Goal: Task Accomplishment & Management: Use online tool/utility

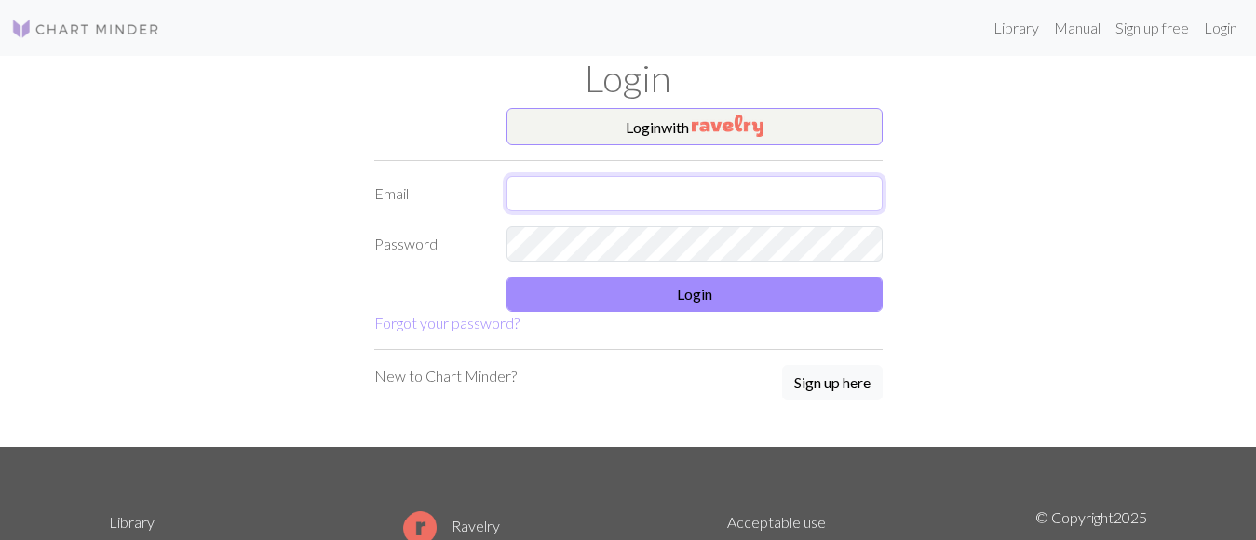
click at [557, 186] on input "text" at bounding box center [695, 193] width 376 height 35
type input "I"
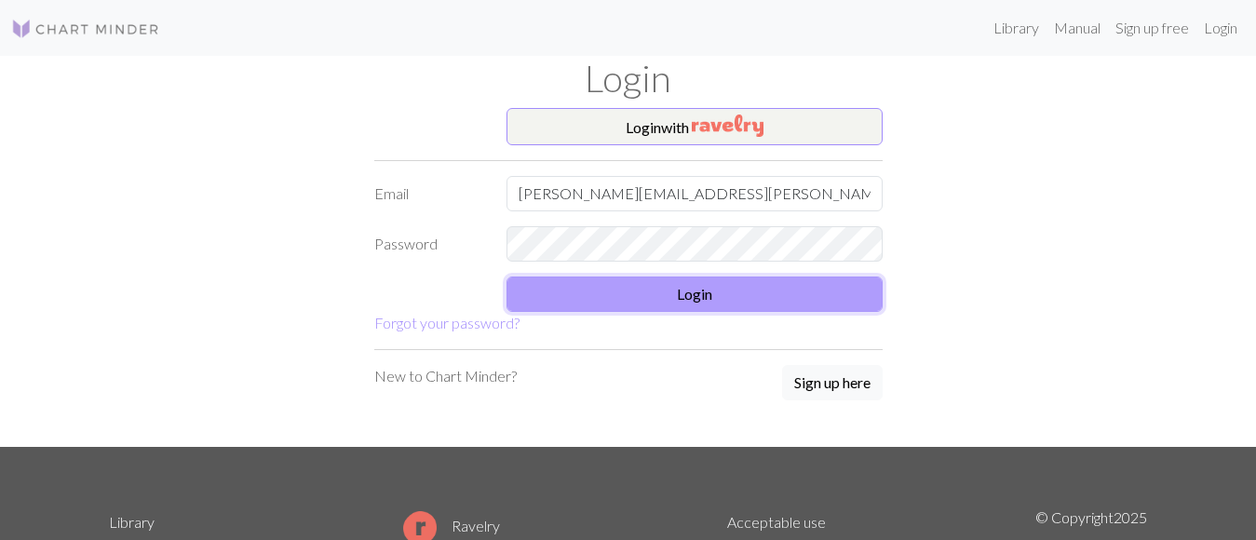
click at [704, 291] on button "Login" at bounding box center [695, 294] width 376 height 35
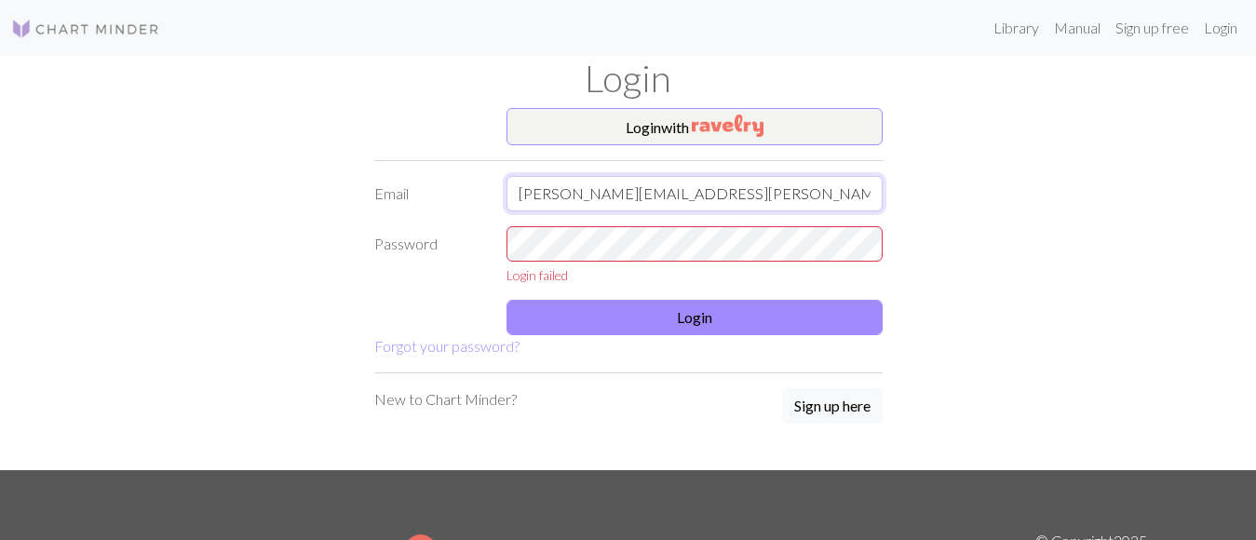
click at [518, 197] on input "kristine.bain@orange.fr" at bounding box center [695, 193] width 376 height 35
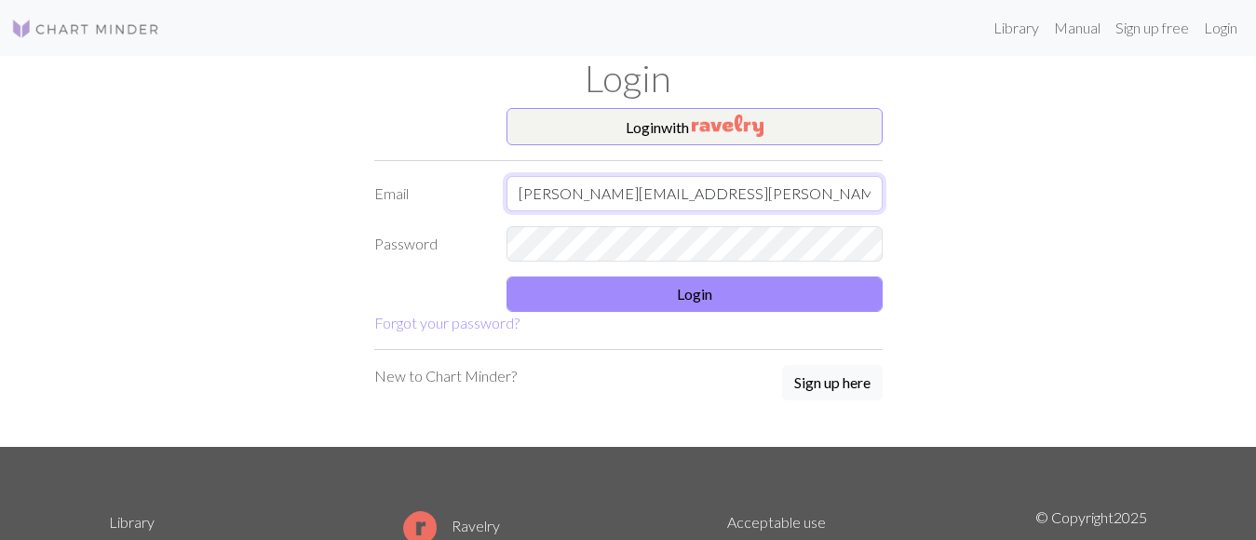
click at [698, 192] on input "bain.kristine@orange.fr" at bounding box center [695, 193] width 376 height 35
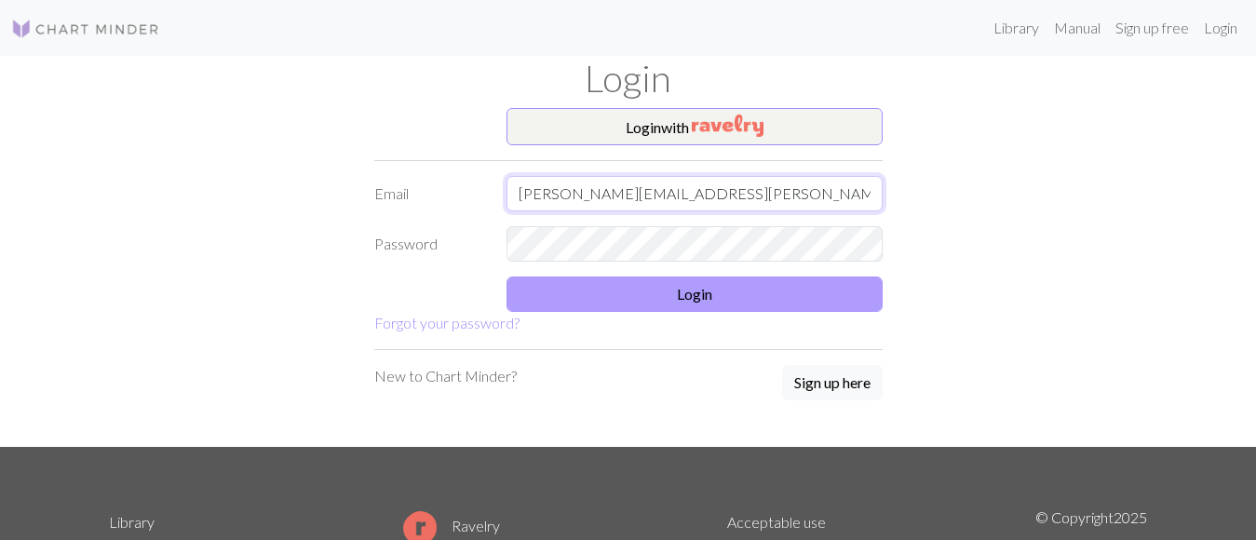
type input "bain.kristine@orange.fr"
click at [690, 293] on button "Login" at bounding box center [695, 294] width 376 height 35
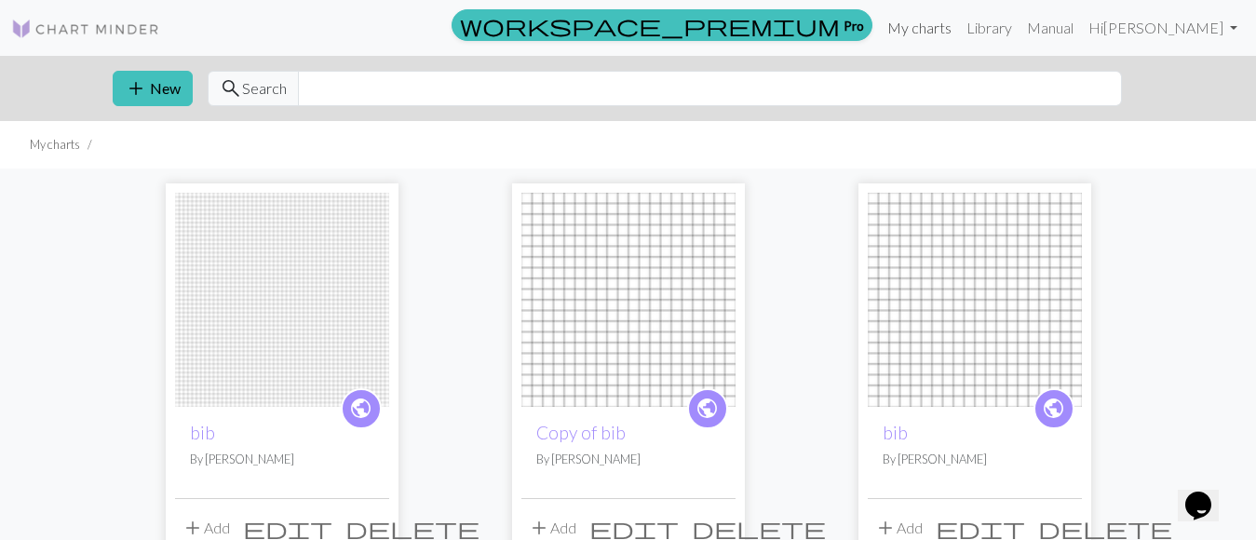
click at [959, 27] on link "My charts" at bounding box center [919, 27] width 79 height 37
click at [168, 93] on button "add New" at bounding box center [153, 88] width 80 height 35
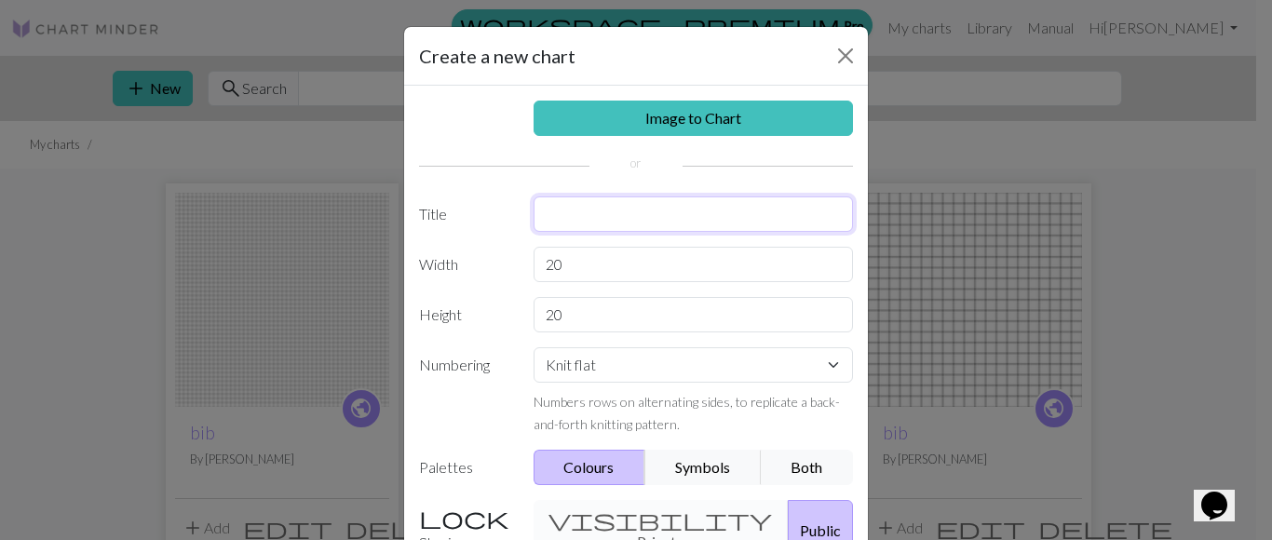
click at [569, 210] on input "text" at bounding box center [694, 214] width 320 height 35
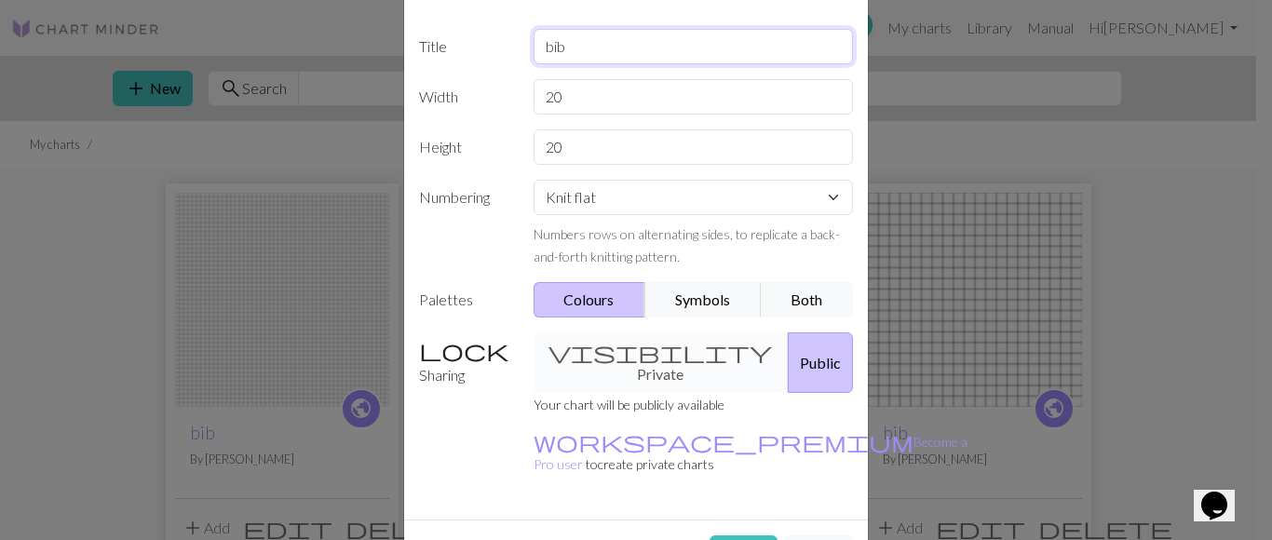
scroll to position [186, 0]
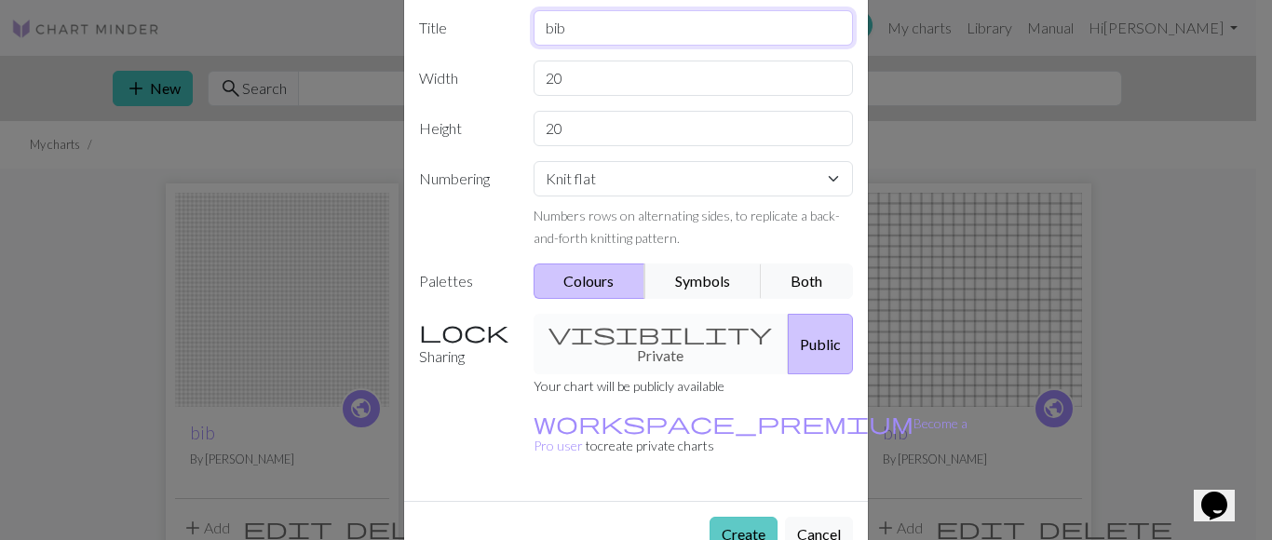
type input "bib"
click at [748, 517] on button "Create" at bounding box center [744, 534] width 68 height 35
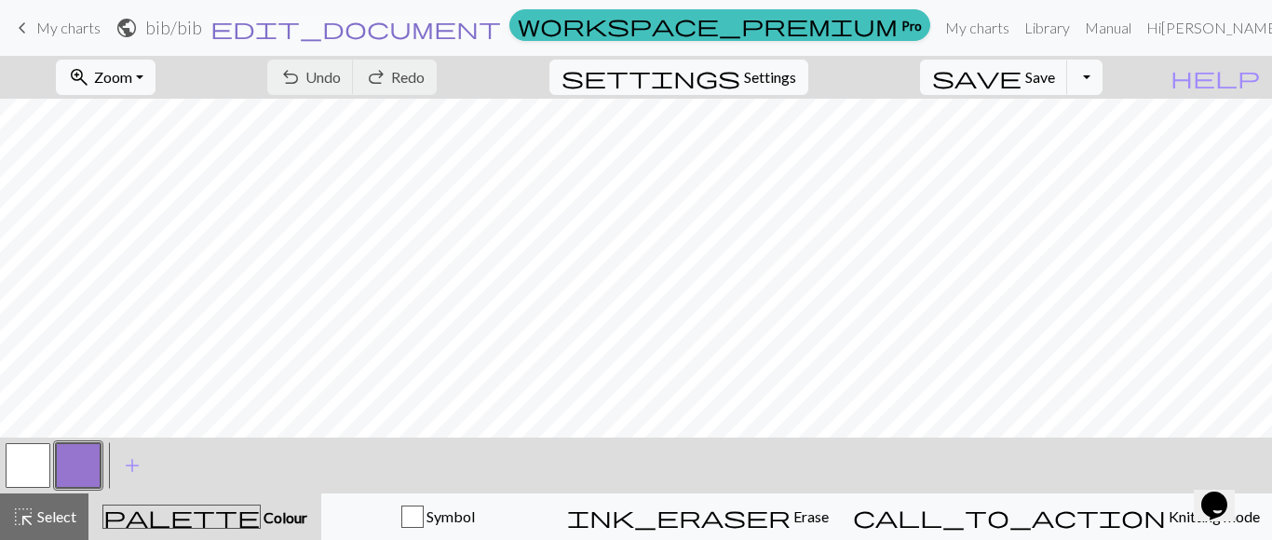
click at [501, 28] on span "edit_document" at bounding box center [355, 28] width 291 height 26
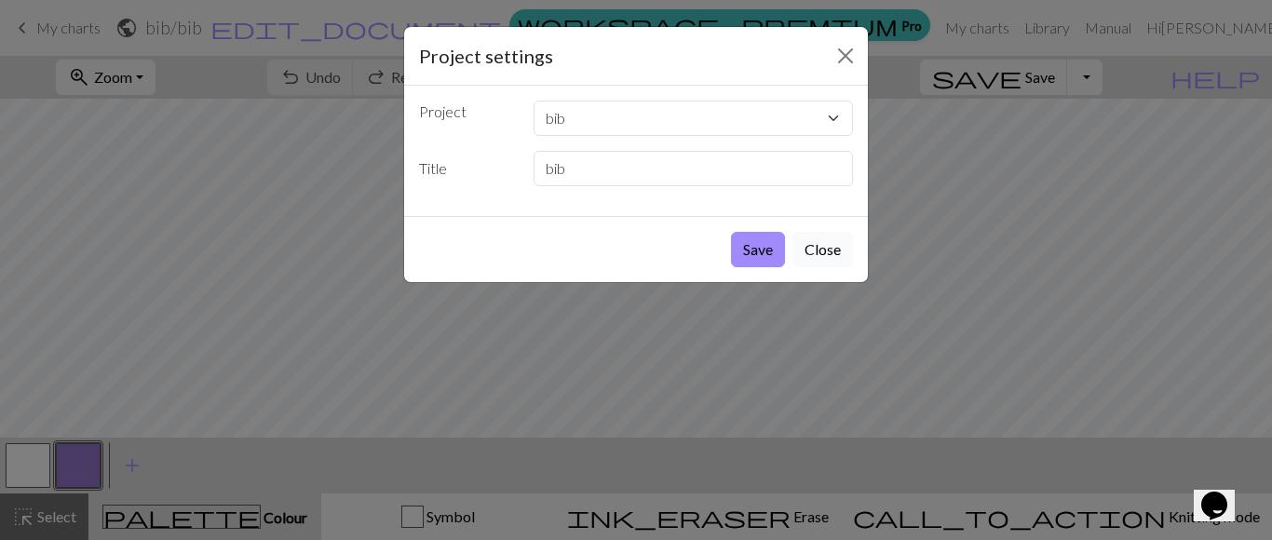
click at [822, 250] on button "Close" at bounding box center [823, 249] width 61 height 35
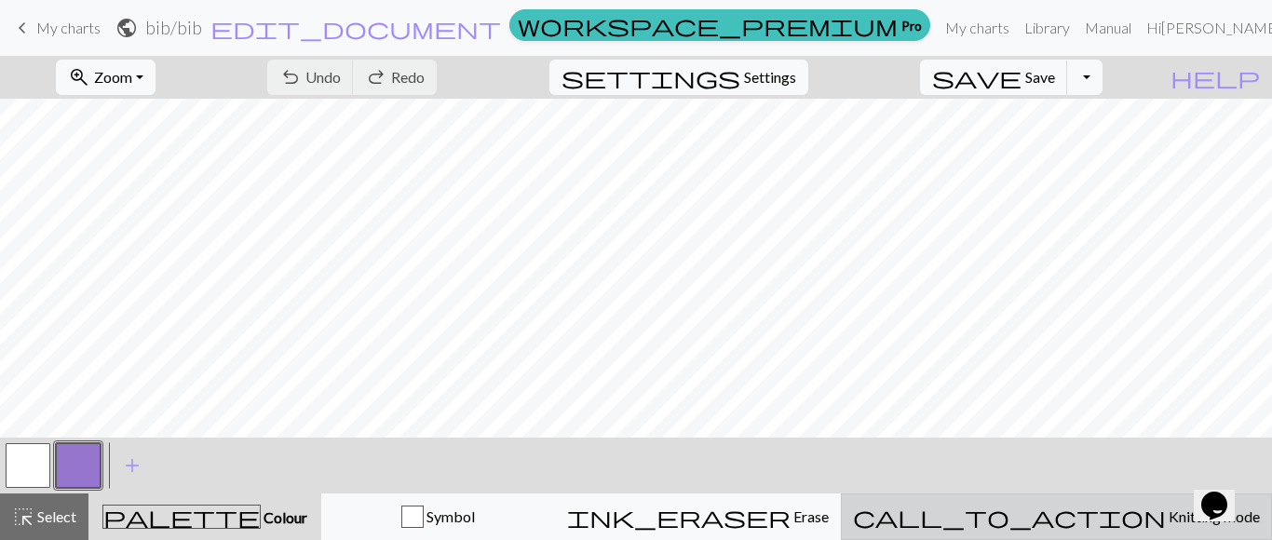
click at [1166, 519] on span "Knitting mode" at bounding box center [1213, 517] width 94 height 18
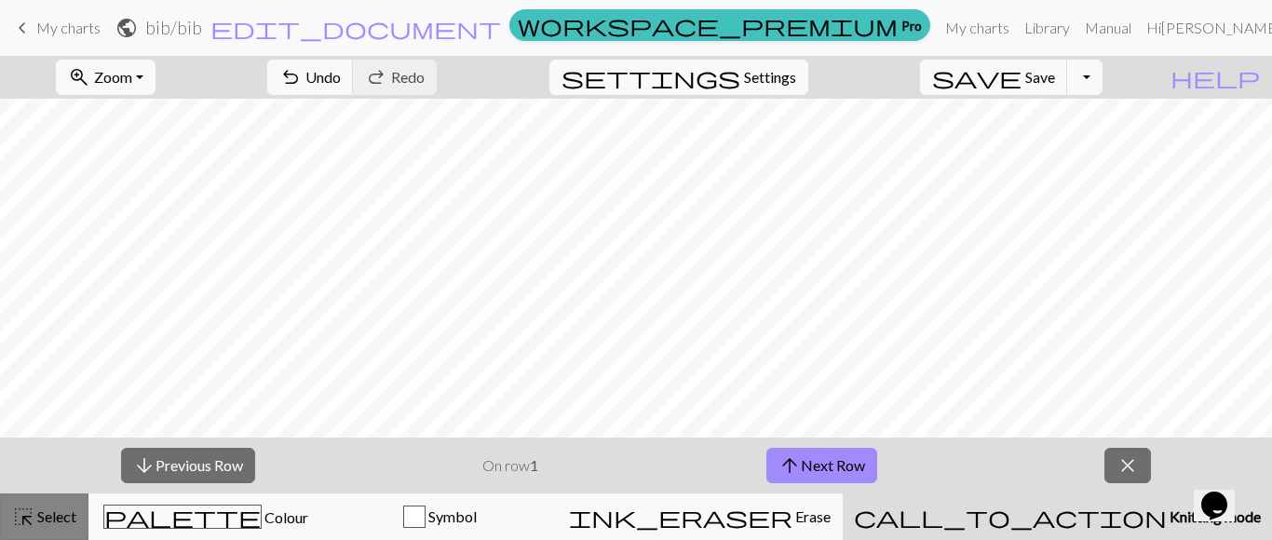
click at [45, 508] on span "Select" at bounding box center [55, 517] width 42 height 18
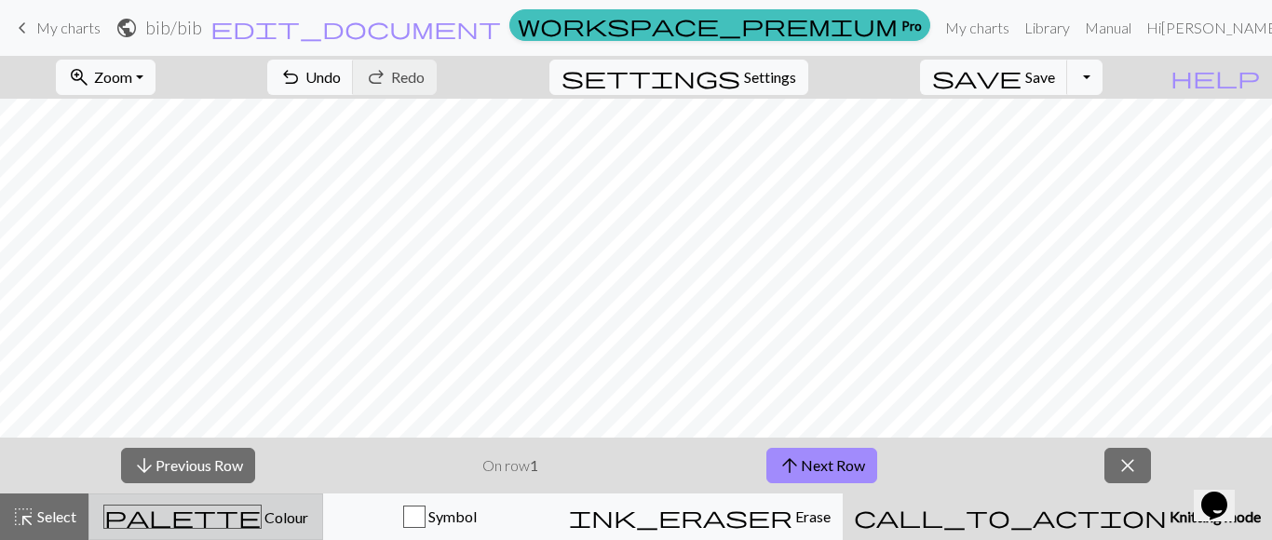
click at [262, 515] on span "Colour" at bounding box center [285, 517] width 47 height 18
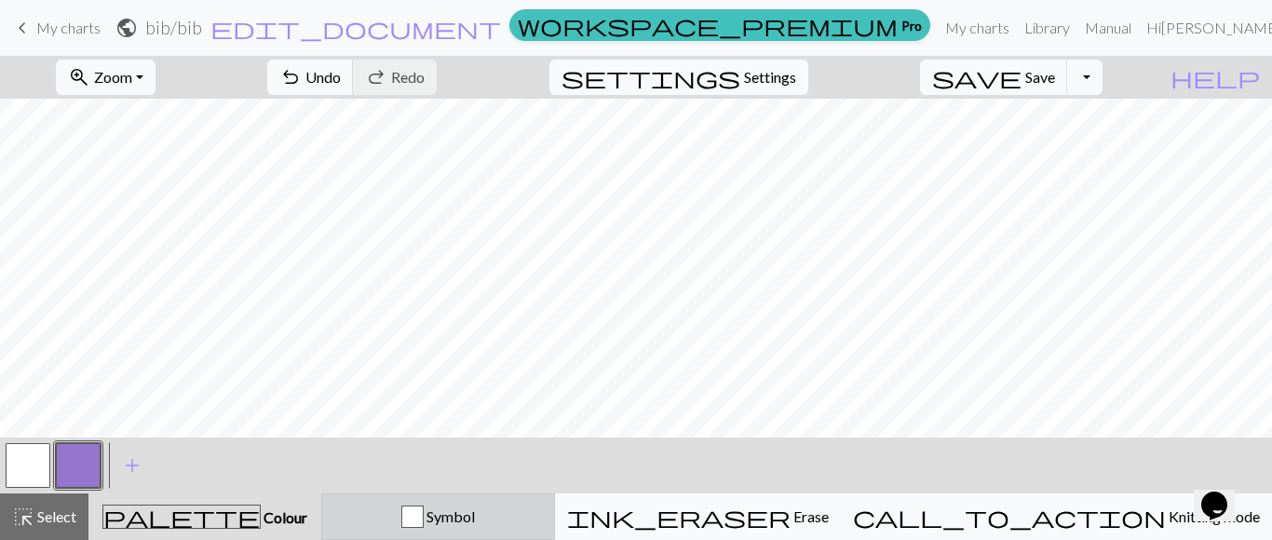
click at [475, 514] on span "Symbol" at bounding box center [449, 517] width 51 height 18
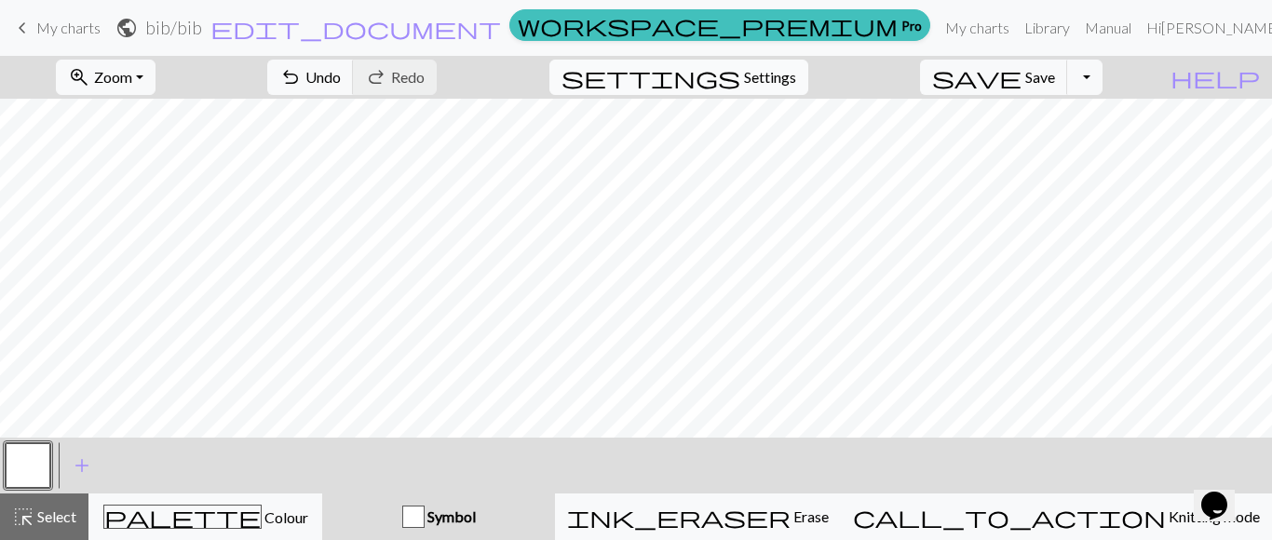
click at [790, 79] on span "Settings" at bounding box center [770, 77] width 52 height 22
select select "aran"
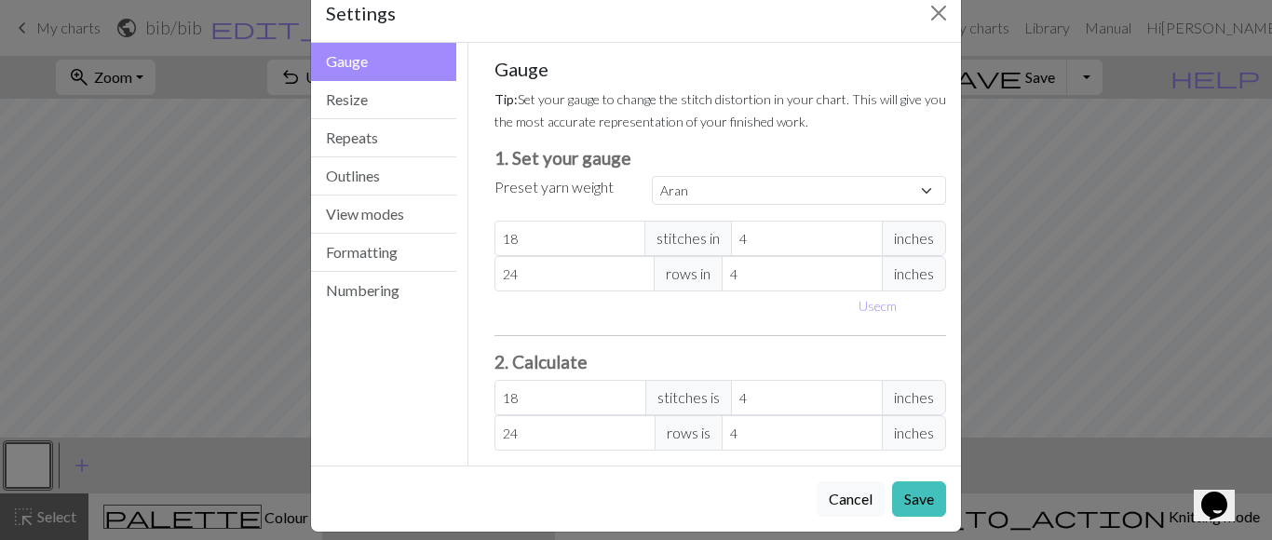
scroll to position [61, 0]
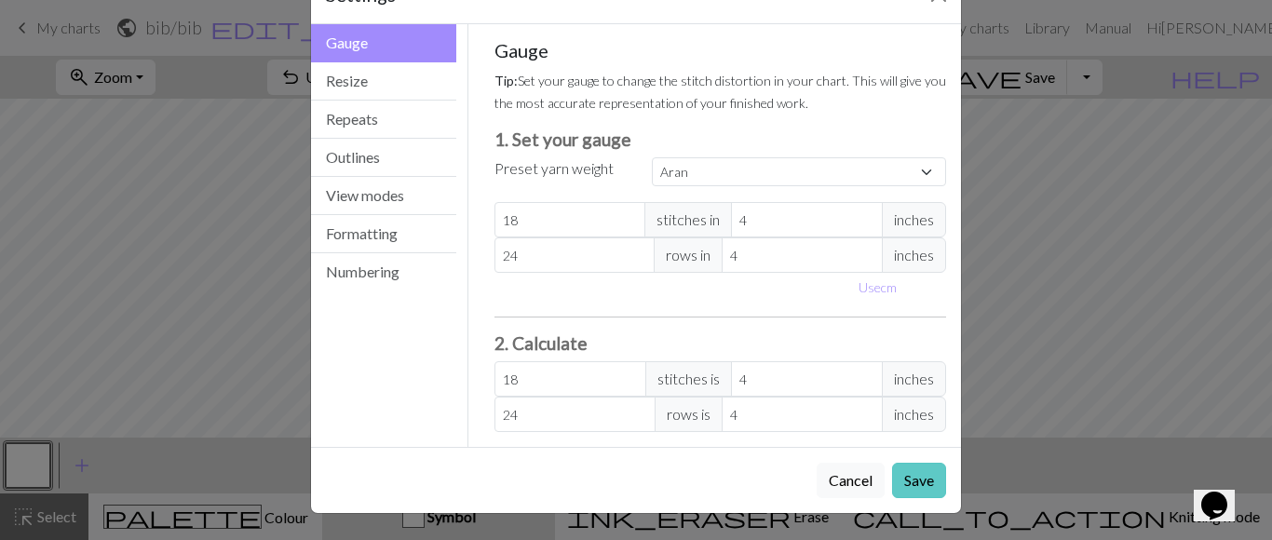
click at [910, 479] on button "Save" at bounding box center [919, 480] width 54 height 35
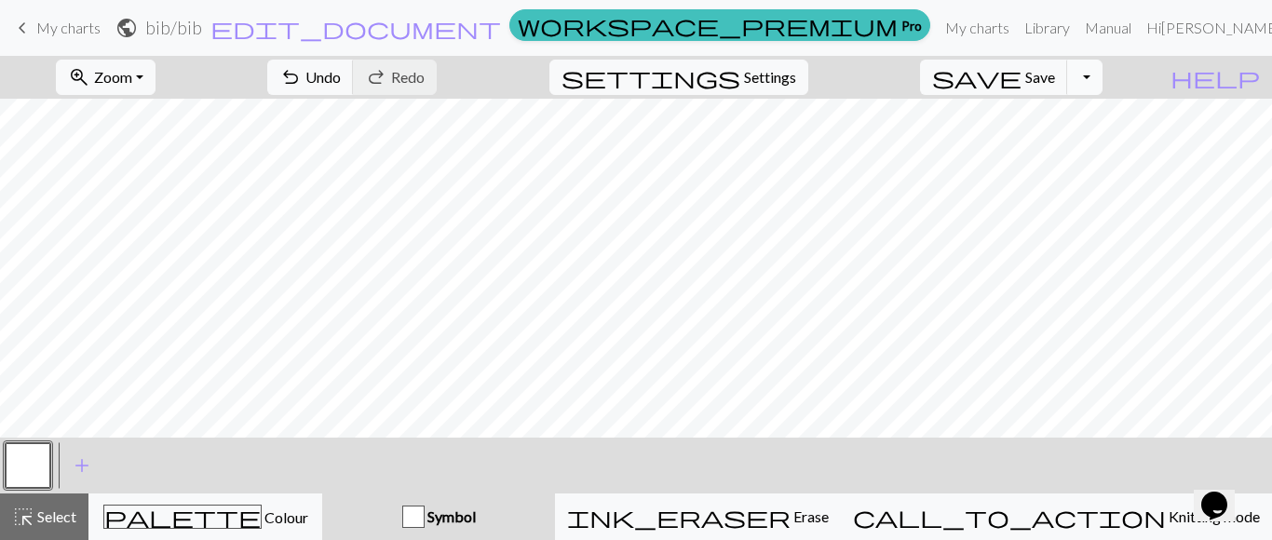
click at [1103, 75] on button "Toggle Dropdown" at bounding box center [1084, 77] width 35 height 35
click at [1139, 30] on link "Manual" at bounding box center [1108, 27] width 61 height 37
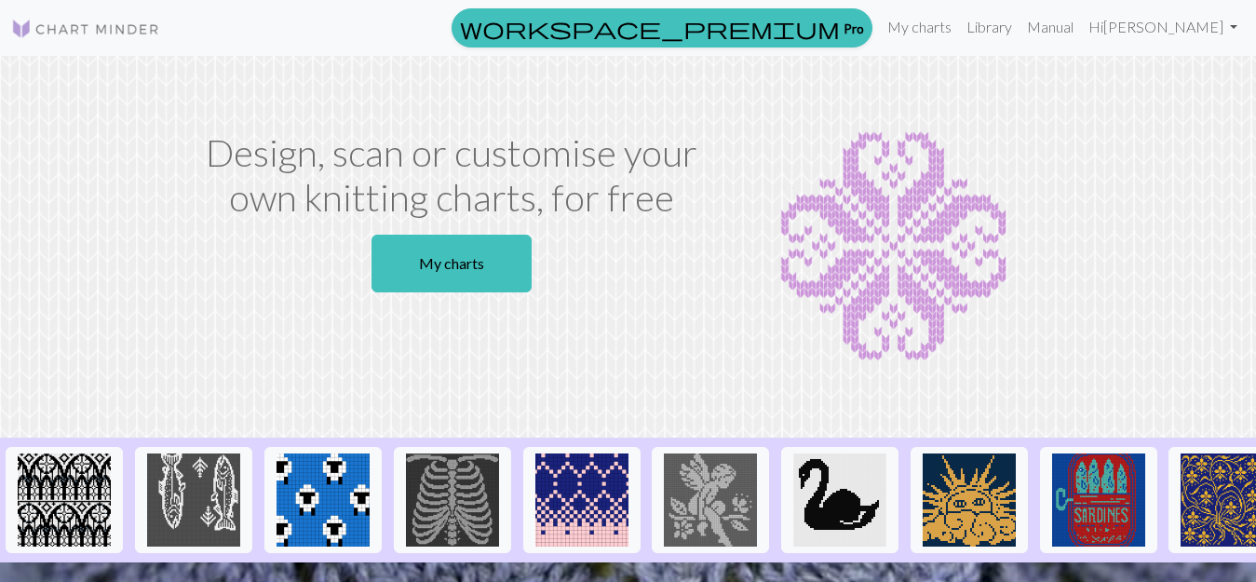
click at [106, 22] on img at bounding box center [85, 29] width 149 height 22
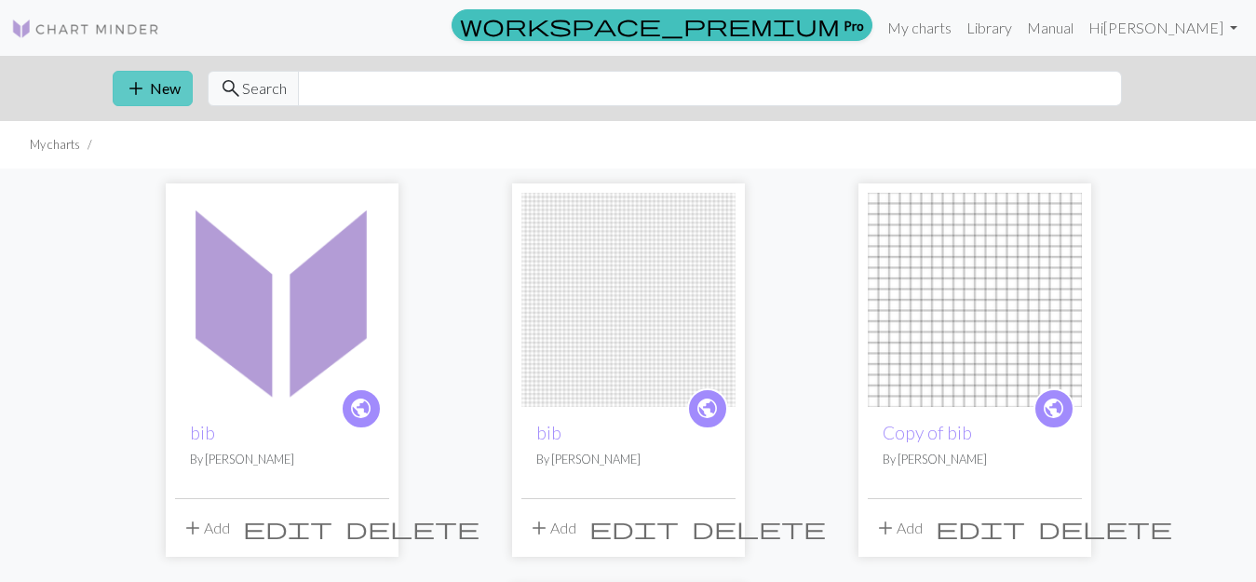
click at [157, 93] on button "add New" at bounding box center [153, 88] width 80 height 35
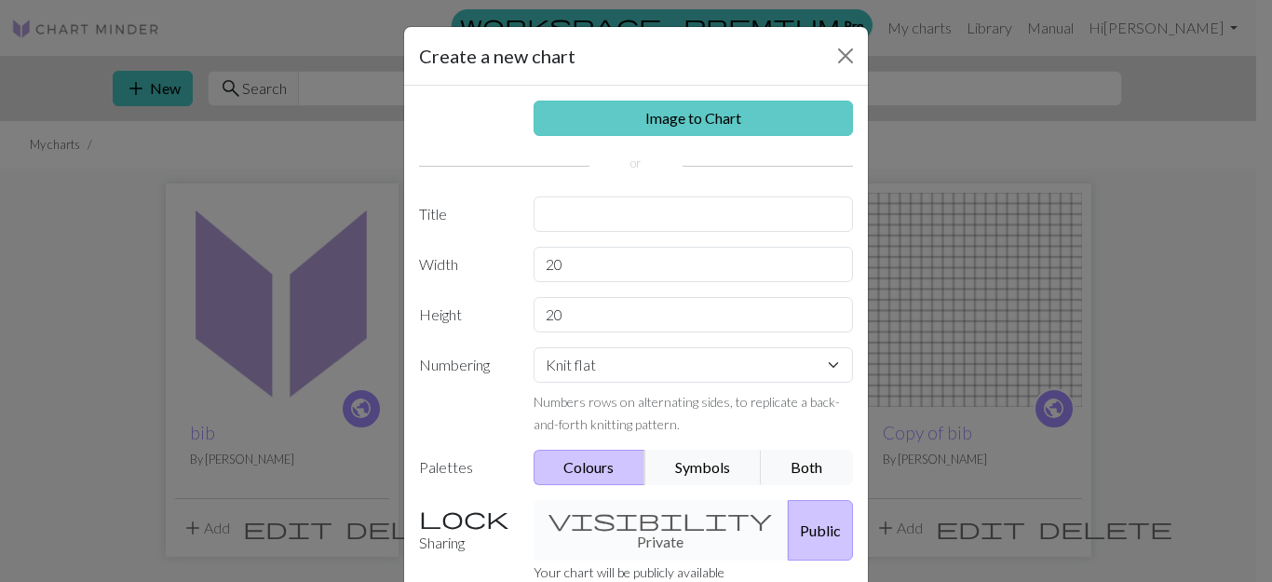
click at [713, 117] on link "Image to Chart" at bounding box center [694, 118] width 320 height 35
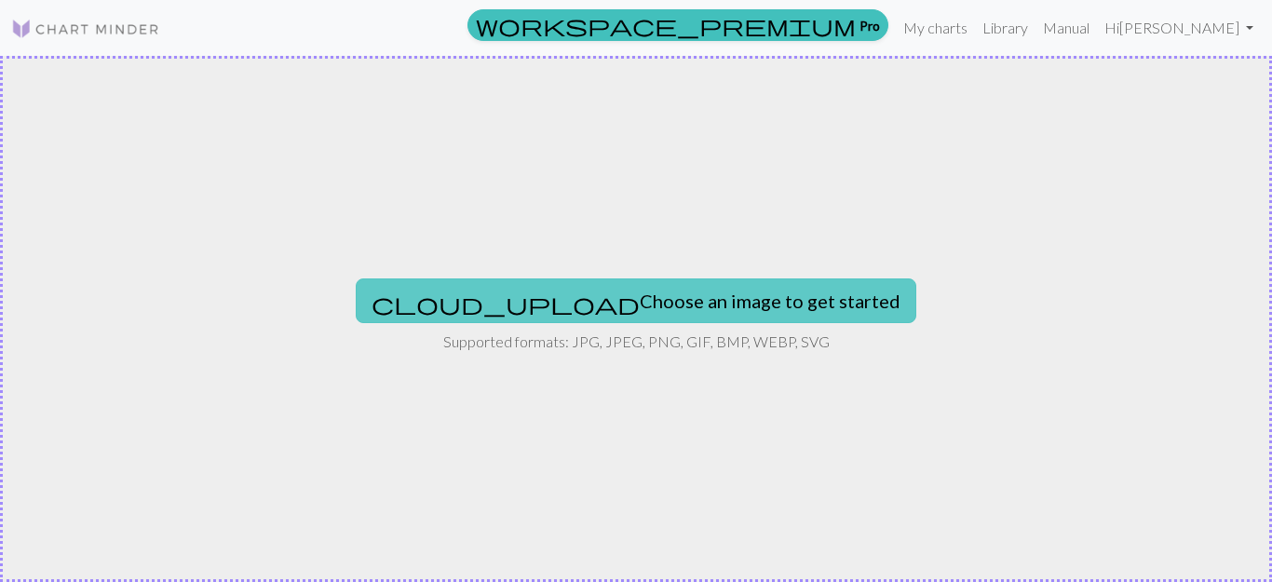
click at [661, 294] on button "cloud_upload Choose an image to get started" at bounding box center [636, 300] width 561 height 45
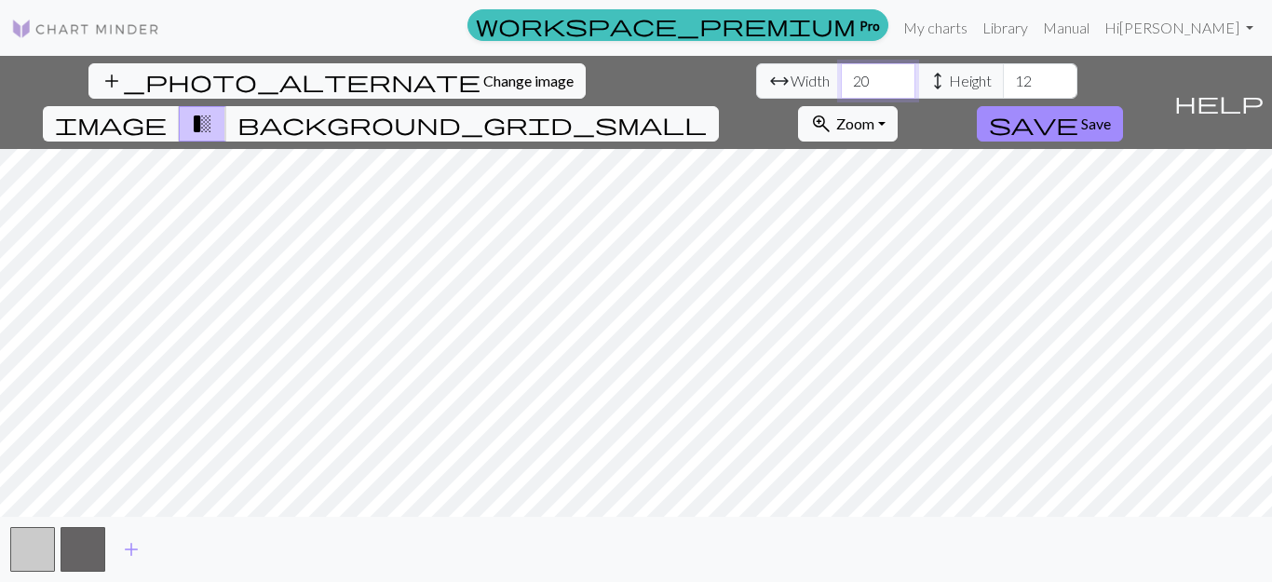
click at [841, 80] on input "20" at bounding box center [878, 80] width 75 height 35
type input "120"
click at [1003, 84] on input "12" at bounding box center [1040, 80] width 75 height 35
type input "120"
click at [874, 115] on span "Zoom" at bounding box center [855, 124] width 38 height 18
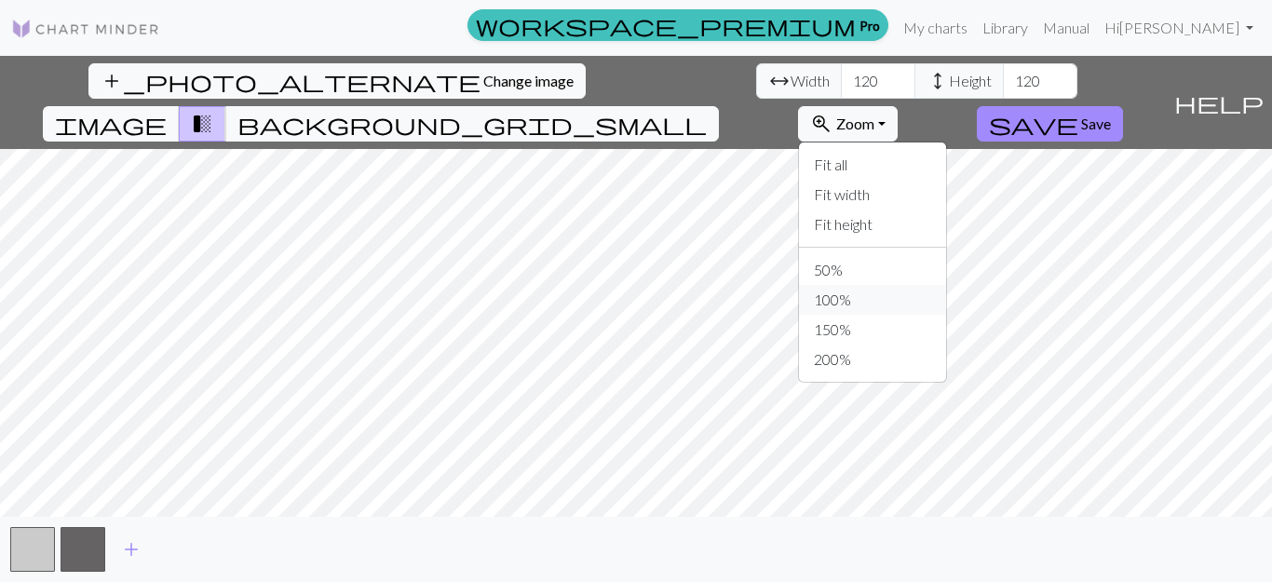
click at [946, 285] on button "100%" at bounding box center [872, 300] width 147 height 30
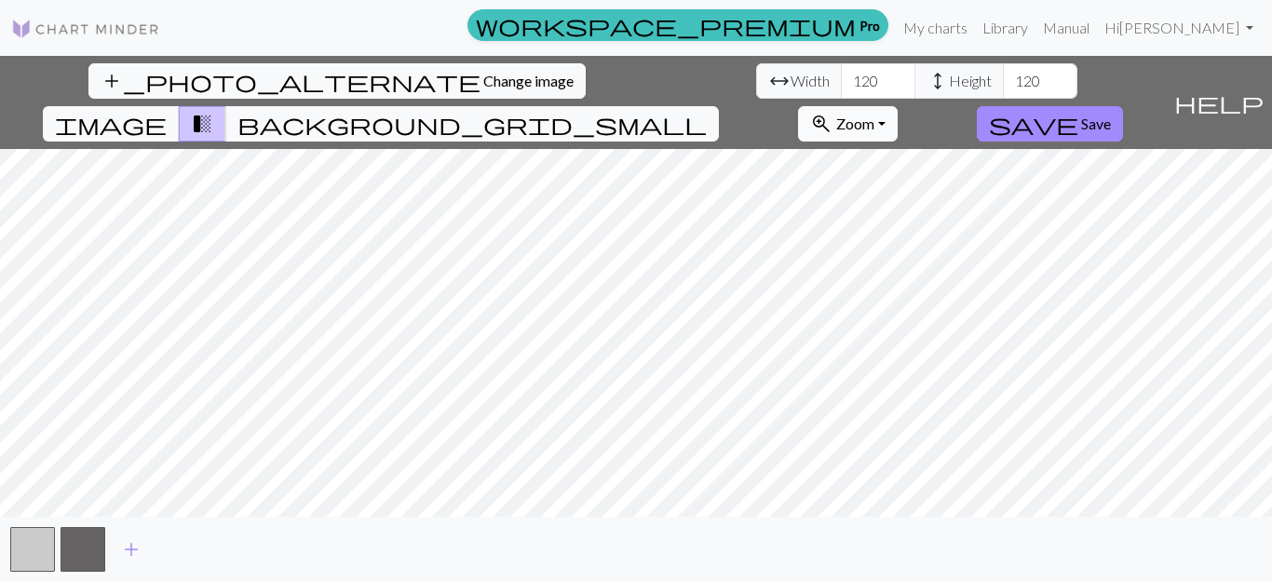
click at [898, 106] on button "zoom_in Zoom Zoom" at bounding box center [848, 123] width 100 height 35
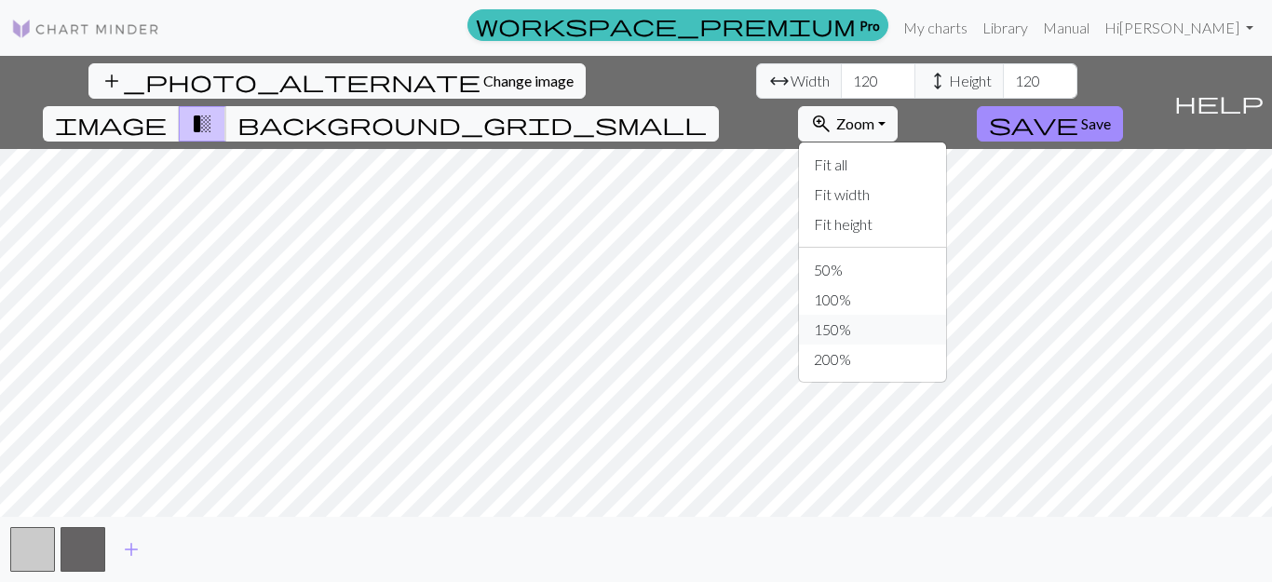
click at [946, 315] on button "150%" at bounding box center [872, 330] width 147 height 30
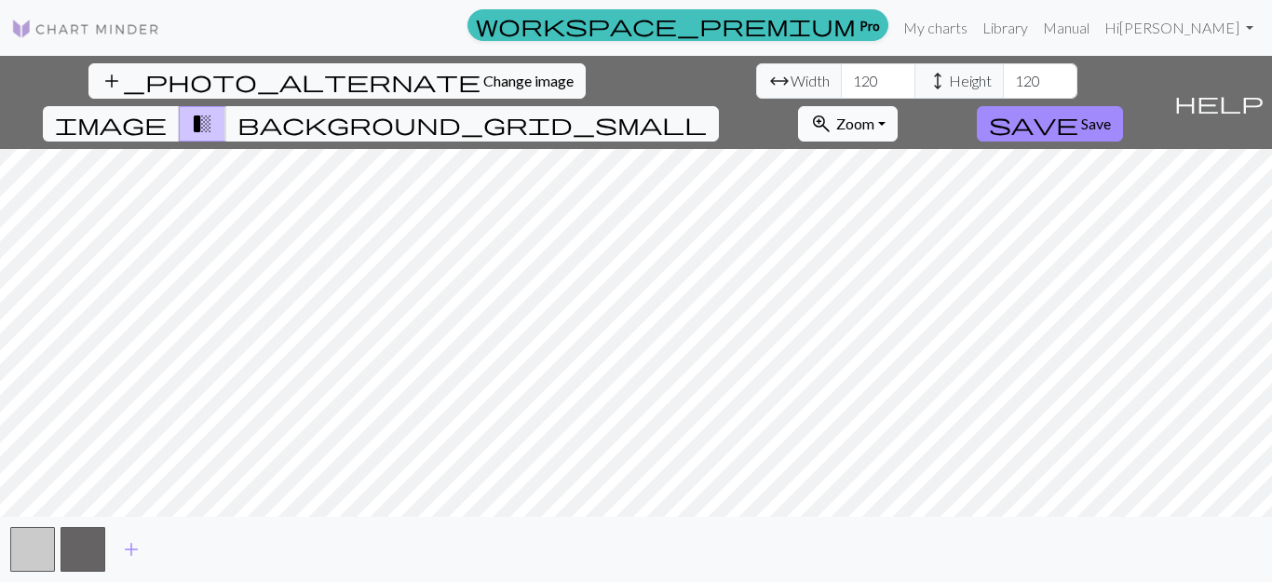
click at [898, 106] on button "zoom_in Zoom Zoom" at bounding box center [848, 123] width 100 height 35
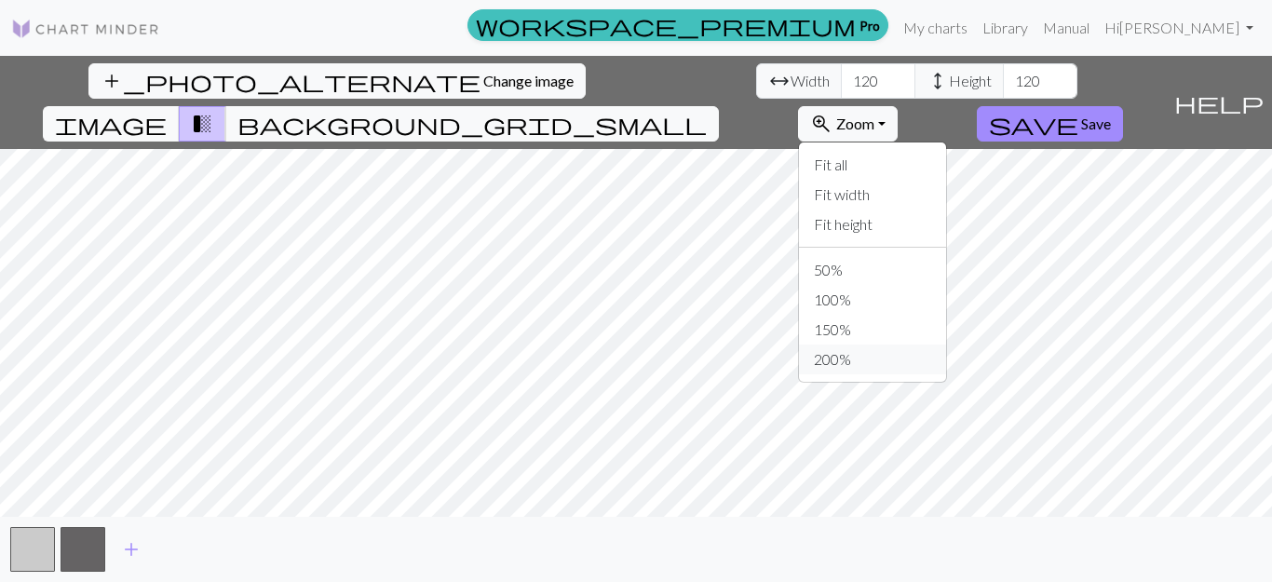
click at [946, 345] on button "200%" at bounding box center [872, 360] width 147 height 30
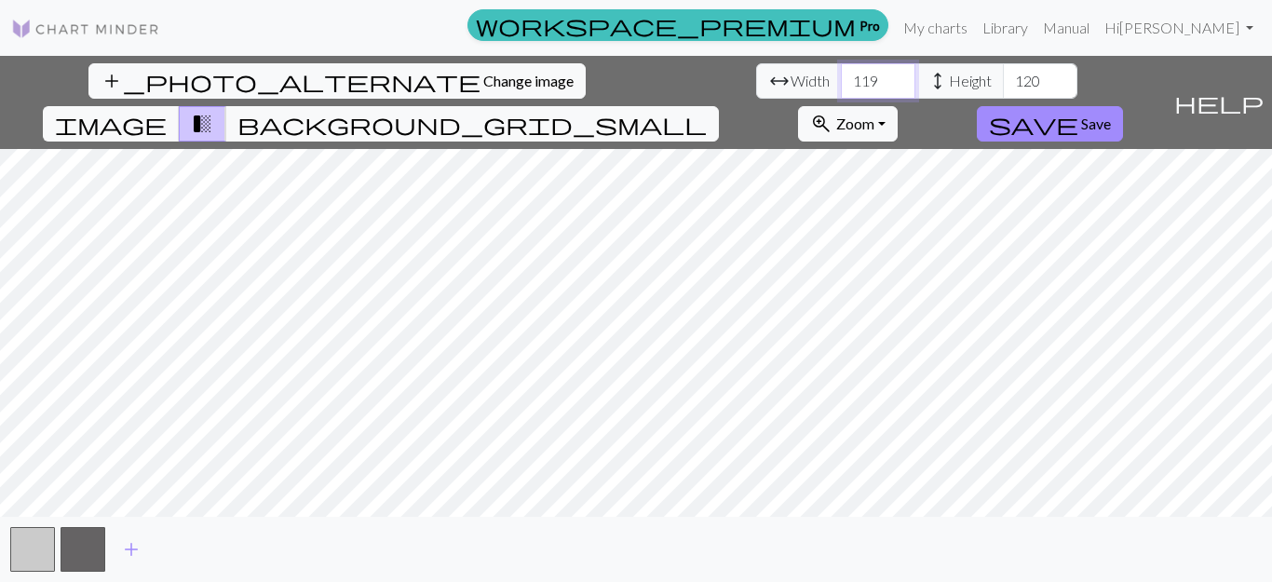
click at [841, 88] on input "119" at bounding box center [878, 80] width 75 height 35
click at [841, 88] on input "118" at bounding box center [878, 80] width 75 height 35
click at [841, 88] on input "117" at bounding box center [878, 80] width 75 height 35
click at [841, 88] on input "116" at bounding box center [878, 80] width 75 height 35
click at [841, 88] on input "115" at bounding box center [878, 80] width 75 height 35
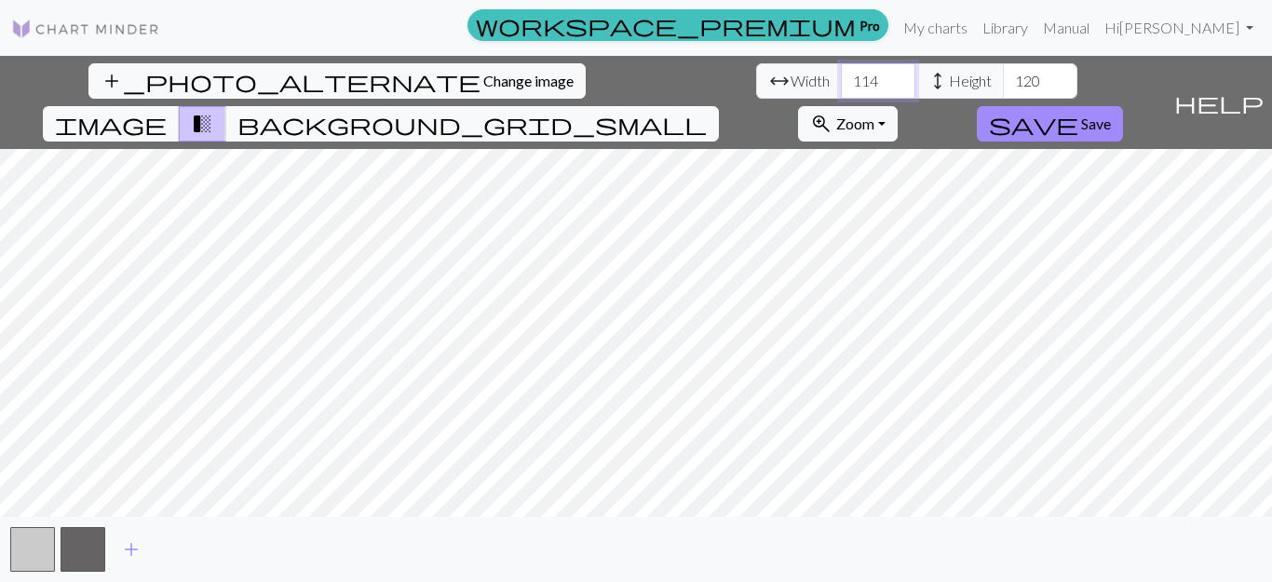
click at [841, 88] on input "114" at bounding box center [878, 80] width 75 height 35
click at [841, 88] on input "113" at bounding box center [878, 80] width 75 height 35
click at [841, 88] on input "112" at bounding box center [878, 80] width 75 height 35
click at [841, 88] on input "111" at bounding box center [878, 80] width 75 height 35
click at [841, 88] on input "110" at bounding box center [878, 80] width 75 height 35
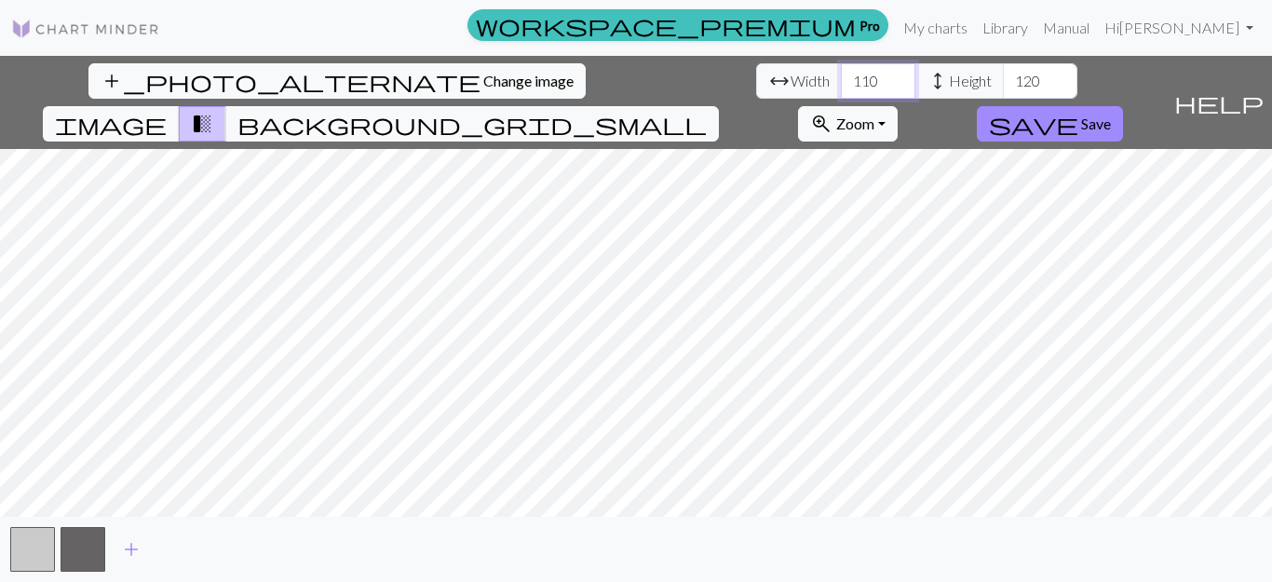
click at [841, 88] on input "109" at bounding box center [878, 80] width 75 height 35
click at [841, 88] on input "108" at bounding box center [878, 80] width 75 height 35
click at [841, 88] on input "107" at bounding box center [878, 80] width 75 height 35
click at [841, 88] on input "106" at bounding box center [878, 80] width 75 height 35
click at [841, 88] on input "105" at bounding box center [878, 80] width 75 height 35
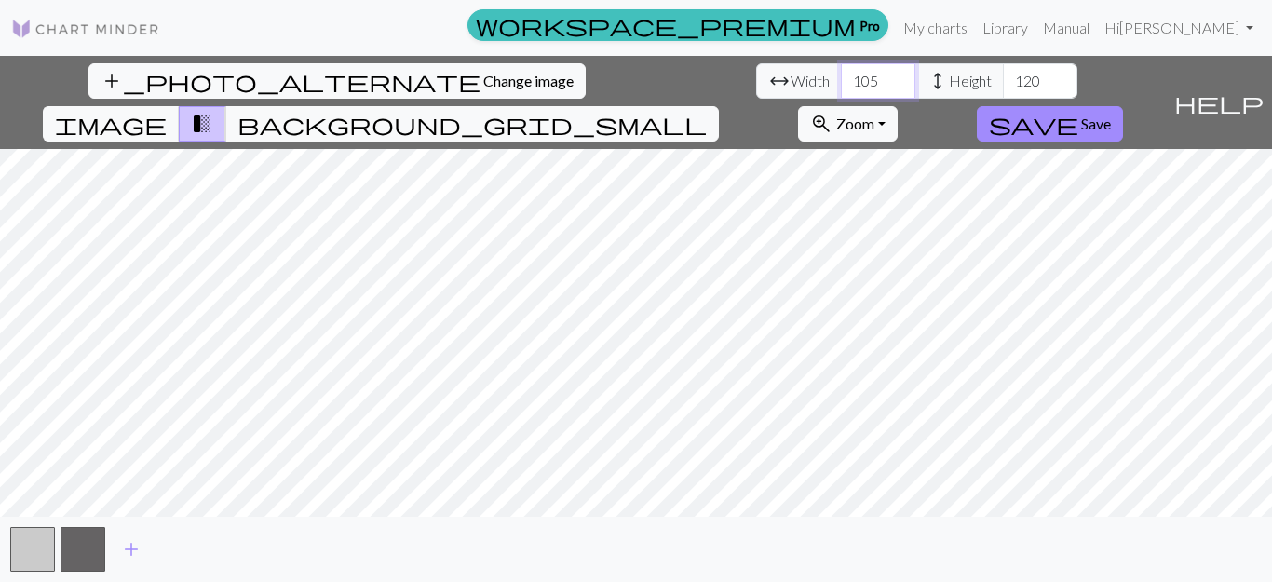
type input "104"
click at [841, 88] on input "104" at bounding box center [878, 80] width 75 height 35
click at [1003, 82] on input "120" at bounding box center [1040, 80] width 75 height 35
click at [1003, 84] on input "10020" at bounding box center [1040, 80] width 75 height 35
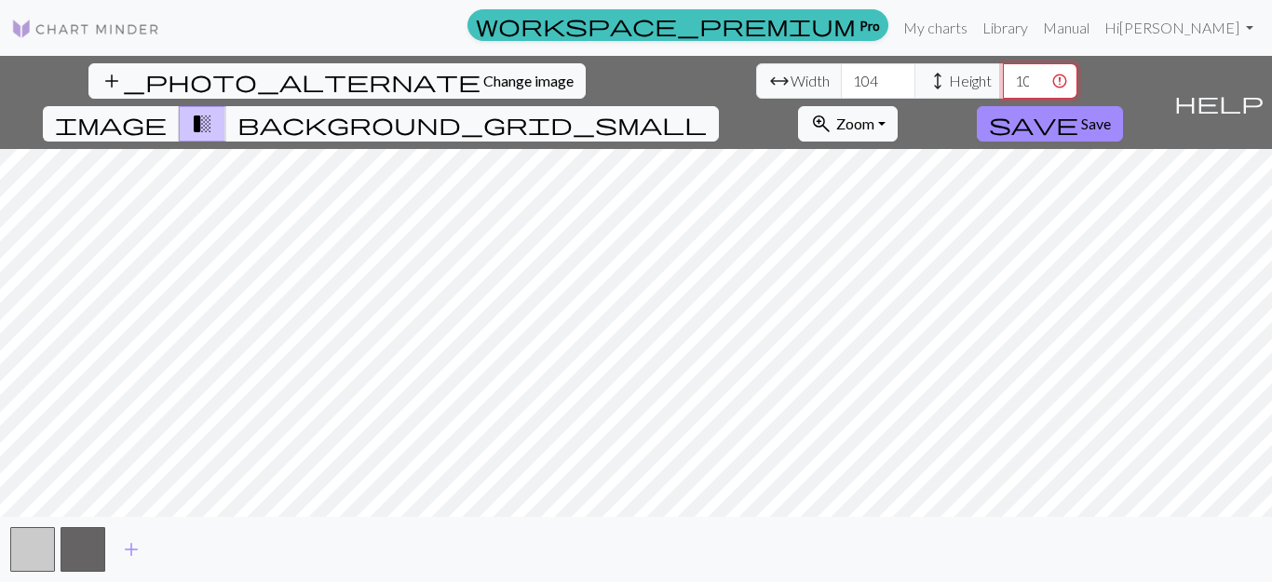
scroll to position [0, 29]
drag, startPoint x: 532, startPoint y: 78, endPoint x: 560, endPoint y: 79, distance: 28.0
click at [1003, 79] on input "10020" at bounding box center [1040, 80] width 75 height 35
type input "100"
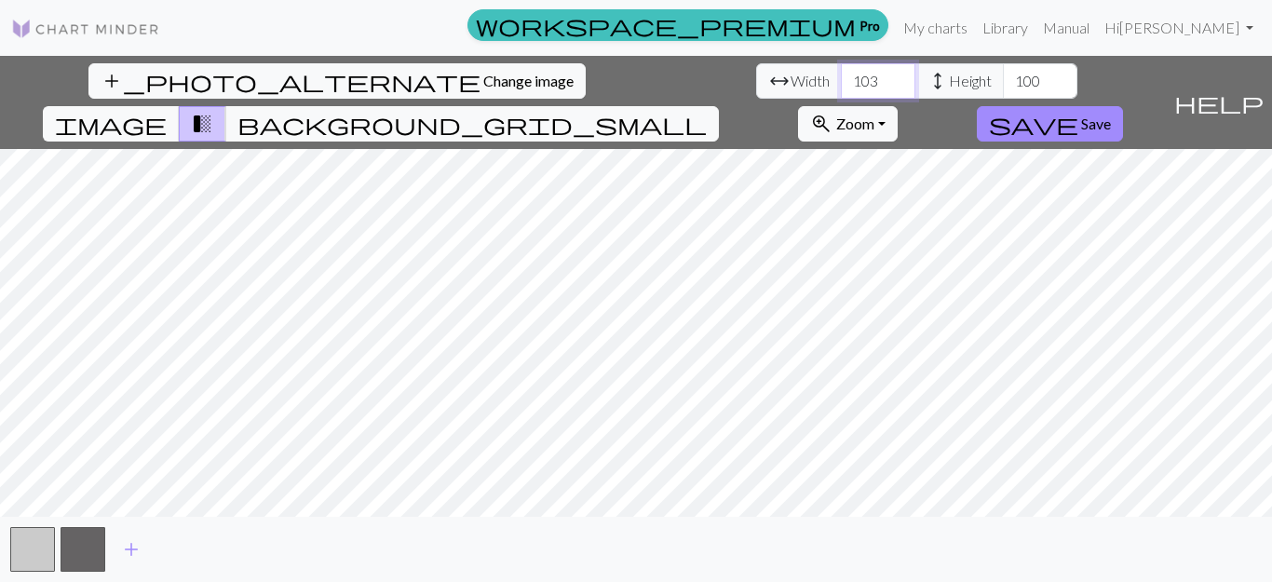
click at [841, 87] on input "103" at bounding box center [878, 80] width 75 height 35
click at [841, 87] on input "102" at bounding box center [878, 80] width 75 height 35
click at [841, 87] on input "101" at bounding box center [878, 80] width 75 height 35
click at [841, 87] on input "100" at bounding box center [878, 80] width 75 height 35
click at [841, 87] on input "99" at bounding box center [878, 80] width 75 height 35
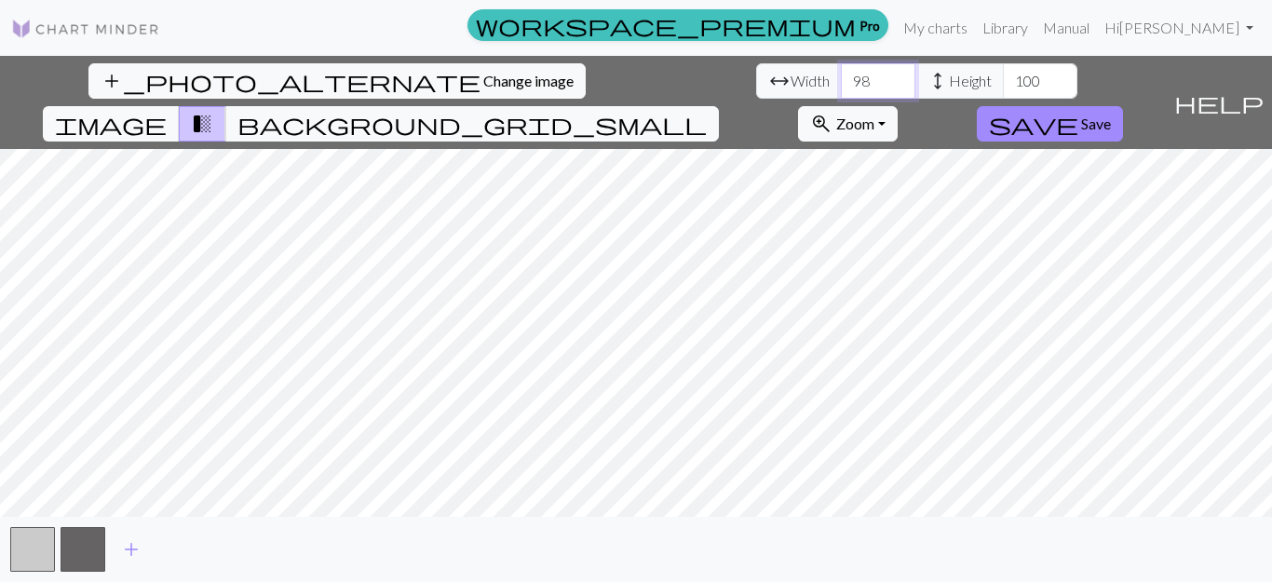
click at [841, 87] on input "98" at bounding box center [878, 80] width 75 height 35
click at [841, 87] on input "97" at bounding box center [878, 80] width 75 height 35
click at [841, 87] on input "96" at bounding box center [878, 80] width 75 height 35
click at [841, 87] on input "95" at bounding box center [878, 80] width 75 height 35
click at [841, 86] on input "94" at bounding box center [878, 80] width 75 height 35
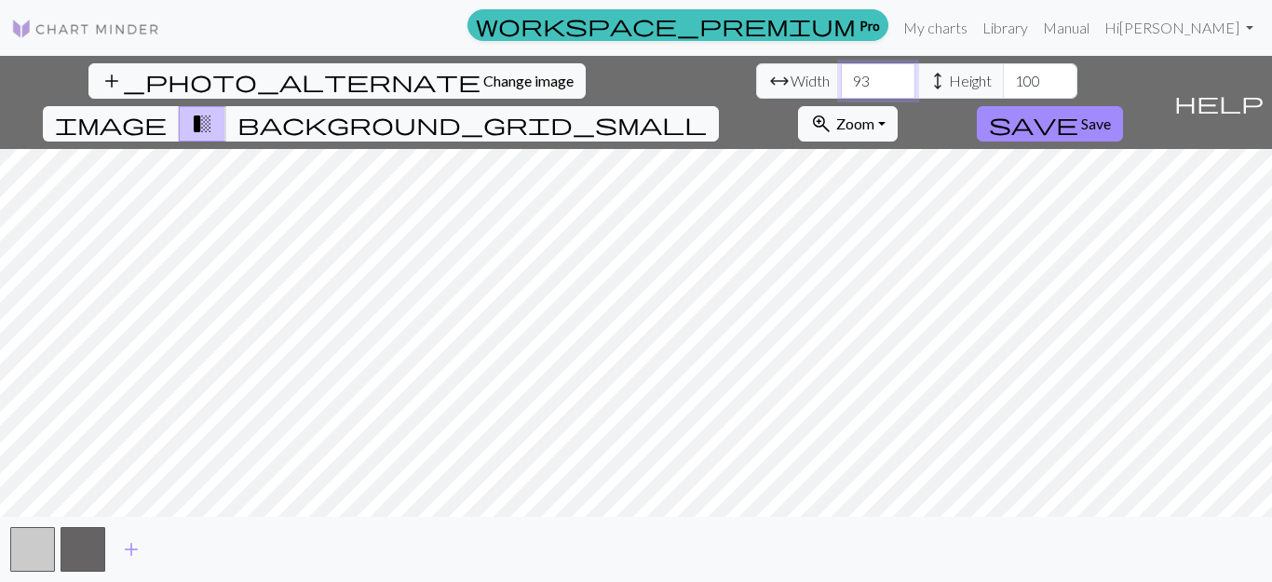
click at [841, 86] on input "93" at bounding box center [878, 80] width 75 height 35
click at [841, 86] on input "92" at bounding box center [878, 80] width 75 height 35
click at [841, 86] on input "91" at bounding box center [878, 80] width 75 height 35
type input "90"
click at [841, 86] on input "90" at bounding box center [878, 80] width 75 height 35
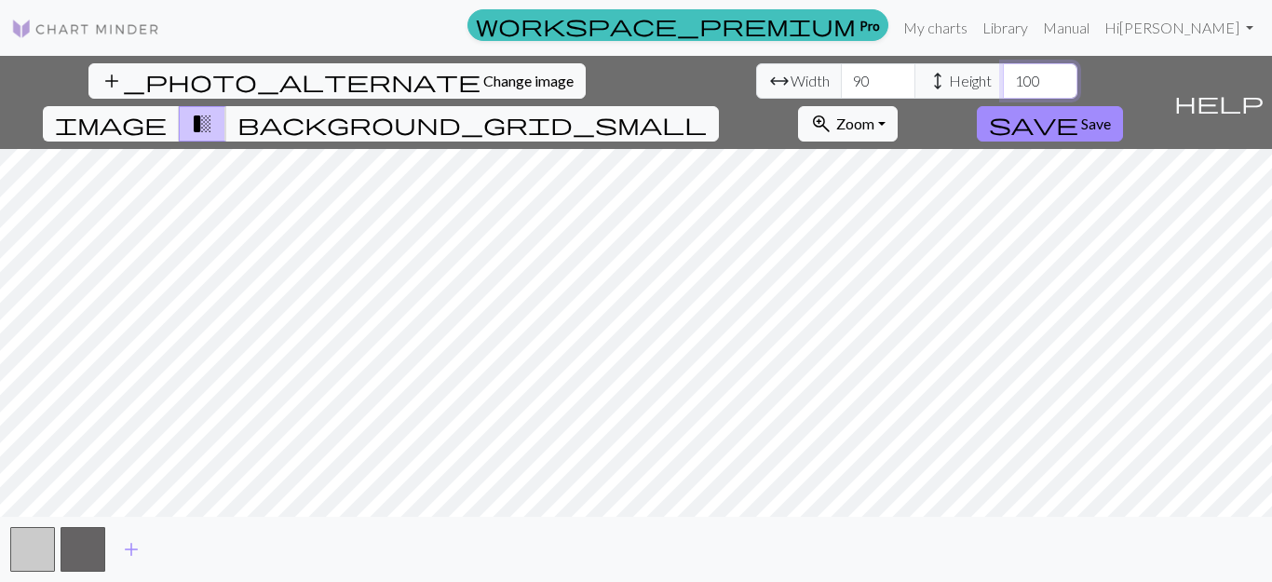
drag, startPoint x: 563, startPoint y: 81, endPoint x: 541, endPoint y: 81, distance: 22.4
click at [1003, 81] on input "100" at bounding box center [1040, 80] width 75 height 35
click at [1003, 82] on input "100" at bounding box center [1040, 80] width 75 height 35
type input "10"
drag, startPoint x: 562, startPoint y: 80, endPoint x: 536, endPoint y: 79, distance: 25.2
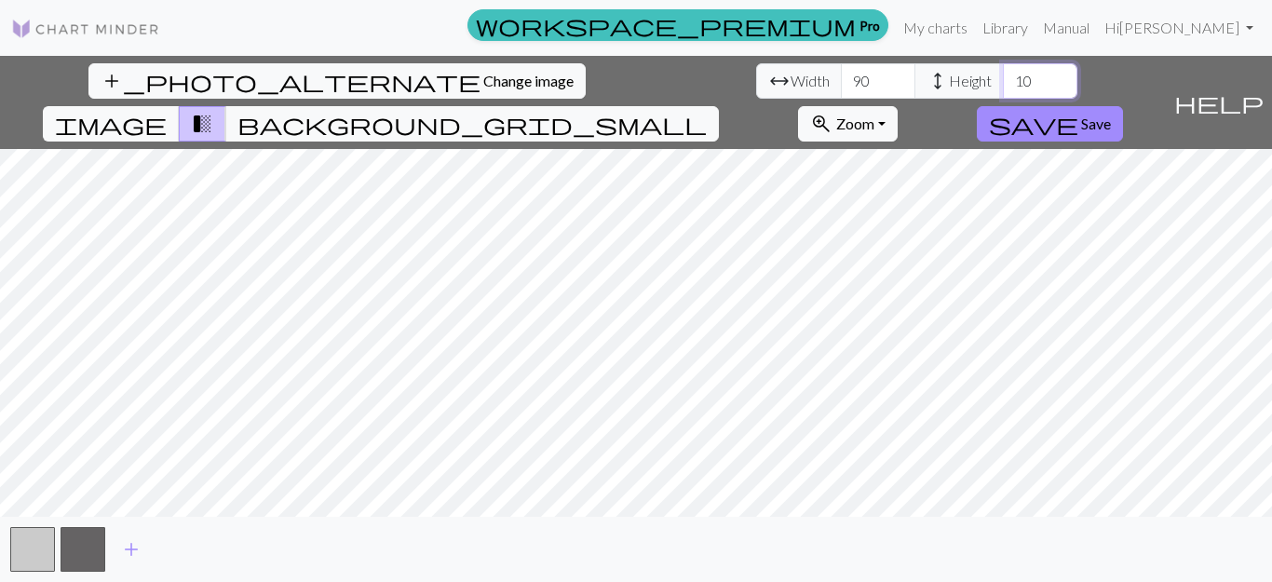
click at [1003, 79] on input "10" at bounding box center [1040, 80] width 75 height 35
type input "90"
click at [841, 76] on input "90" at bounding box center [878, 80] width 75 height 35
click at [841, 87] on input "1000" at bounding box center [878, 80] width 75 height 35
click at [841, 76] on input "100" at bounding box center [878, 80] width 75 height 35
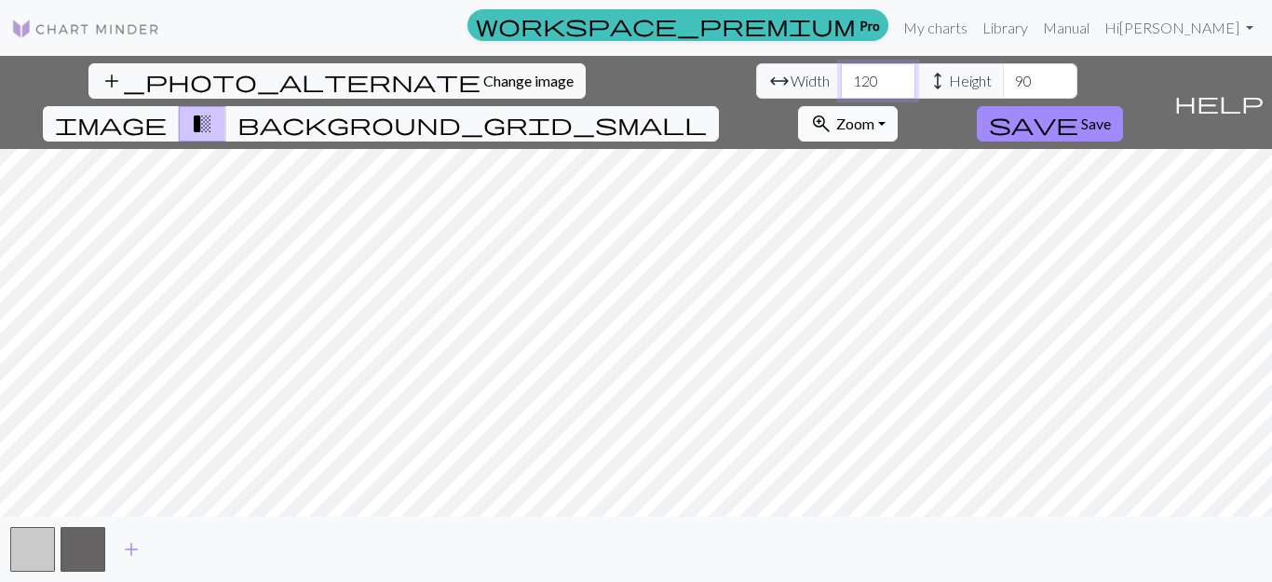
type input "120"
click at [898, 106] on button "zoom_in Zoom Zoom" at bounding box center [848, 123] width 100 height 35
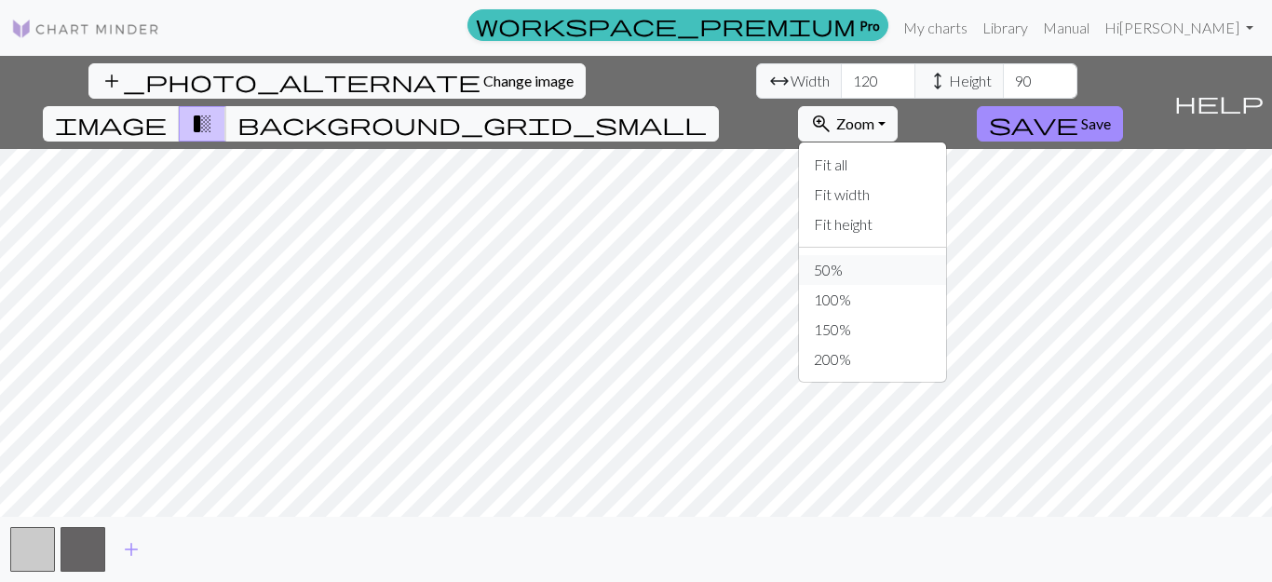
click at [946, 255] on button "50%" at bounding box center [872, 270] width 147 height 30
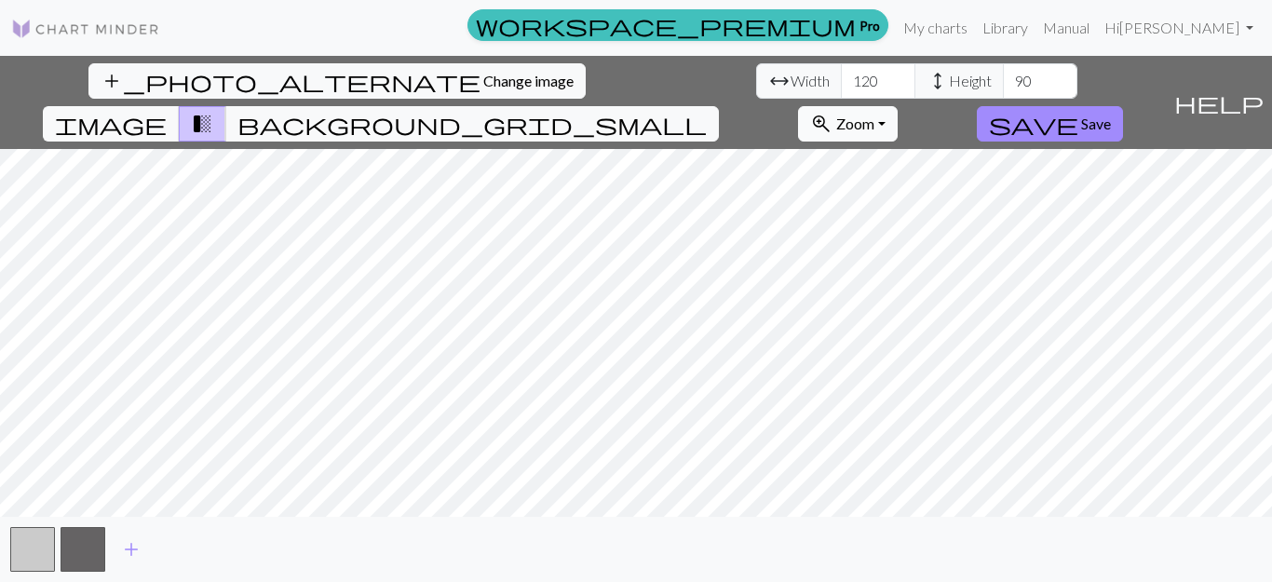
click at [898, 106] on button "zoom_in Zoom Zoom" at bounding box center [848, 123] width 100 height 35
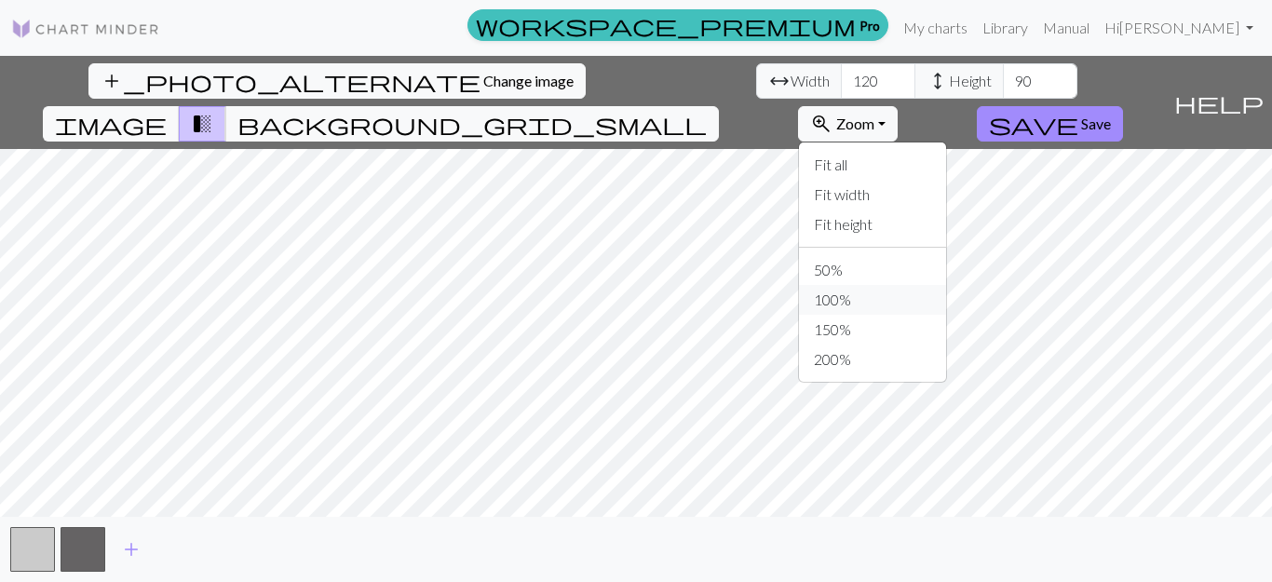
click at [946, 285] on button "100%" at bounding box center [872, 300] width 147 height 30
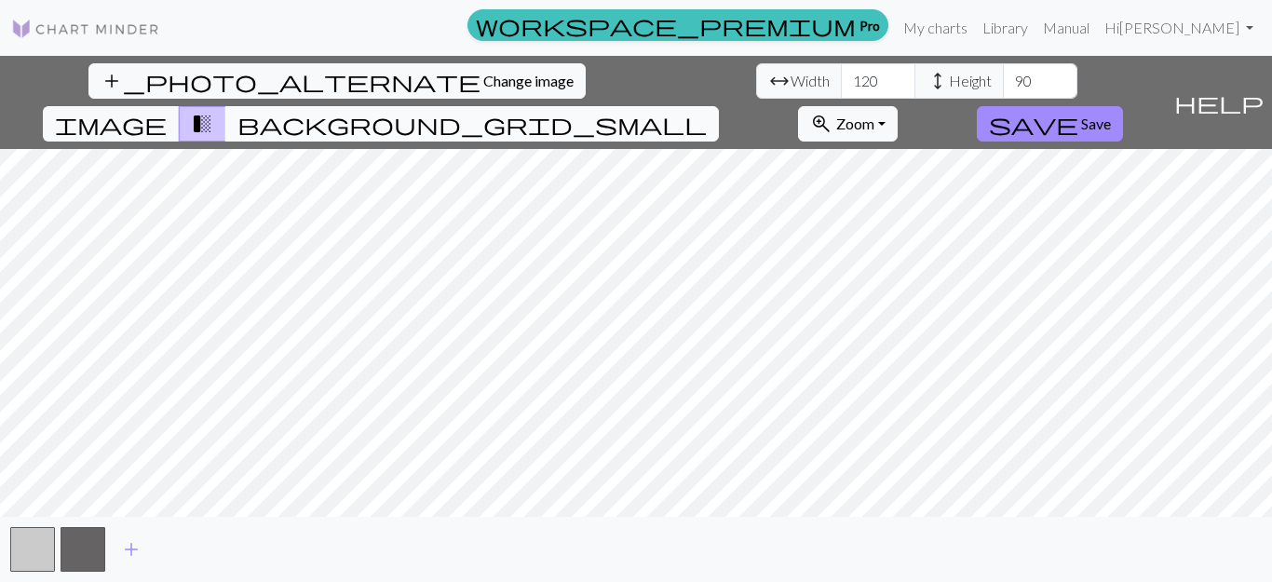
click at [707, 111] on span "background_grid_small" at bounding box center [471, 124] width 469 height 26
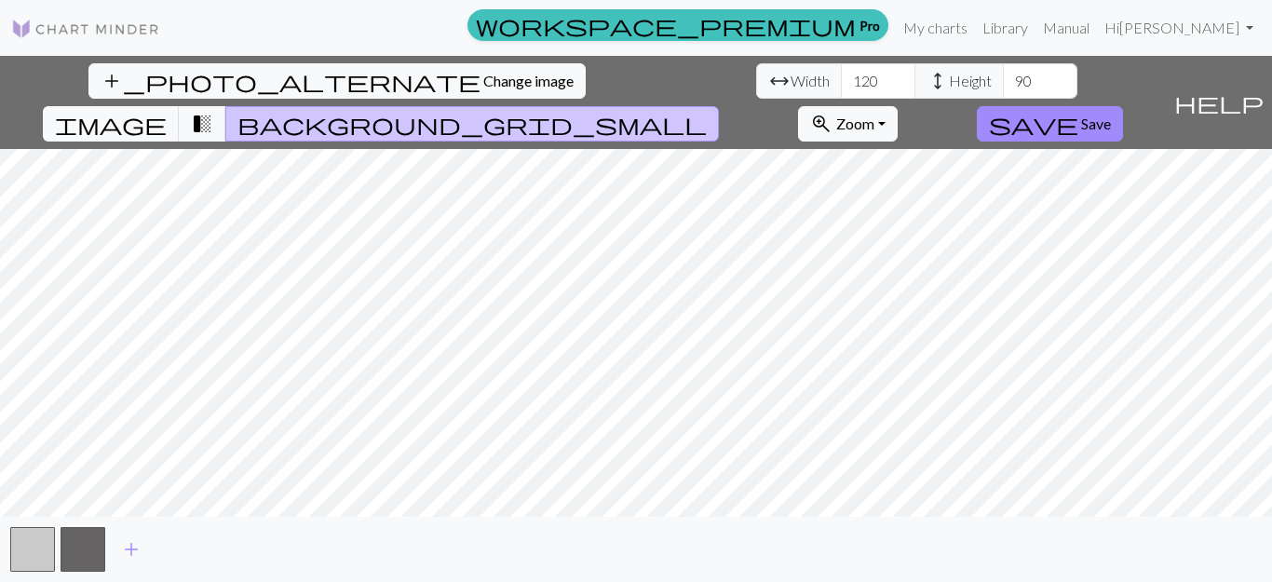
click at [707, 111] on span "background_grid_small" at bounding box center [471, 124] width 469 height 26
click at [167, 111] on span "image" at bounding box center [111, 124] width 112 height 26
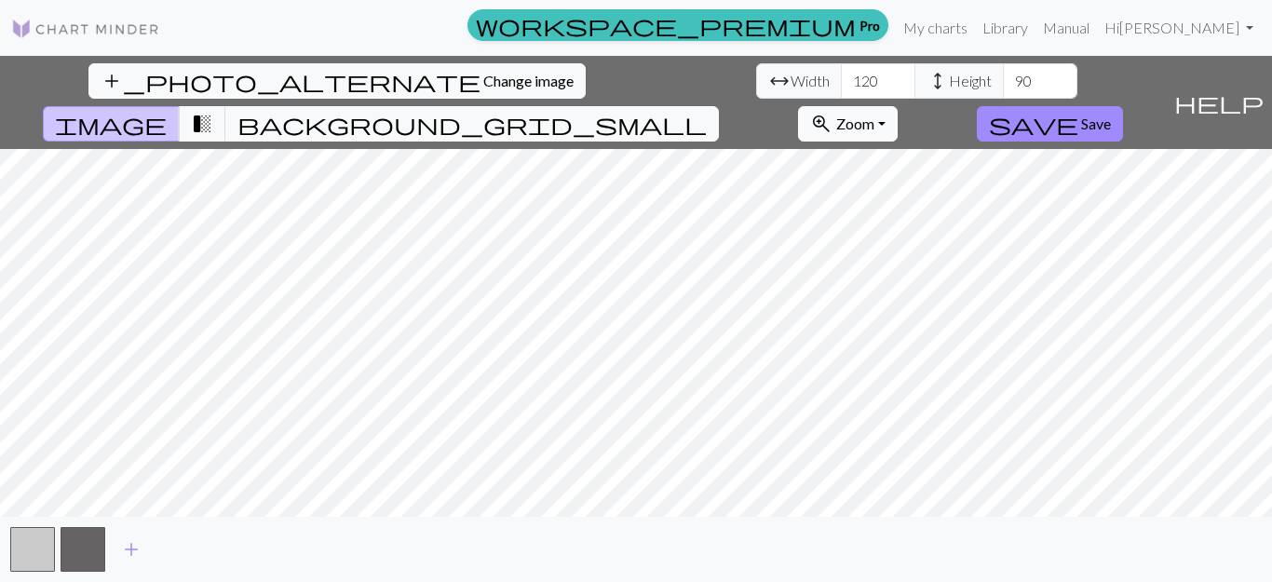
click at [898, 106] on button "zoom_in Zoom Zoom" at bounding box center [848, 123] width 100 height 35
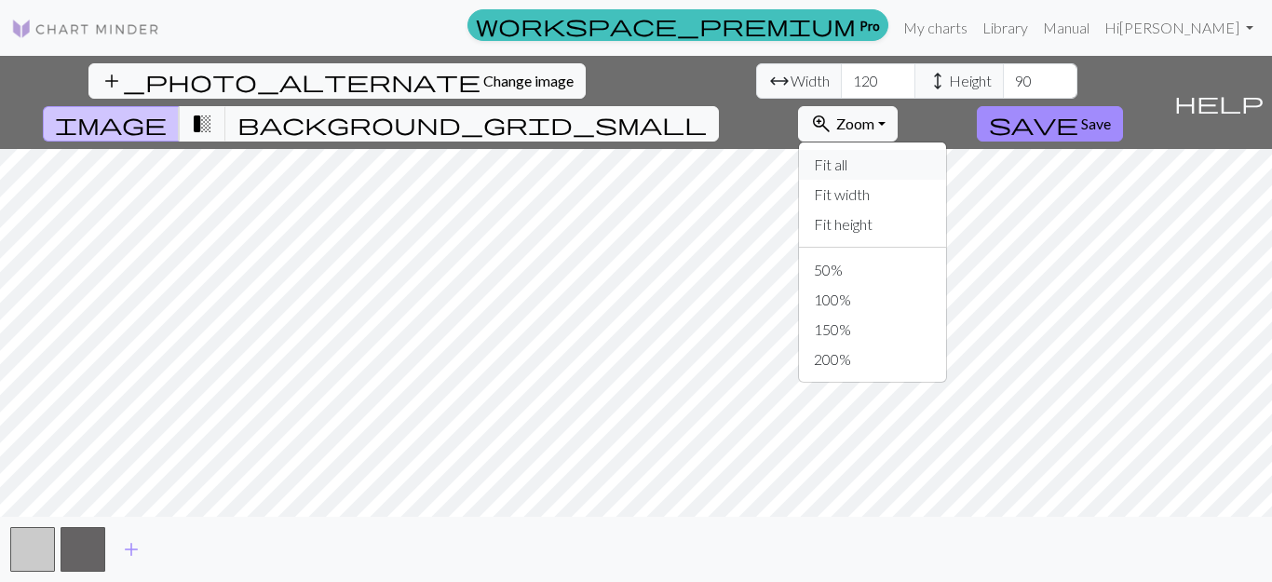
click at [946, 150] on button "Fit all" at bounding box center [872, 165] width 147 height 30
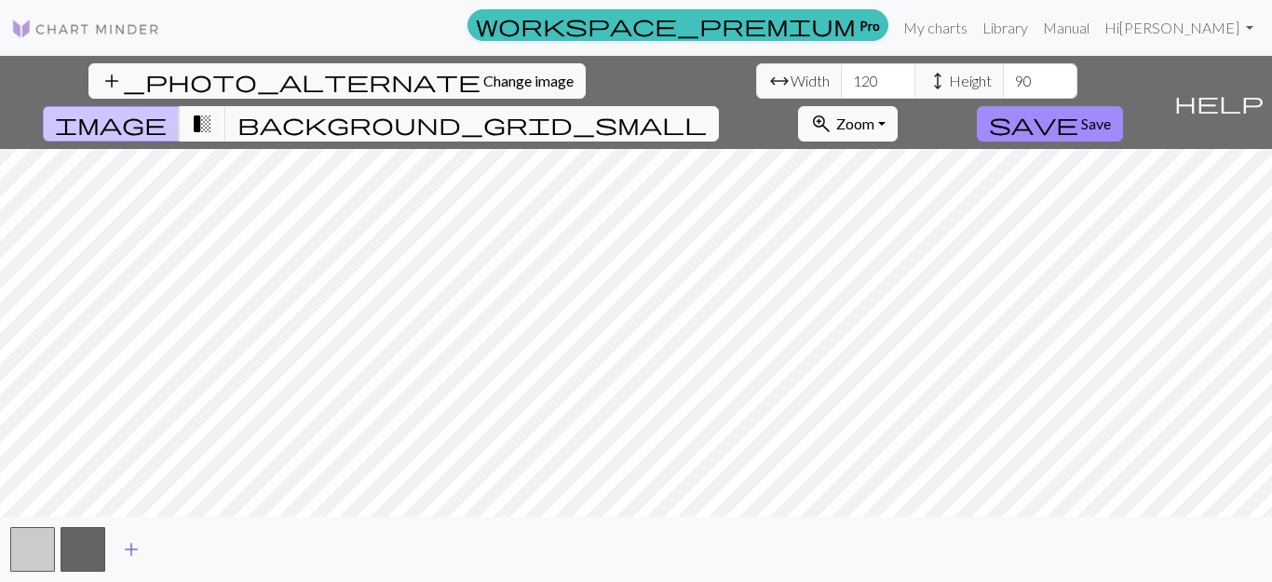
click at [134, 549] on span "add" at bounding box center [131, 549] width 22 height 26
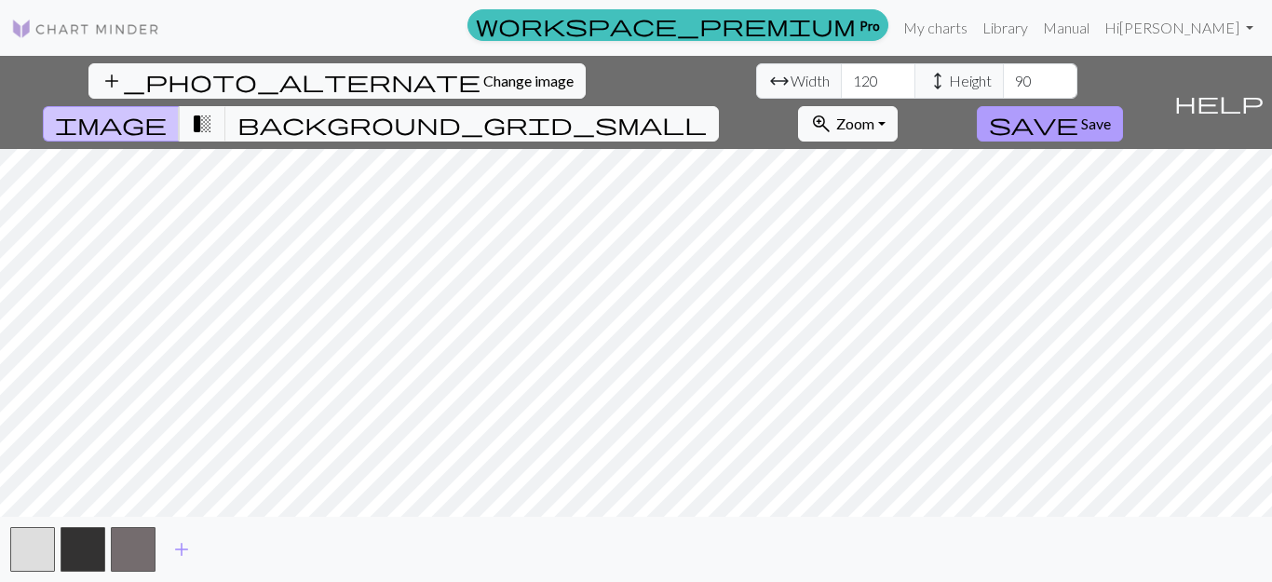
click at [1111, 115] on span "Save" at bounding box center [1096, 124] width 30 height 18
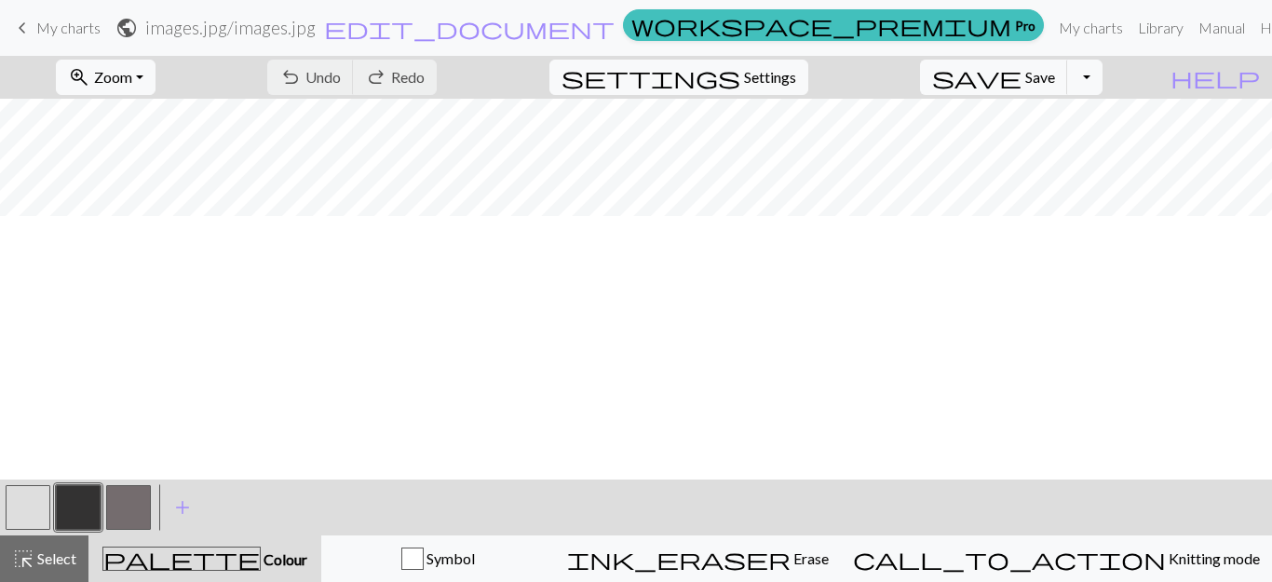
scroll to position [1116, 0]
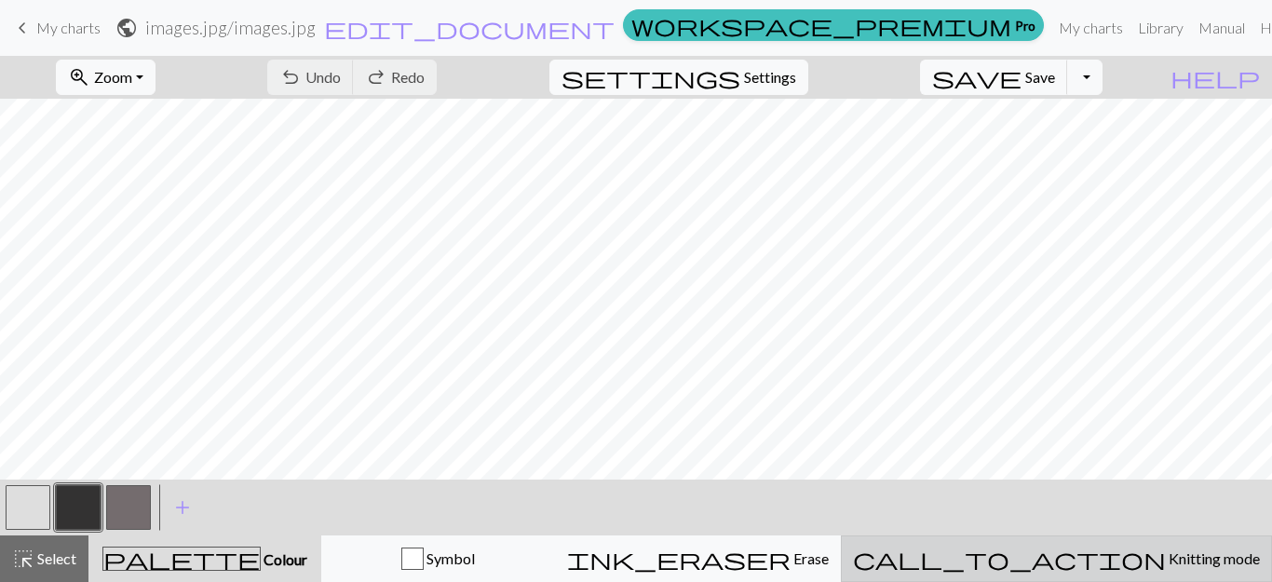
click at [1166, 556] on span "Knitting mode" at bounding box center [1213, 558] width 94 height 18
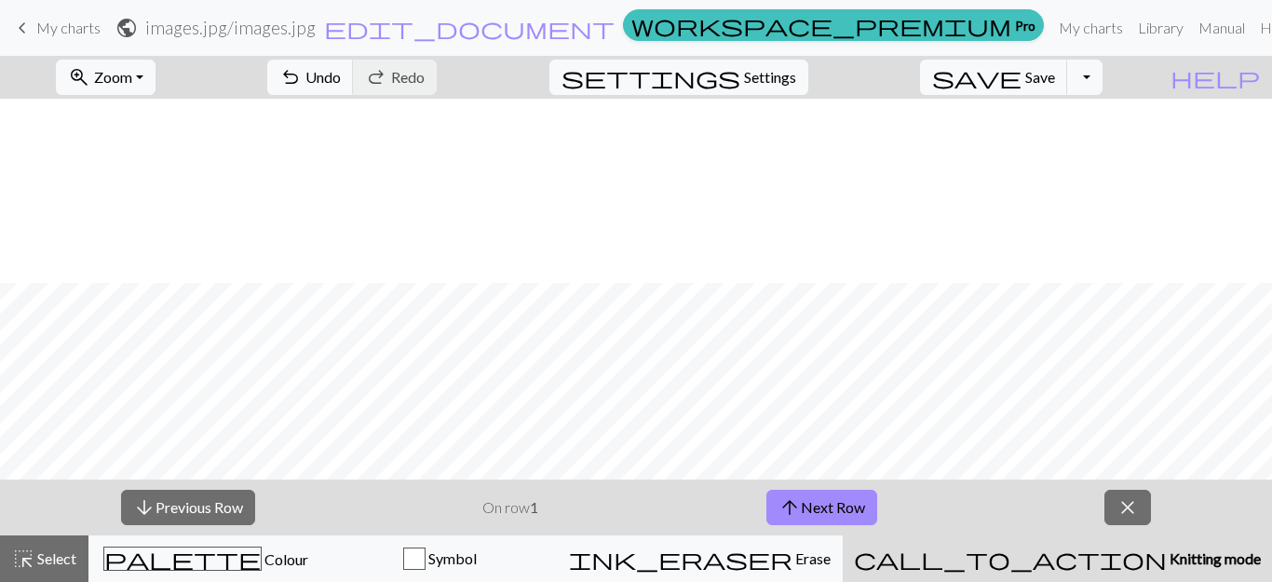
scroll to position [1395, 0]
click at [796, 84] on span "Settings" at bounding box center [770, 77] width 52 height 22
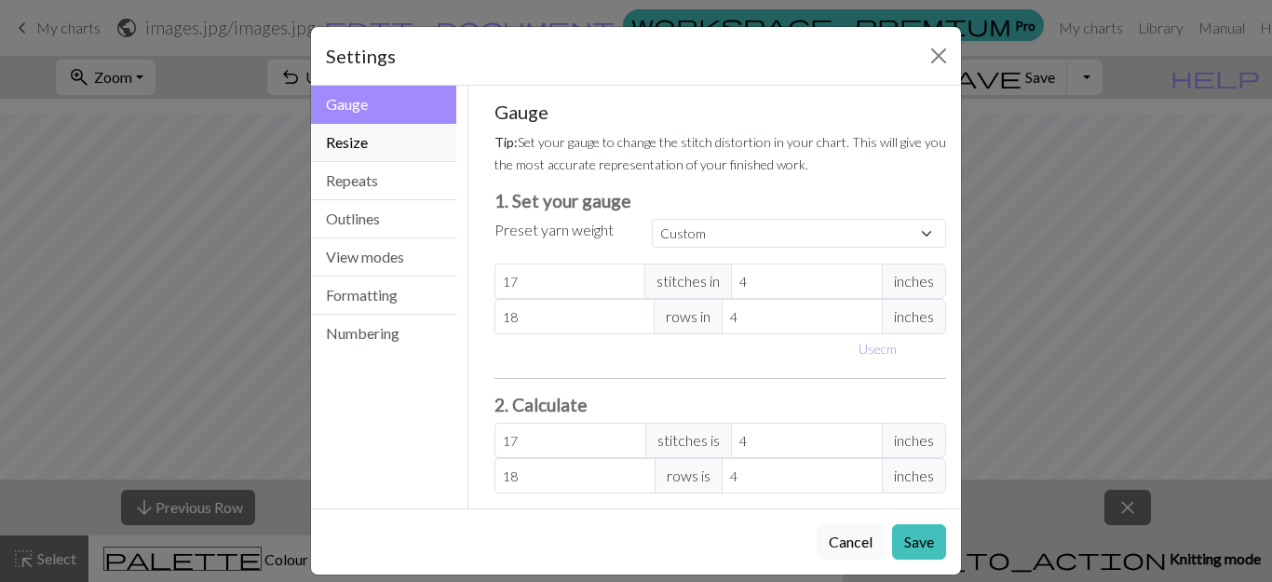
click at [330, 153] on button "Resize" at bounding box center [383, 143] width 145 height 38
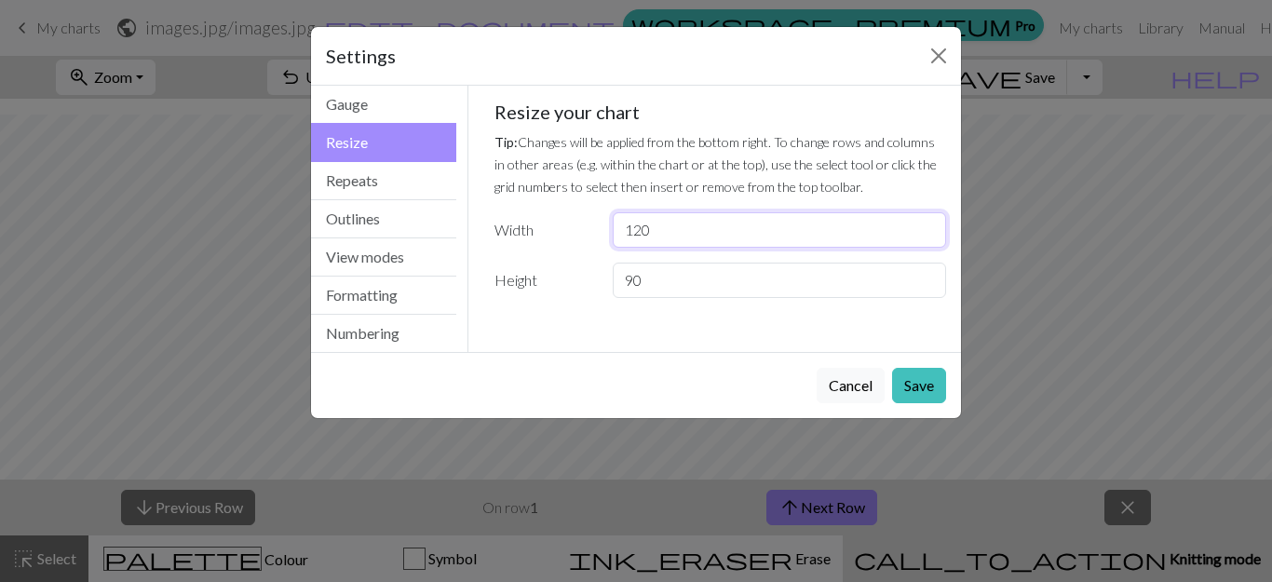
drag, startPoint x: 666, startPoint y: 227, endPoint x: 598, endPoint y: 231, distance: 68.1
click at [598, 231] on div "Width 120" at bounding box center [720, 229] width 475 height 35
type input "50"
click at [932, 387] on button "Save" at bounding box center [919, 385] width 54 height 35
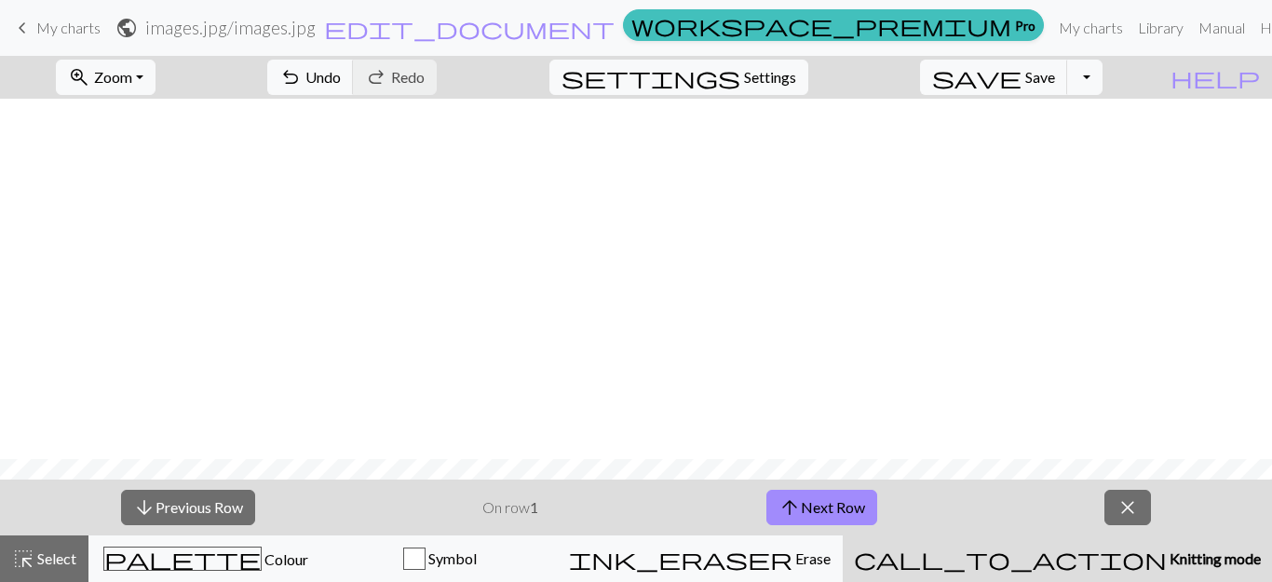
scroll to position [1024, 0]
click at [796, 75] on span "Settings" at bounding box center [770, 77] width 52 height 22
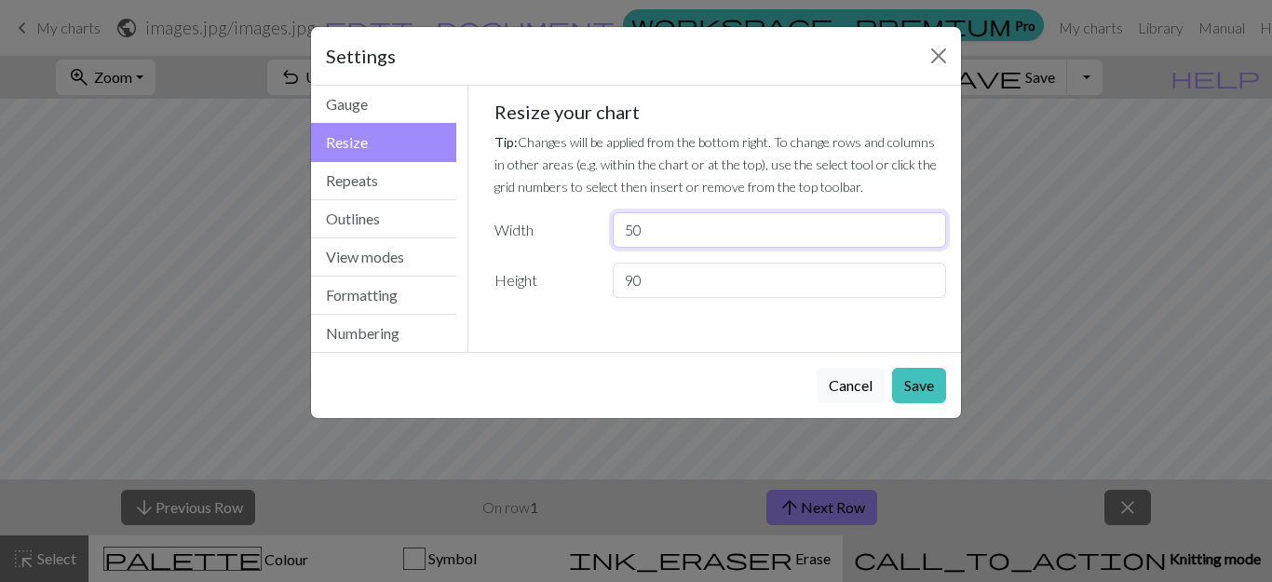
click at [620, 231] on input "50" at bounding box center [779, 229] width 333 height 35
type input "100"
click at [650, 282] on input "90" at bounding box center [779, 280] width 333 height 35
type input "100"
click at [918, 388] on button "Save" at bounding box center [919, 385] width 54 height 35
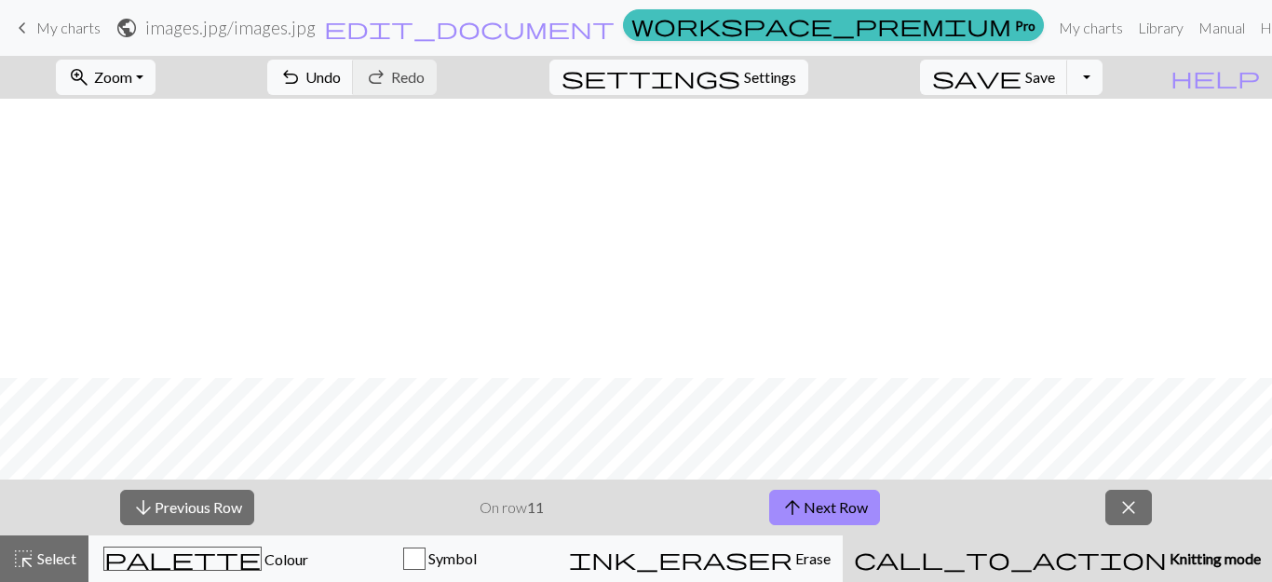
scroll to position [1397, 0]
click at [1055, 75] on span "Save" at bounding box center [1040, 77] width 30 height 18
click at [1103, 79] on button "Toggle Dropdown" at bounding box center [1084, 77] width 35 height 35
click at [1167, 559] on span "Knitting mode" at bounding box center [1214, 558] width 94 height 18
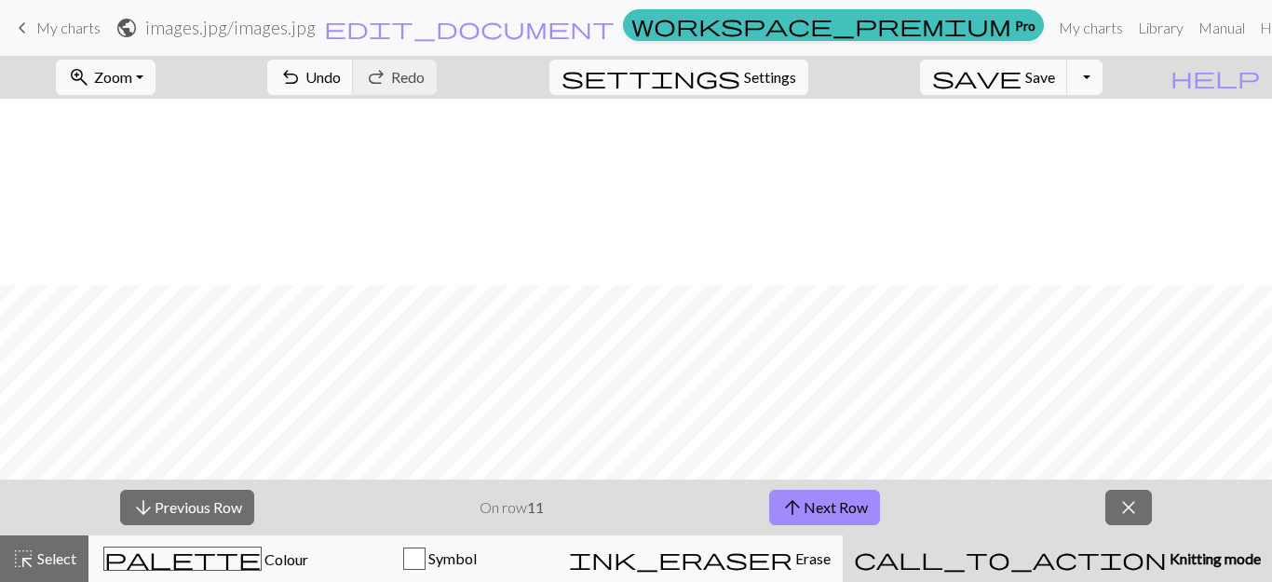
scroll to position [186, 0]
click at [53, 556] on span "Select" at bounding box center [55, 558] width 42 height 18
click at [156, 72] on button "zoom_in Zoom Zoom" at bounding box center [106, 77] width 100 height 35
click at [135, 123] on button "Fit all" at bounding box center [130, 118] width 147 height 30
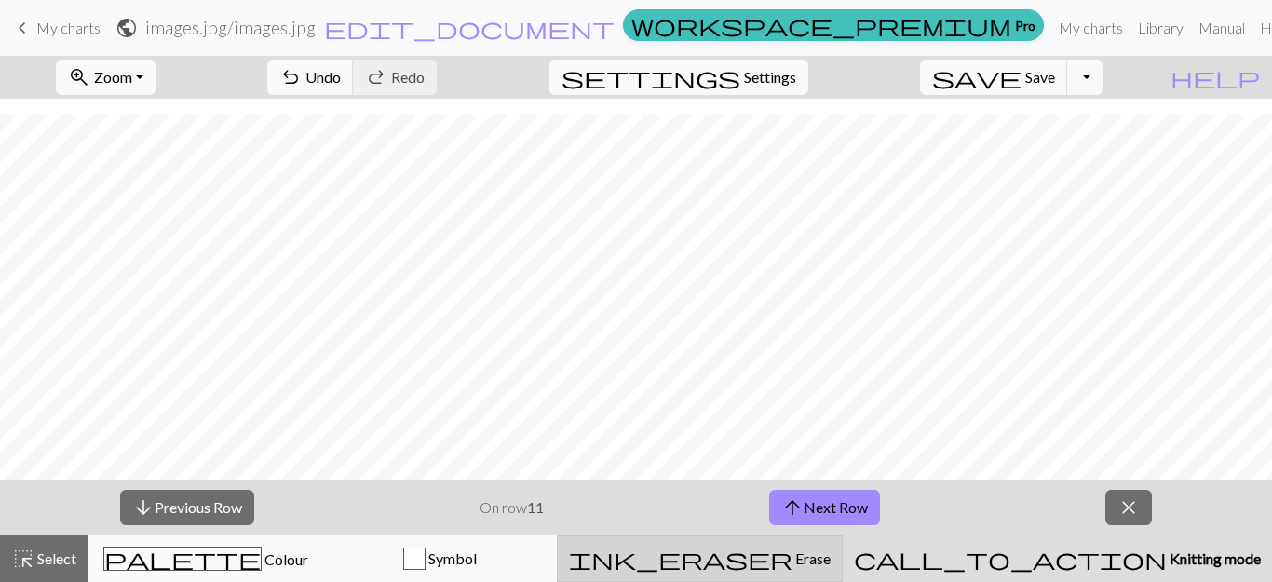
click at [831, 561] on span "Erase" at bounding box center [812, 558] width 38 height 18
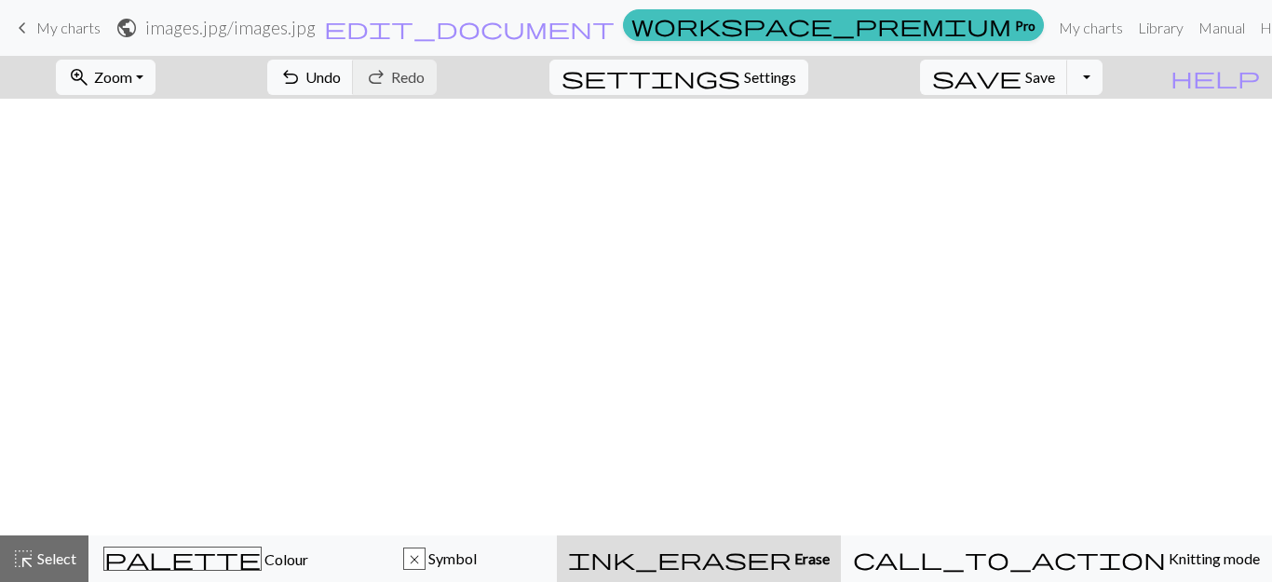
scroll to position [0, 0]
click at [316, 28] on h2 "images.jpg / images.jpg" at bounding box center [230, 27] width 170 height 21
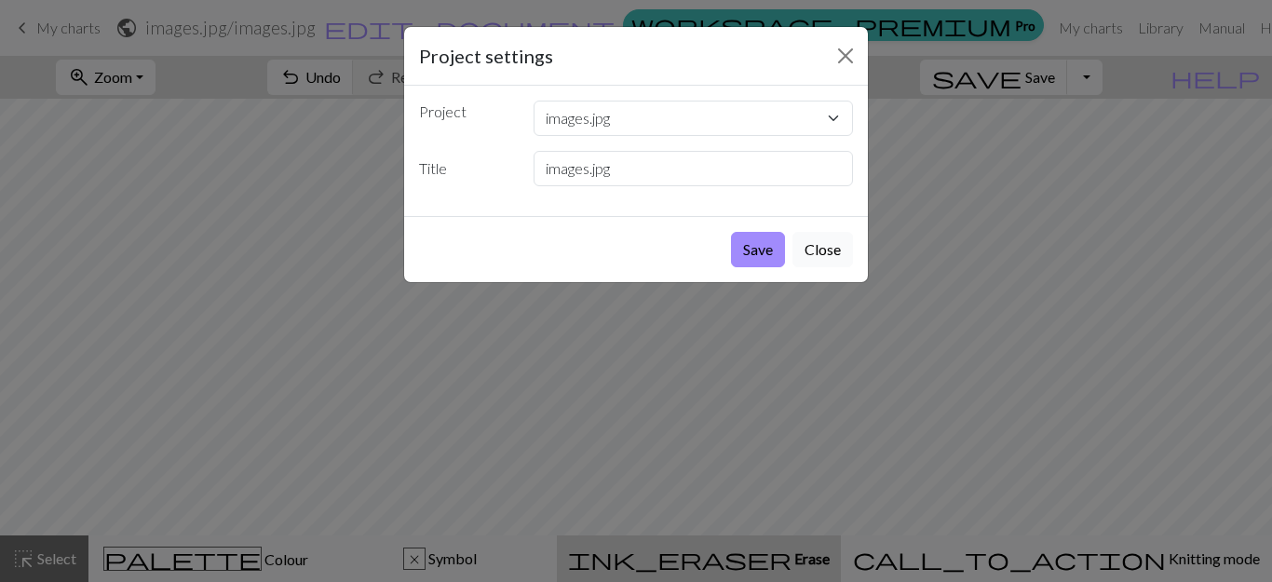
click at [826, 253] on button "Close" at bounding box center [823, 249] width 61 height 35
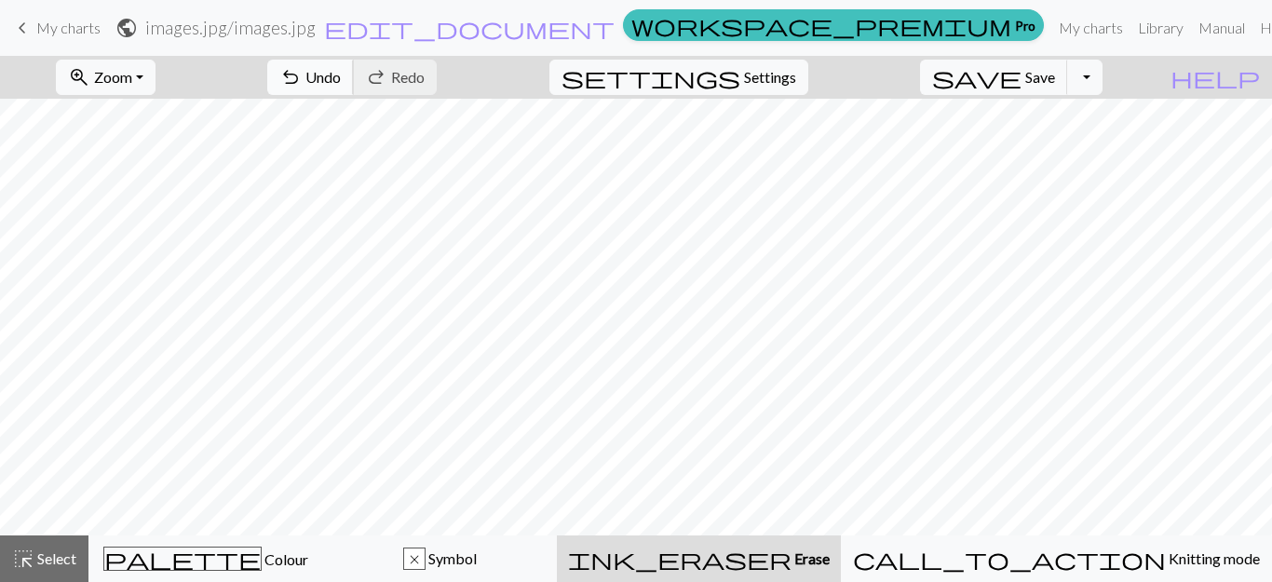
click at [341, 78] on span "Undo" at bounding box center [322, 77] width 35 height 18
click at [428, 78] on div "undo Undo Undo redo Redo Redo" at bounding box center [351, 77] width 197 height 43
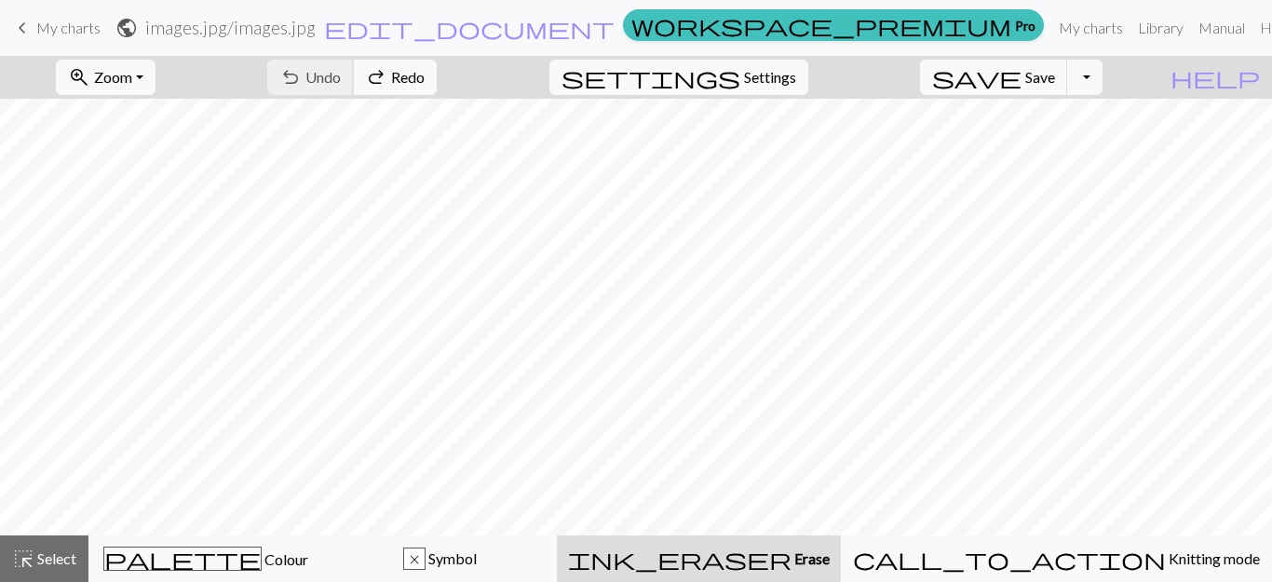
click at [428, 78] on div "undo Undo Undo redo Redo Redo" at bounding box center [351, 77] width 197 height 43
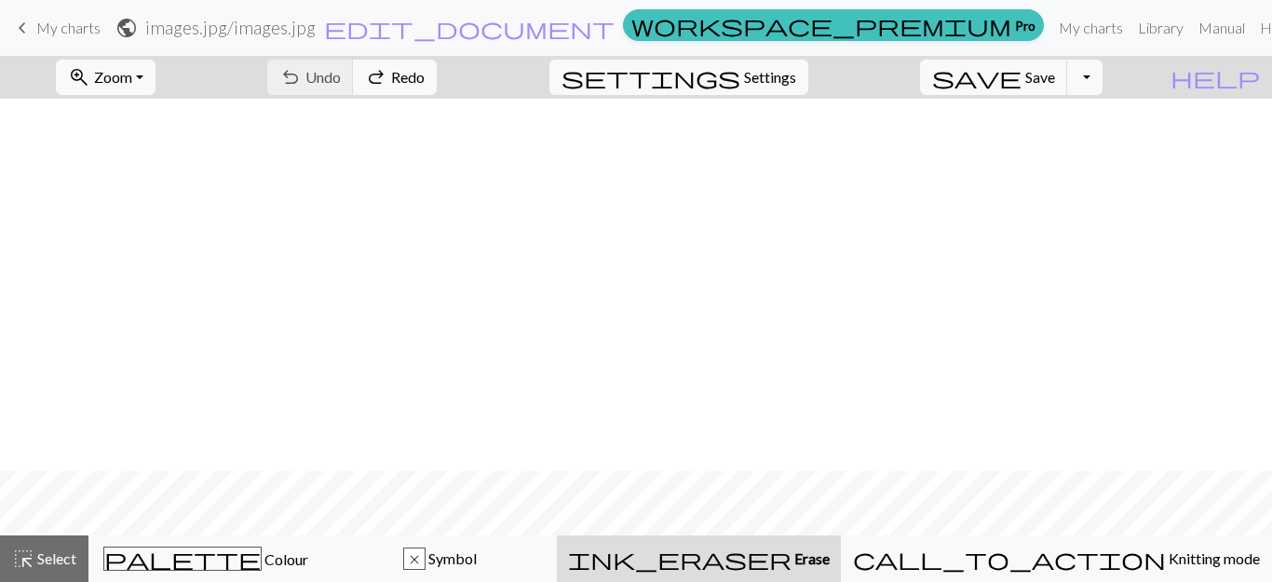
scroll to position [373, 0]
click at [778, 81] on span "Settings" at bounding box center [770, 77] width 52 height 22
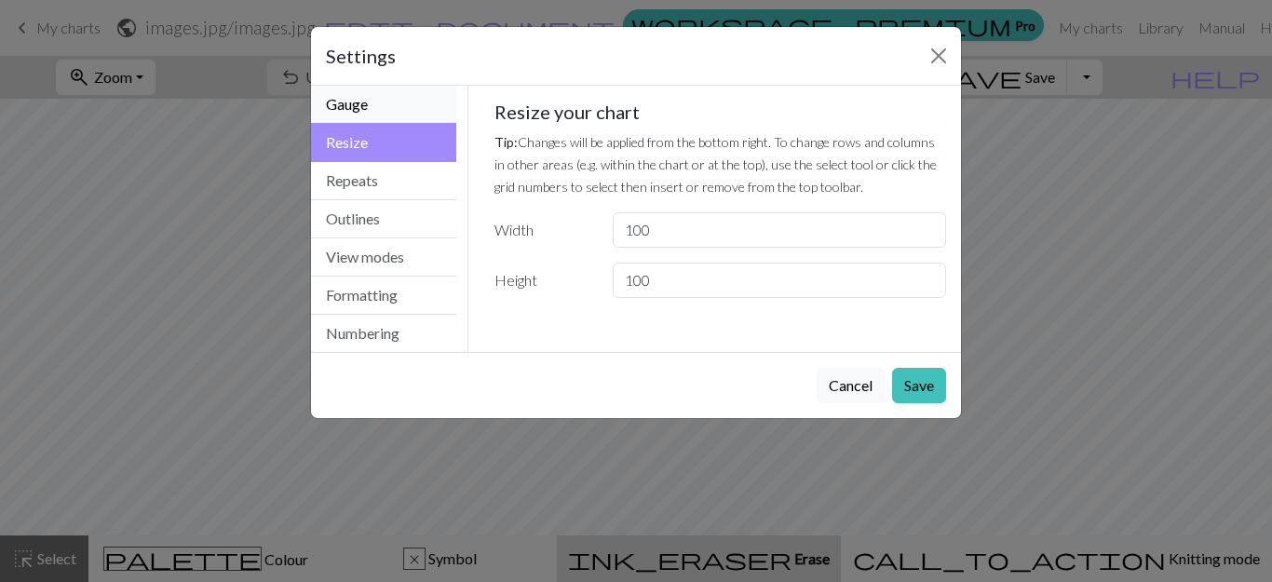
click at [392, 109] on button "Gauge" at bounding box center [383, 105] width 145 height 38
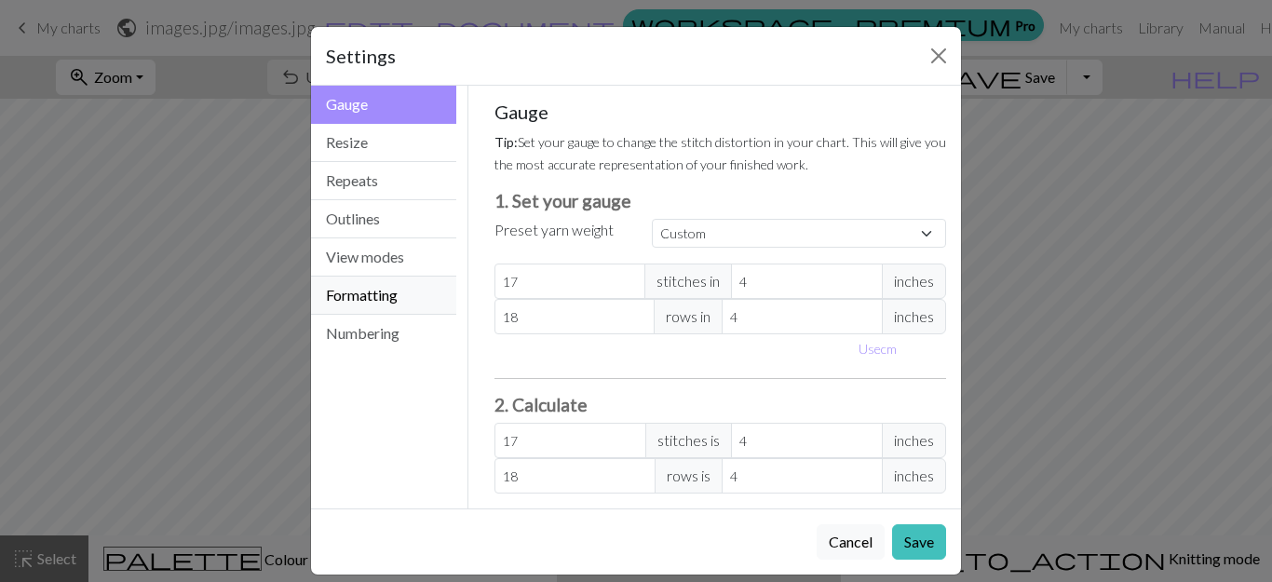
click at [387, 300] on button "Formatting" at bounding box center [383, 296] width 145 height 38
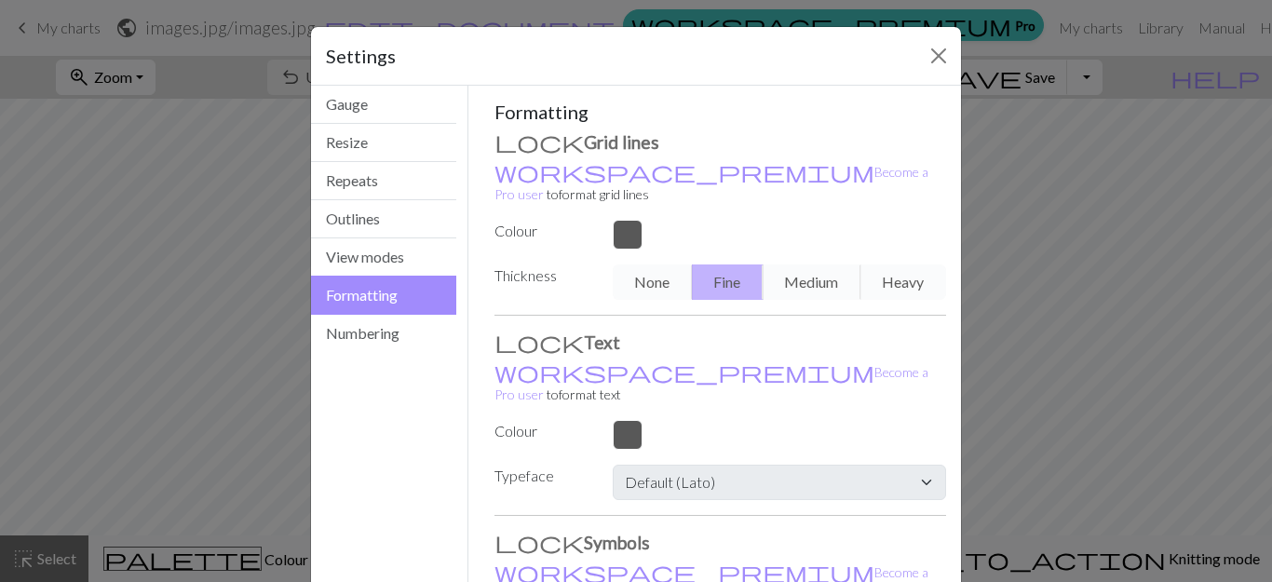
click at [793, 266] on div "None Fine Medium Heavy" at bounding box center [780, 281] width 356 height 35
click at [813, 264] on div "None Fine Medium Heavy" at bounding box center [780, 281] width 356 height 35
click at [632, 264] on div "None Fine Medium Heavy" at bounding box center [780, 281] width 356 height 35
click at [901, 264] on div "None Fine Medium Heavy" at bounding box center [780, 281] width 356 height 35
click at [618, 220] on div at bounding box center [780, 235] width 356 height 30
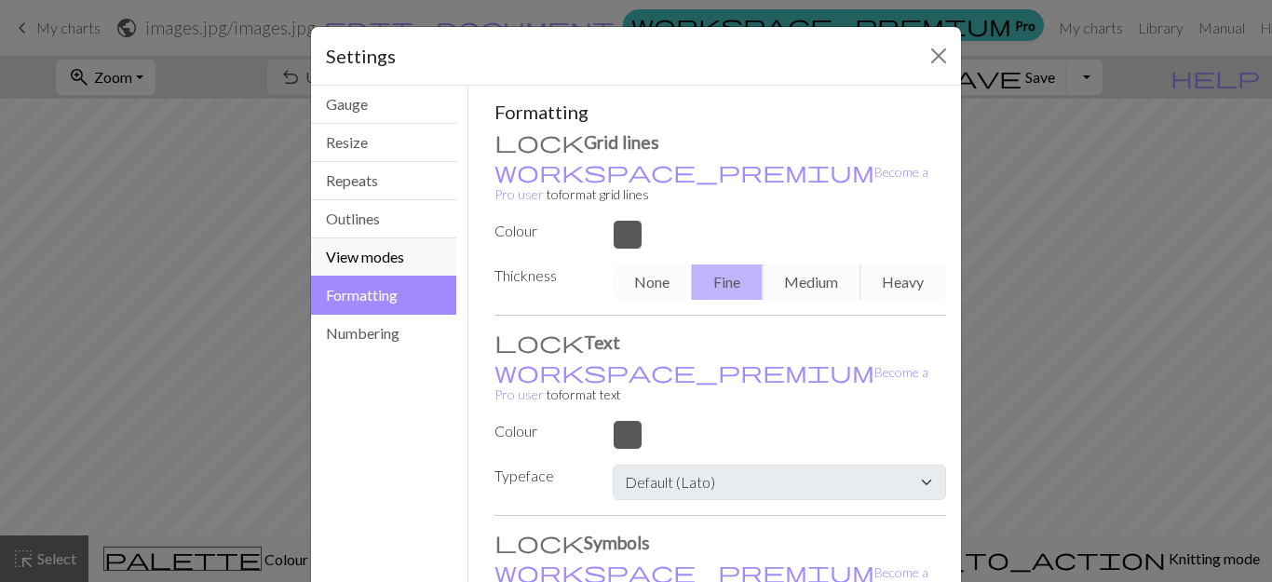
click at [352, 257] on button "View modes" at bounding box center [383, 257] width 145 height 38
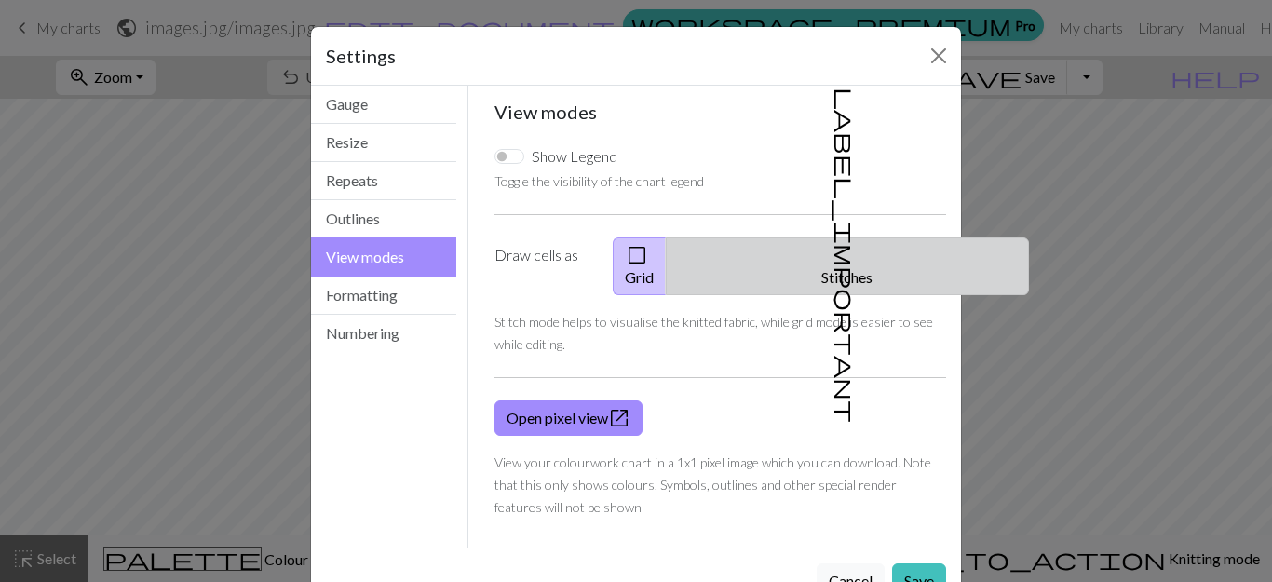
click at [887, 259] on button "label_important Stitches" at bounding box center [847, 266] width 363 height 58
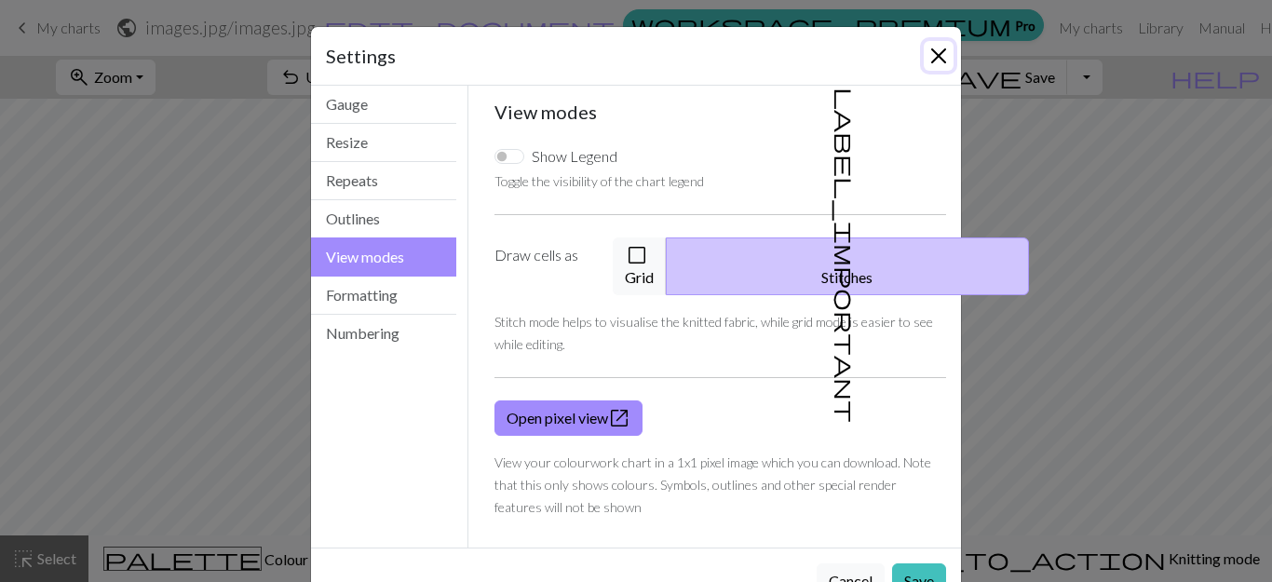
click at [935, 49] on button "Close" at bounding box center [939, 56] width 30 height 30
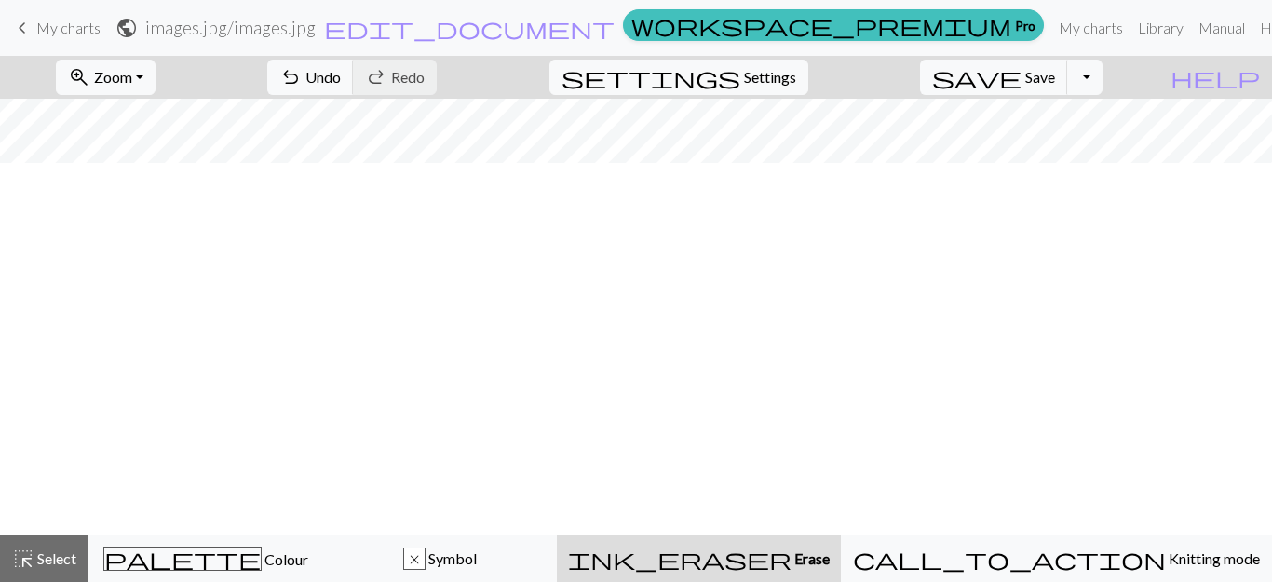
scroll to position [0, 0]
click at [796, 78] on span "Settings" at bounding box center [770, 77] width 52 height 22
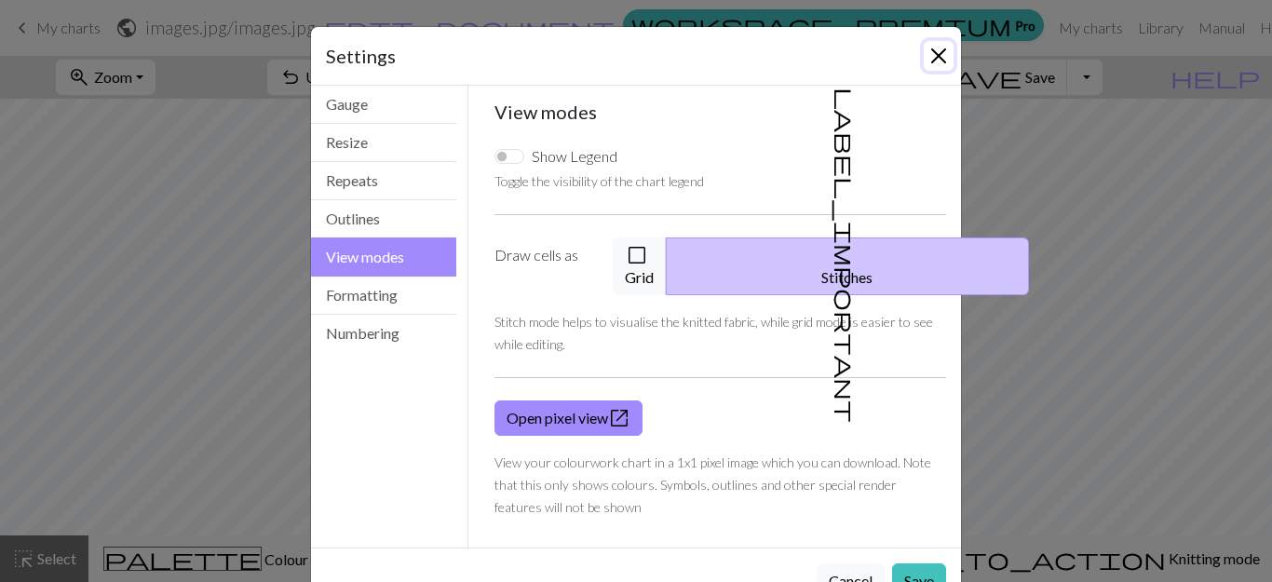
click at [929, 52] on button "Close" at bounding box center [939, 56] width 30 height 30
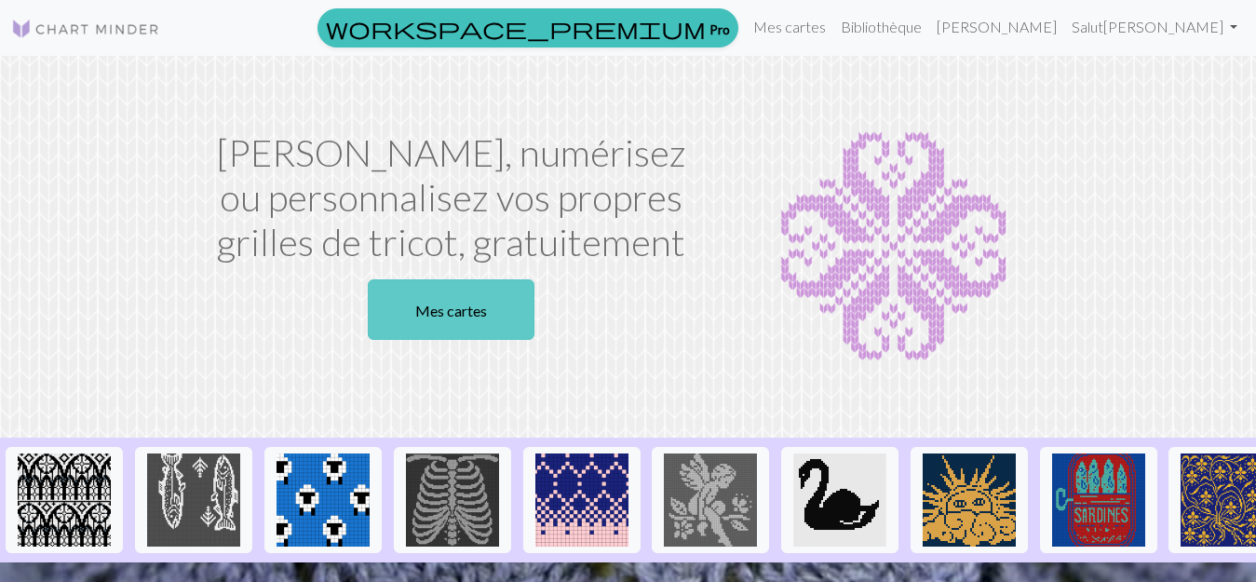
click at [450, 306] on font "Mes cartes" at bounding box center [451, 311] width 72 height 18
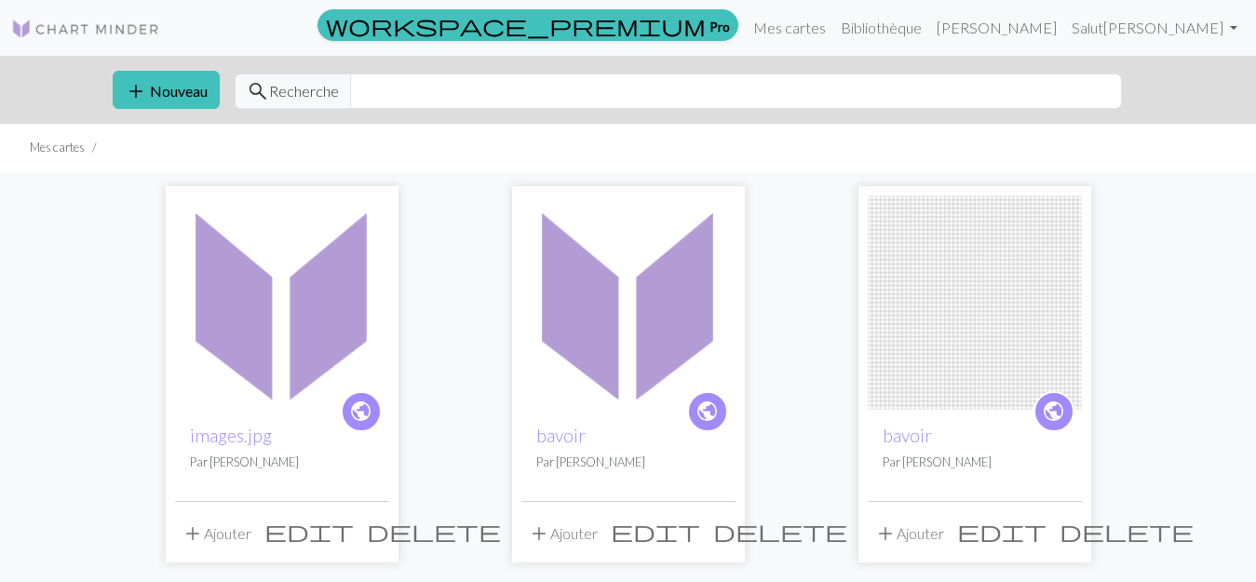
click at [235, 527] on font "Ajouter" at bounding box center [227, 533] width 47 height 18
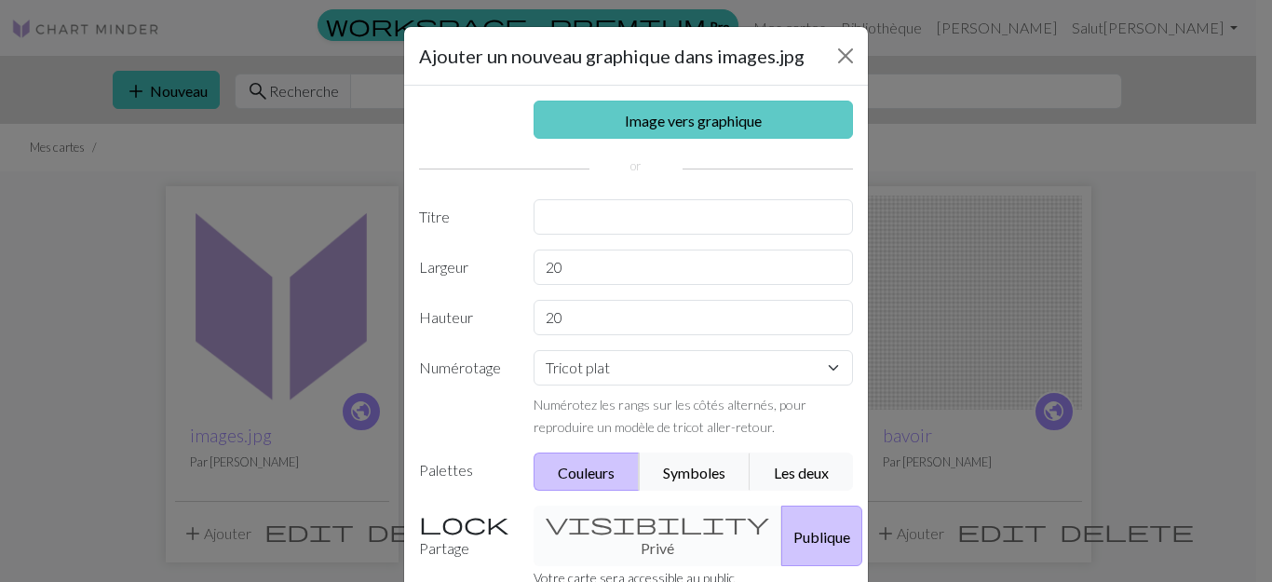
click at [685, 120] on font "Image vers graphique" at bounding box center [693, 121] width 137 height 18
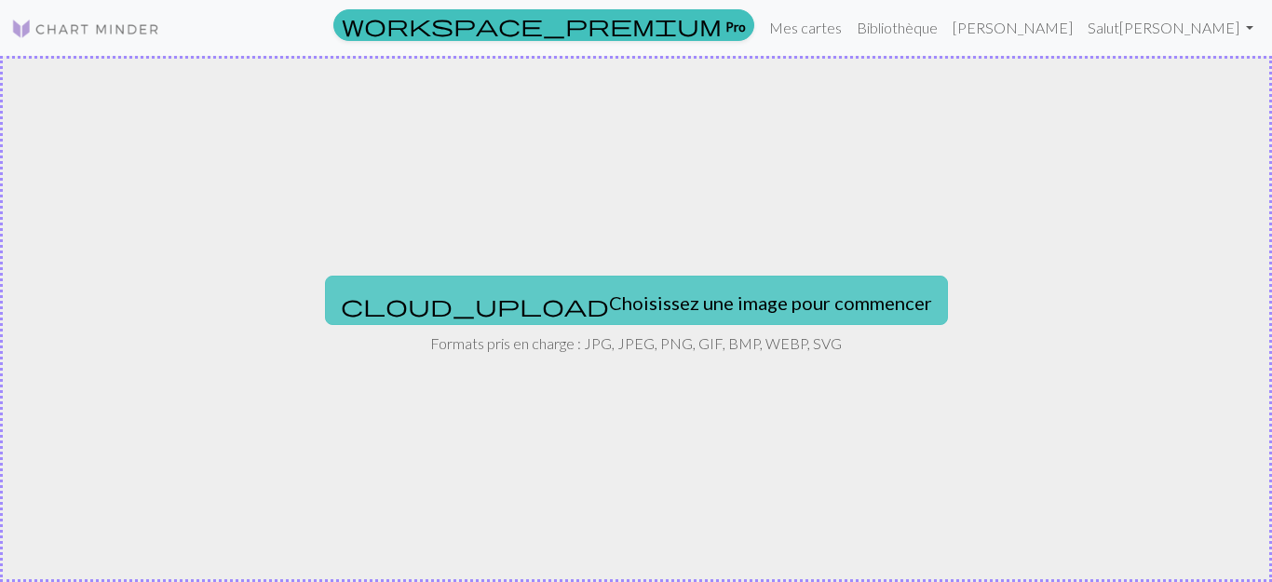
click at [672, 299] on font "Choisissez une image pour commencer" at bounding box center [770, 302] width 323 height 22
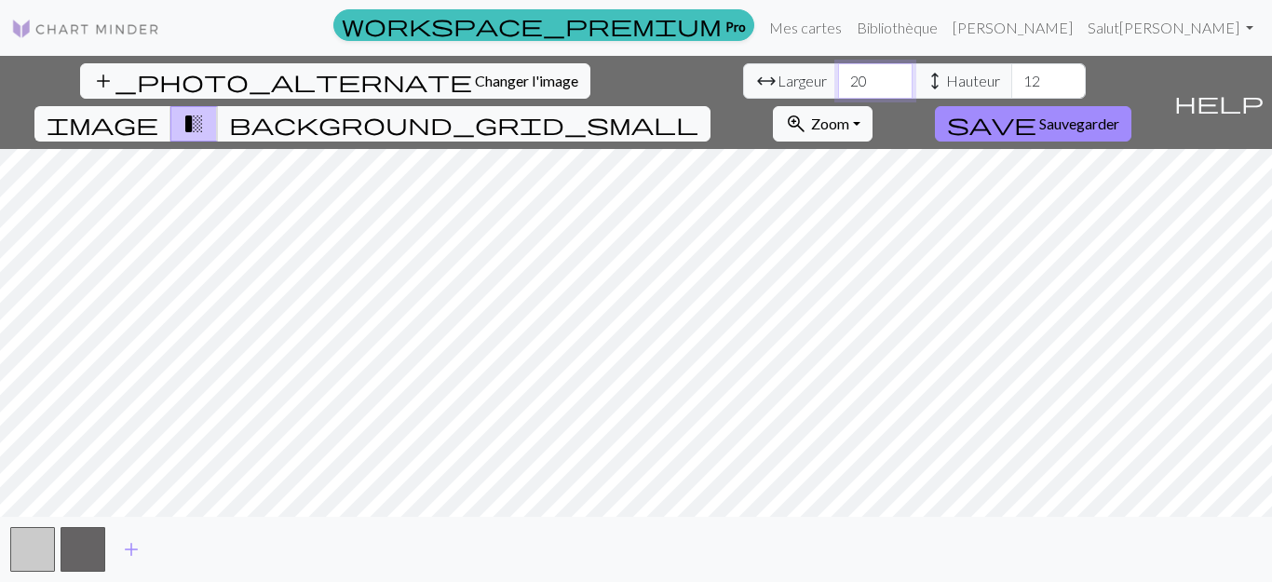
drag, startPoint x: 395, startPoint y: 84, endPoint x: 365, endPoint y: 81, distance: 29.9
click at [838, 81] on input "20" at bounding box center [875, 80] width 75 height 35
type input "50"
drag, startPoint x: 566, startPoint y: 76, endPoint x: 549, endPoint y: 75, distance: 17.7
click at [1011, 75] on input "12" at bounding box center [1048, 80] width 75 height 35
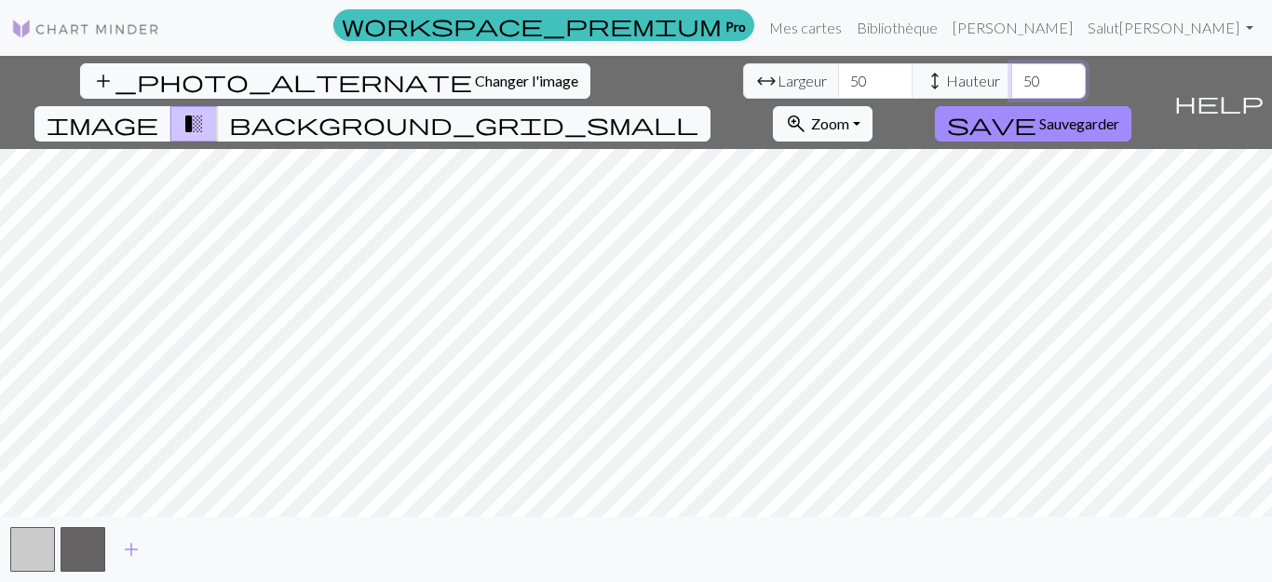
click at [1011, 75] on input "50" at bounding box center [1048, 80] width 75 height 35
type input "55"
drag, startPoint x: 567, startPoint y: 79, endPoint x: 542, endPoint y: 79, distance: 25.1
click at [1011, 79] on input "55" at bounding box center [1048, 80] width 75 height 35
type input "70"
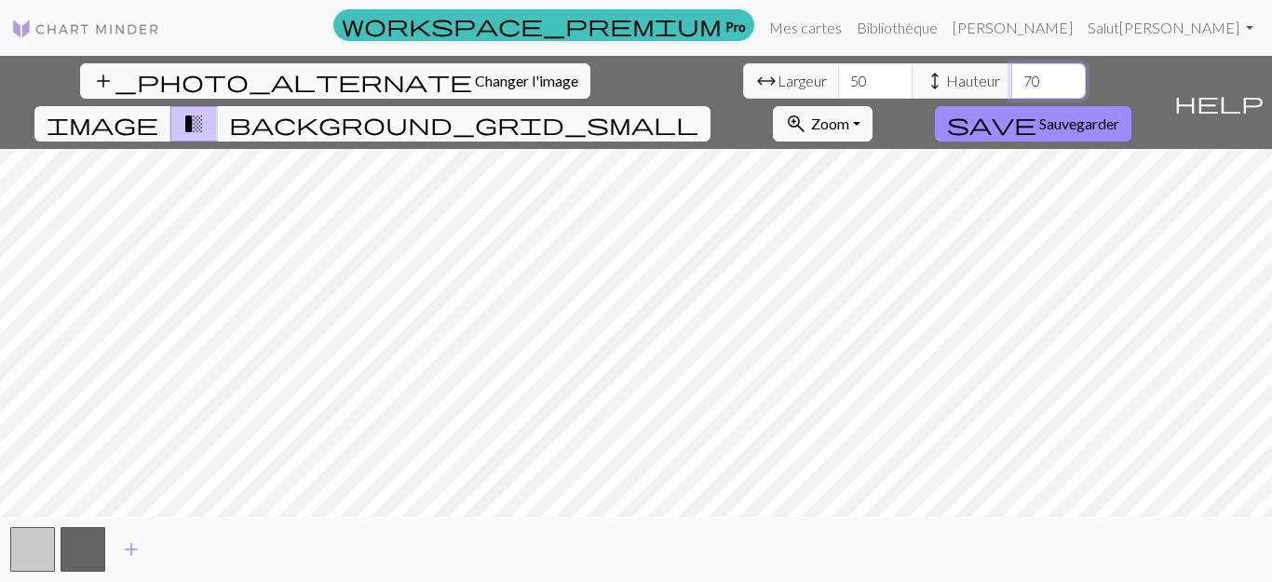
drag, startPoint x: 565, startPoint y: 82, endPoint x: 537, endPoint y: 80, distance: 28.0
click at [1011, 80] on input "70" at bounding box center [1048, 80] width 75 height 35
type input "50"
click at [134, 552] on span "add" at bounding box center [131, 549] width 22 height 26
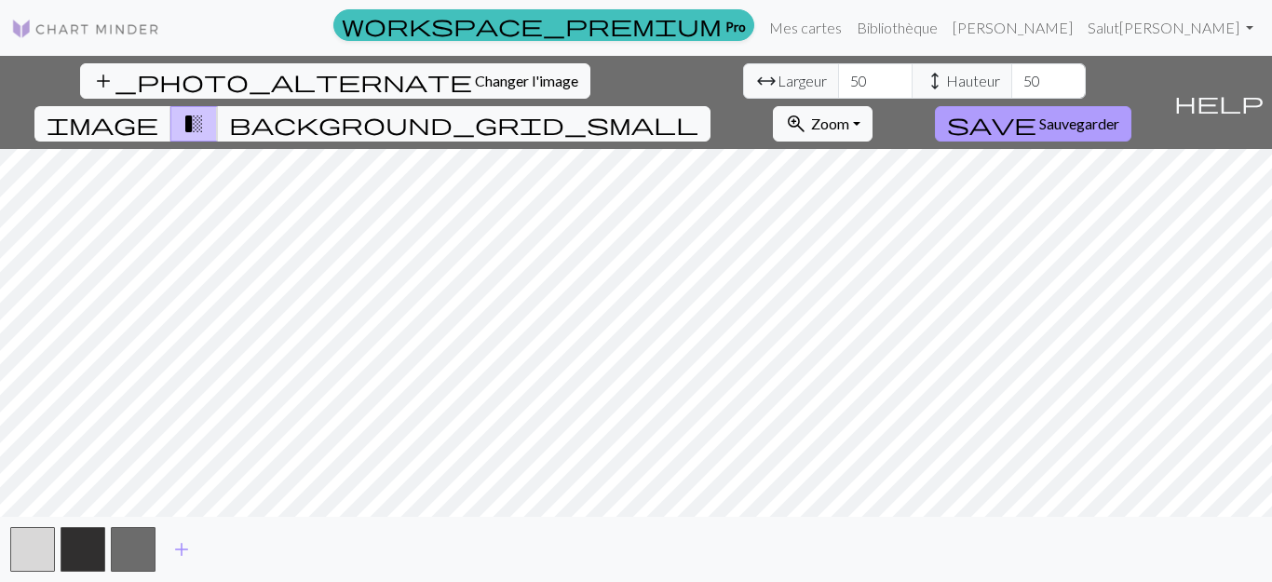
click at [1119, 115] on font "Sauvegarder" at bounding box center [1079, 124] width 80 height 18
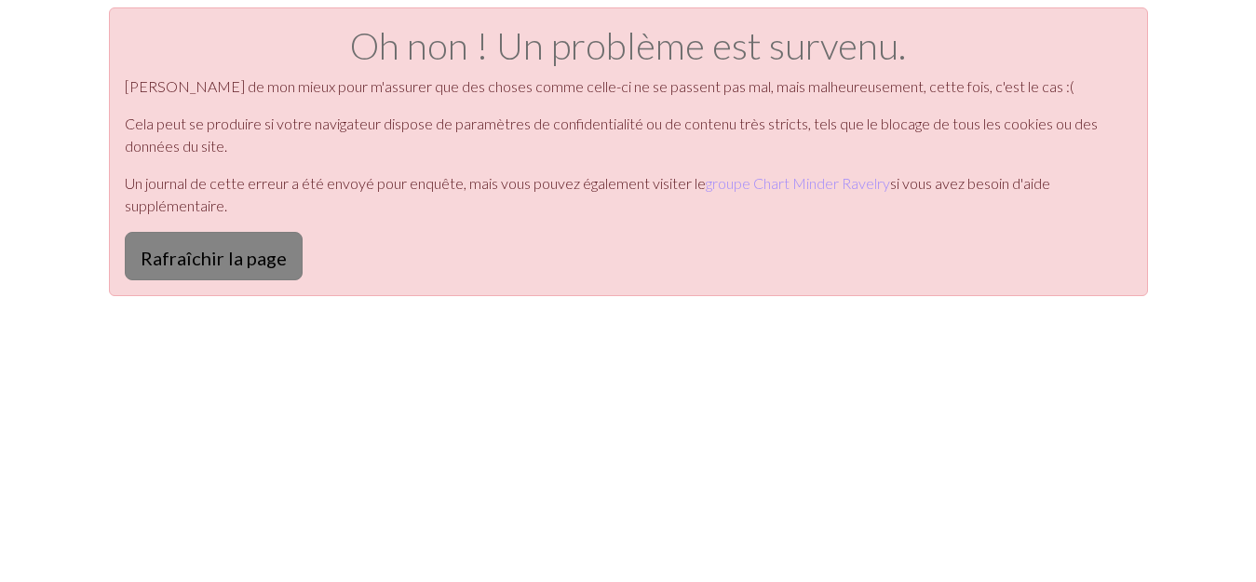
click at [173, 258] on font "Rafraîchir la page" at bounding box center [214, 258] width 146 height 22
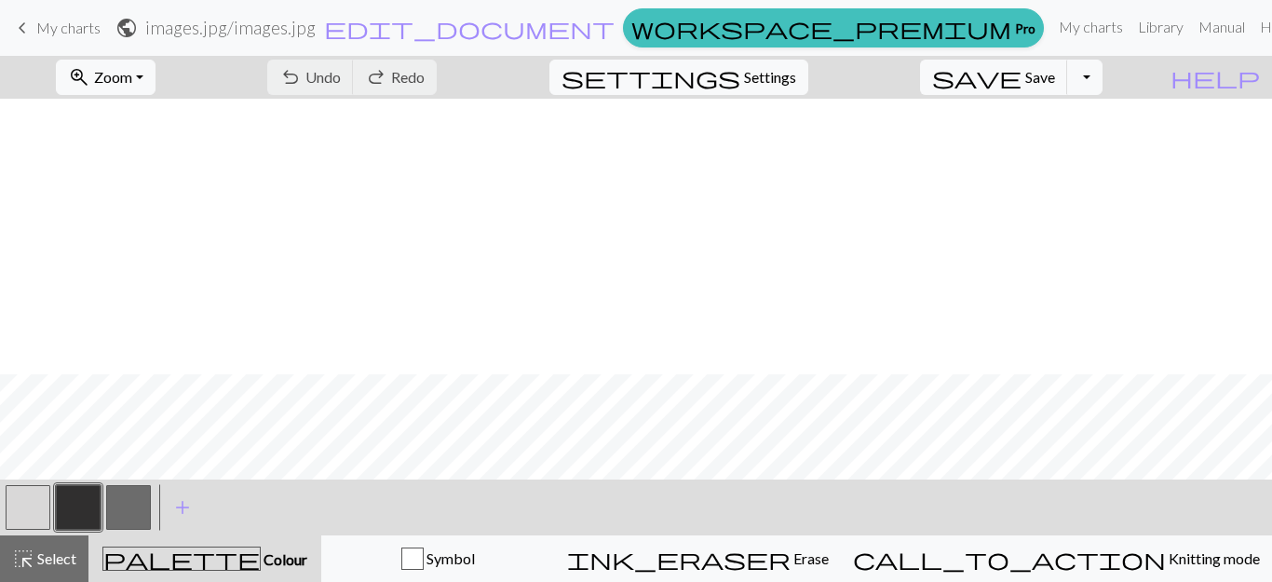
scroll to position [650, 0]
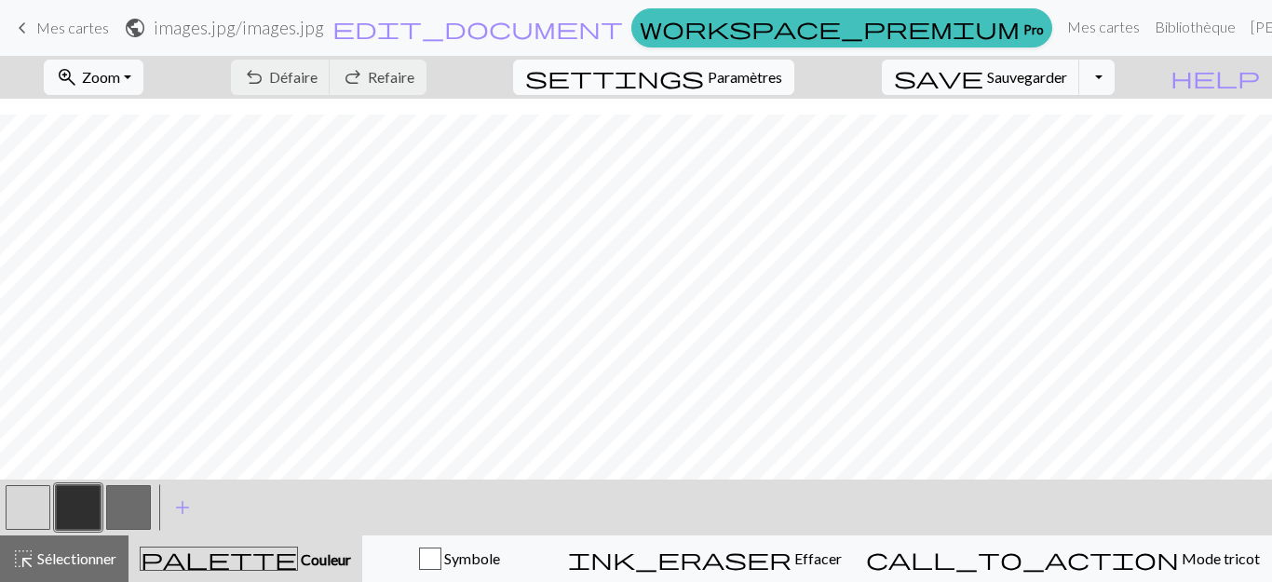
click at [770, 79] on font "Paramètres" at bounding box center [745, 77] width 75 height 18
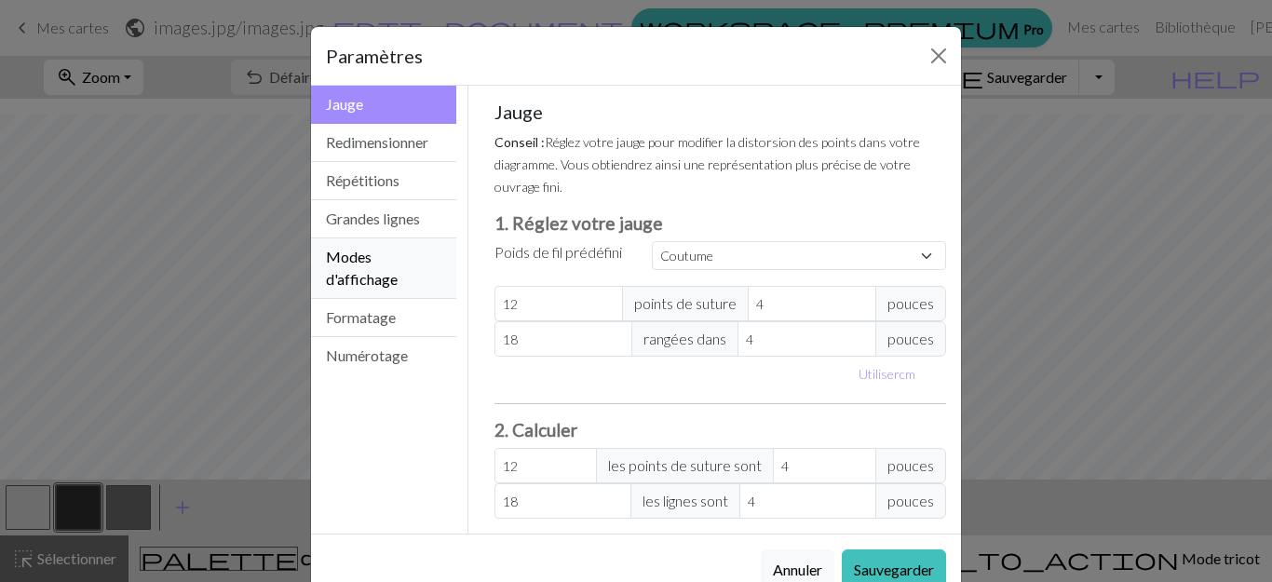
click at [347, 270] on font "Modes d'affichage" at bounding box center [362, 268] width 72 height 40
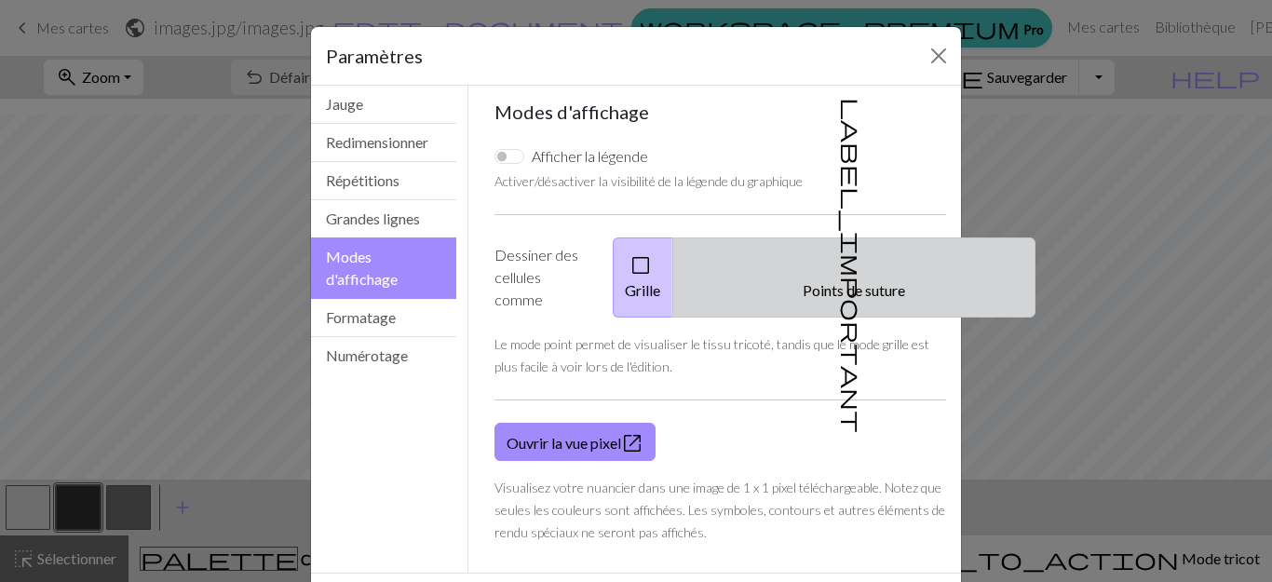
click at [830, 280] on font "Points de suture" at bounding box center [854, 289] width 102 height 18
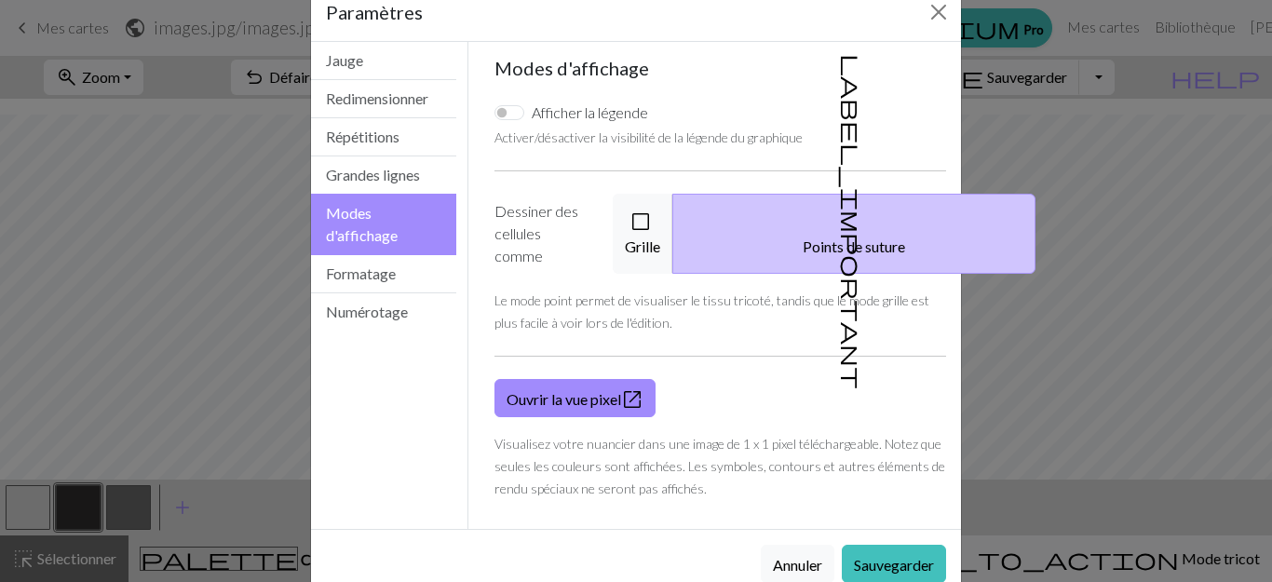
scroll to position [64, 0]
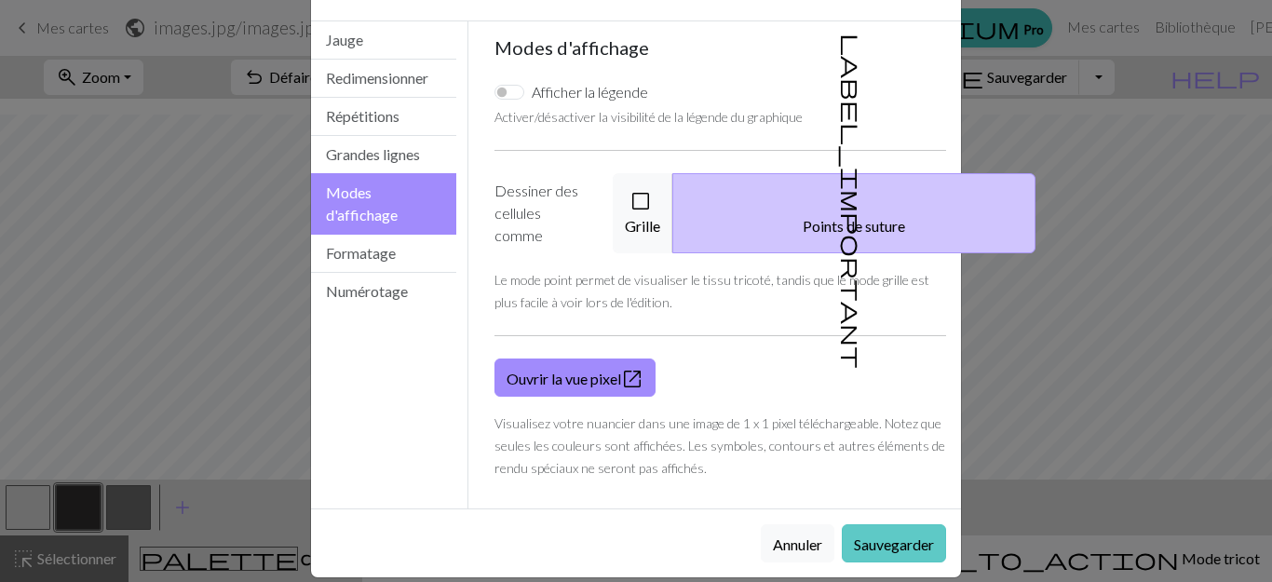
click at [877, 535] on font "Sauvegarder" at bounding box center [894, 544] width 80 height 18
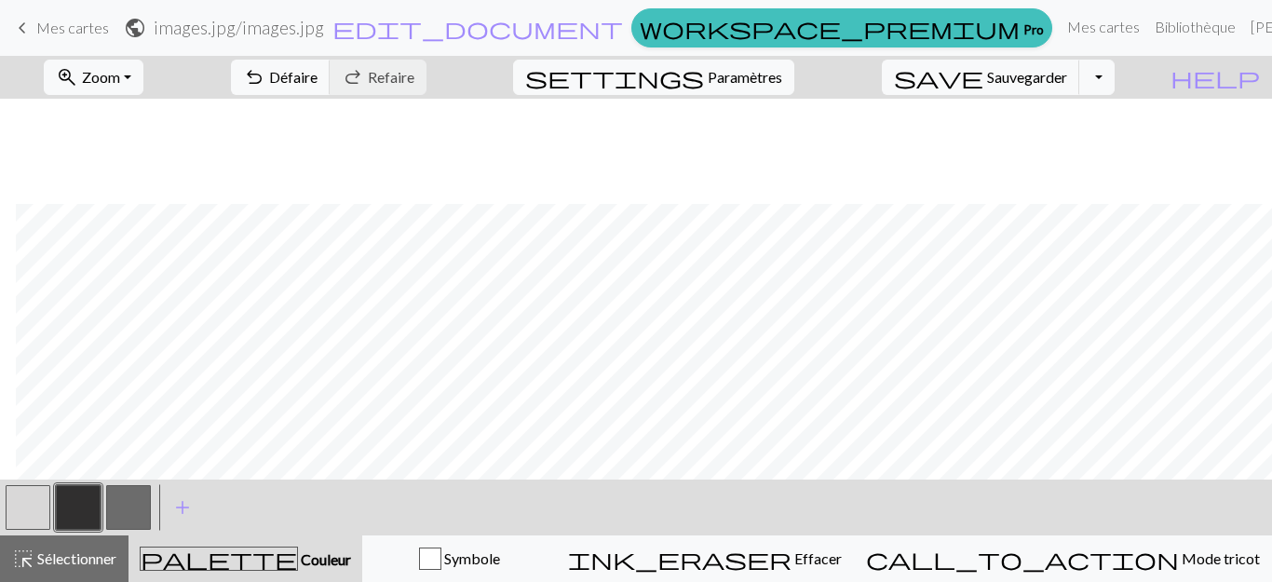
scroll to position [650, 243]
click at [1051, 85] on font "Sauvegarder" at bounding box center [1027, 77] width 80 height 18
click at [1115, 78] on button "Basculer la liste déroulante" at bounding box center [1096, 77] width 35 height 35
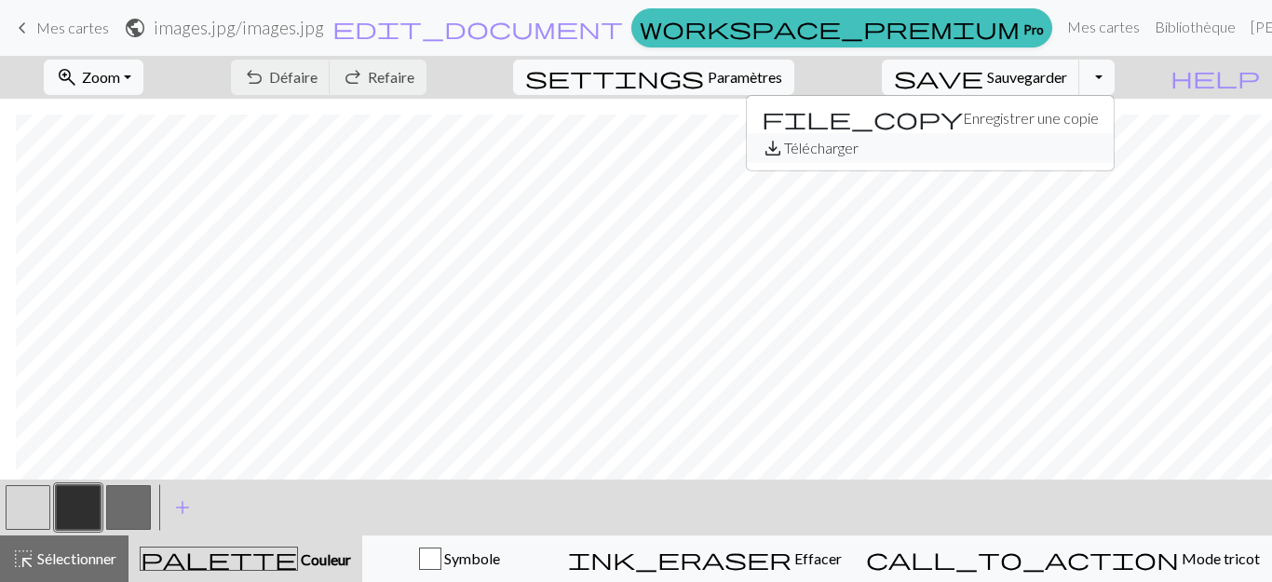
click at [859, 153] on font "Télécharger" at bounding box center [821, 148] width 75 height 18
click at [1115, 76] on button "Basculer la liste déroulante" at bounding box center [1096, 77] width 35 height 35
click at [1087, 121] on font "Enregistrer une copie" at bounding box center [1031, 118] width 136 height 18
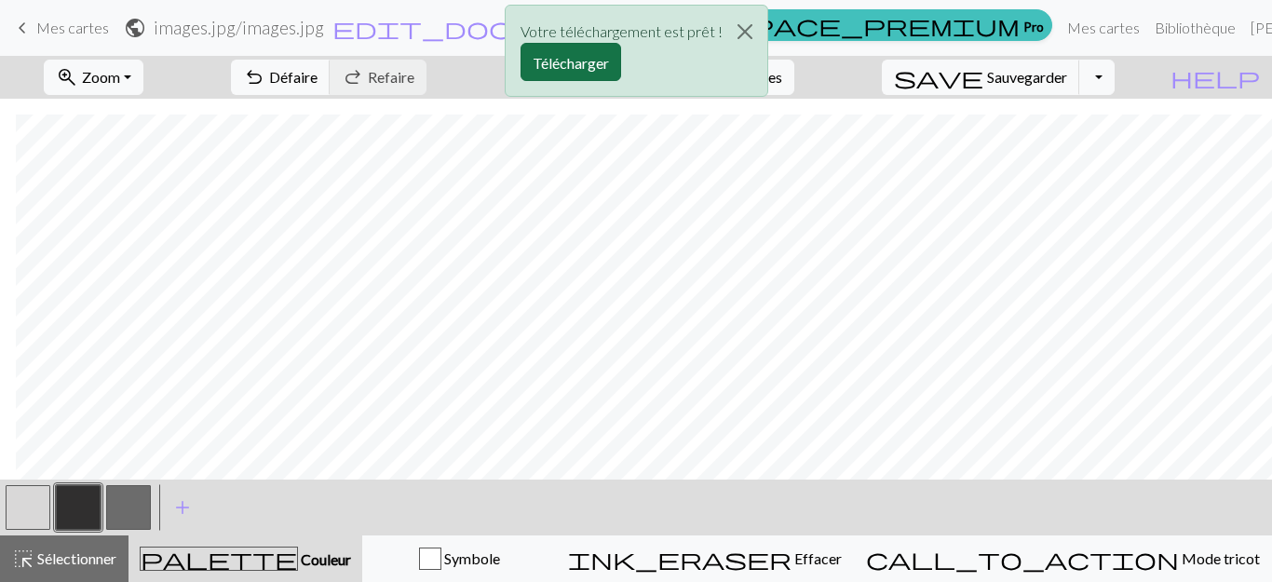
click at [589, 62] on font "Télécharger" at bounding box center [571, 63] width 76 height 18
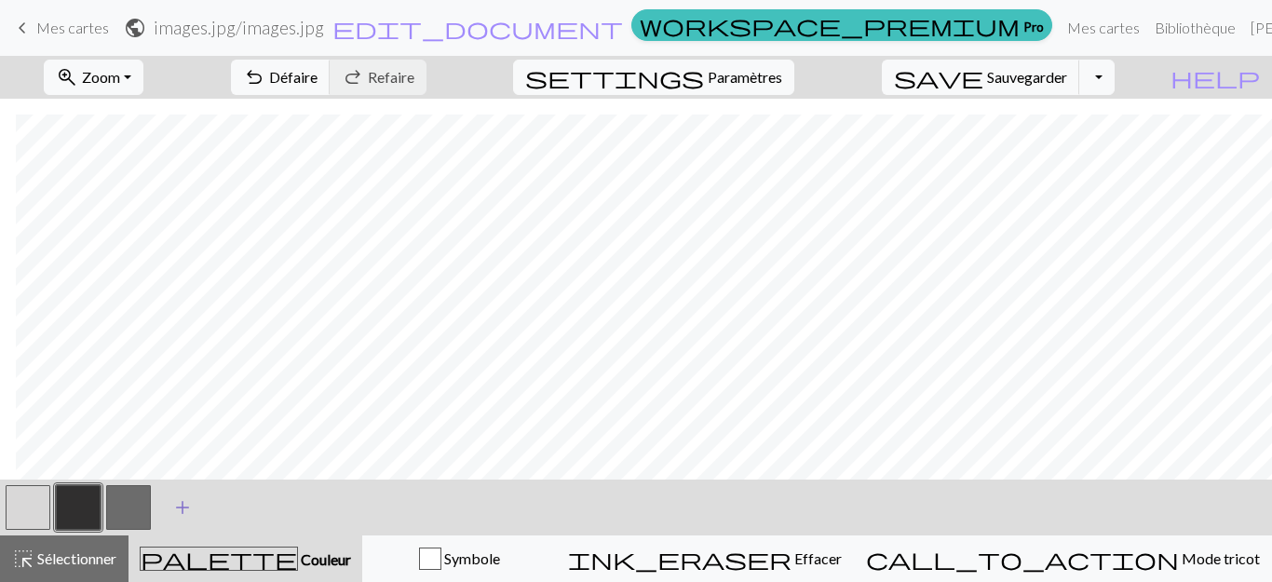
click at [184, 508] on span "add" at bounding box center [182, 508] width 22 height 26
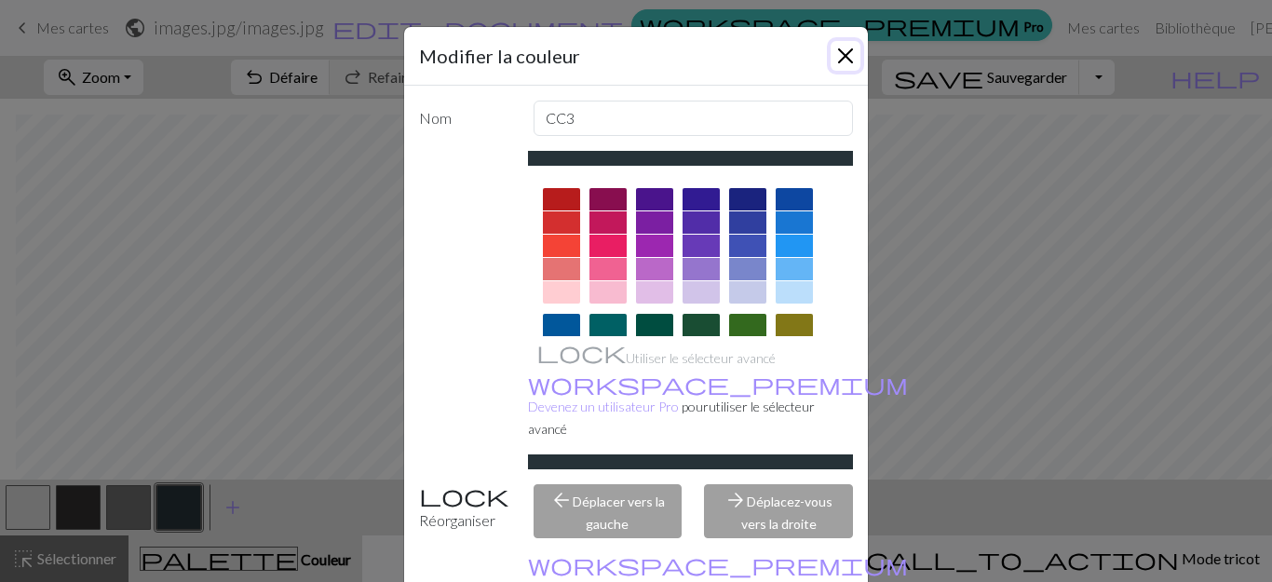
click at [840, 52] on button "Fermer" at bounding box center [846, 56] width 30 height 30
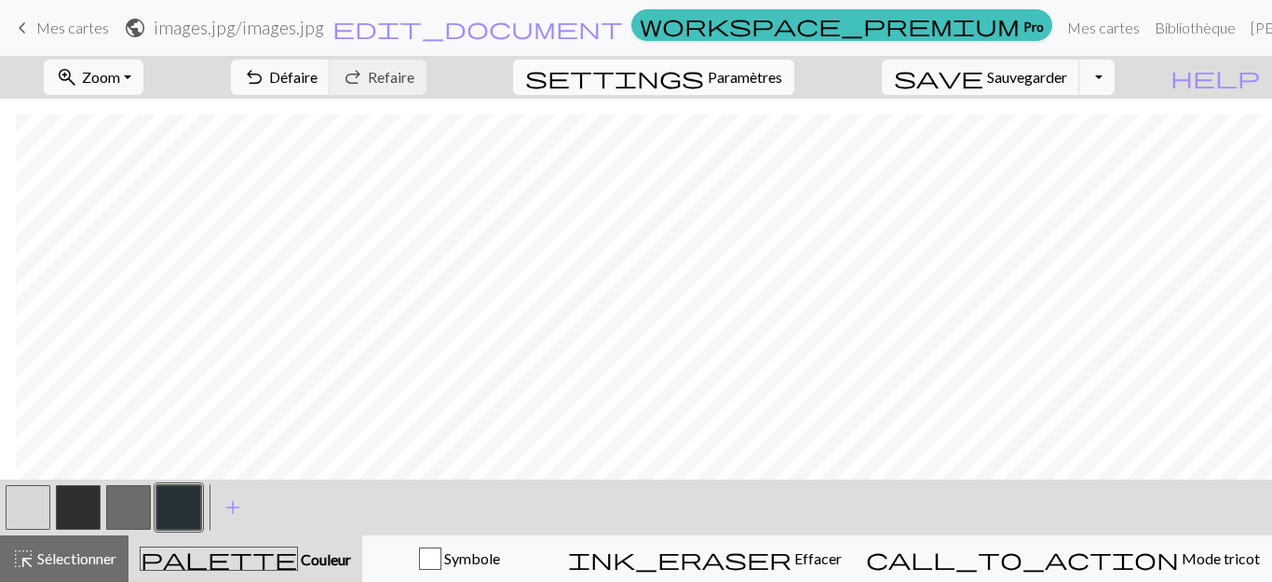
click at [758, 86] on span "Paramètres" at bounding box center [745, 77] width 75 height 22
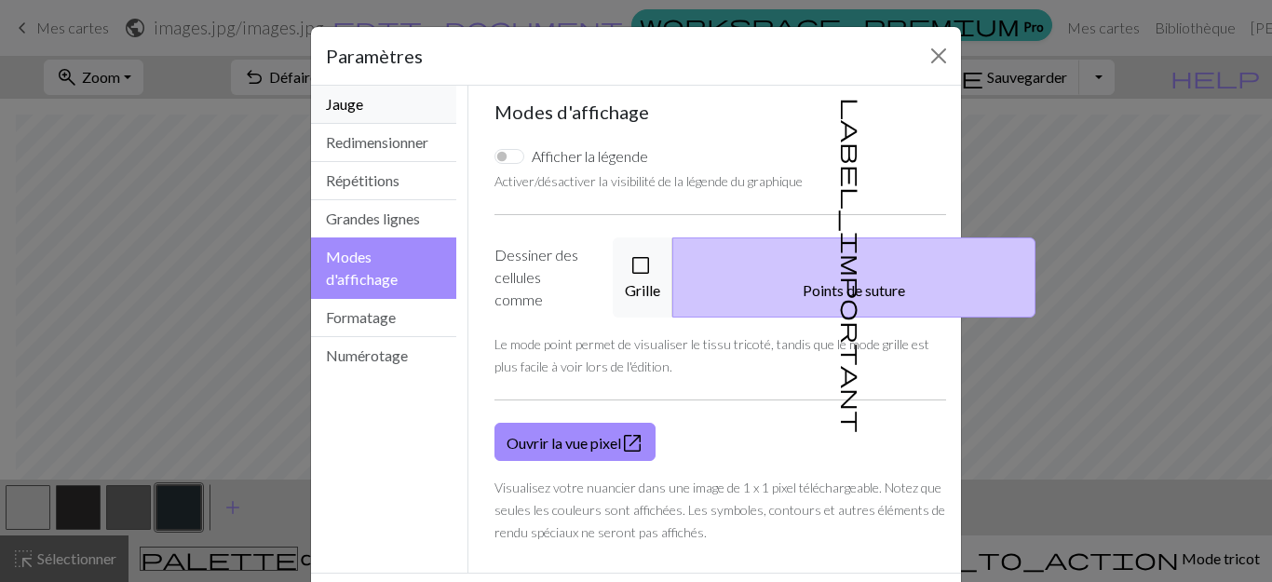
click at [350, 106] on font "Jauge" at bounding box center [344, 104] width 37 height 18
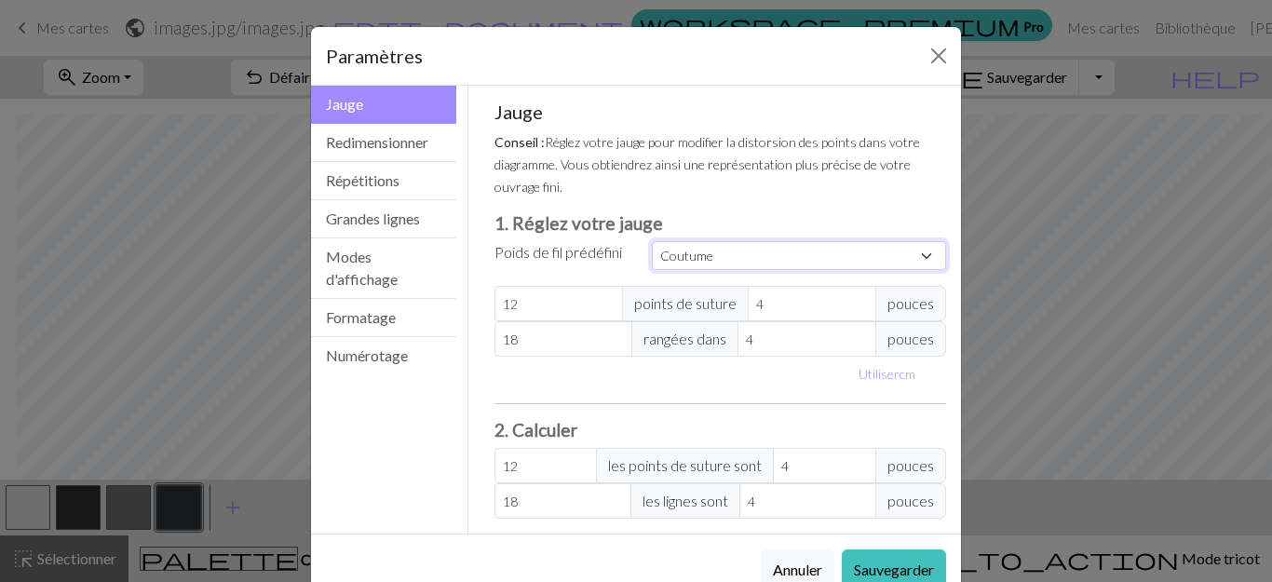
click at [923, 257] on select "Coutume Carré Dentelle Doigté léger Doigté Sport Tricot double Peigné Aran Volu…" at bounding box center [799, 255] width 294 height 29
select select "square"
click at [652, 241] on select "Coutume Carré Dentelle Doigté léger Doigté Sport Tricot double Peigné Aran Volu…" at bounding box center [799, 255] width 294 height 29
type input "32"
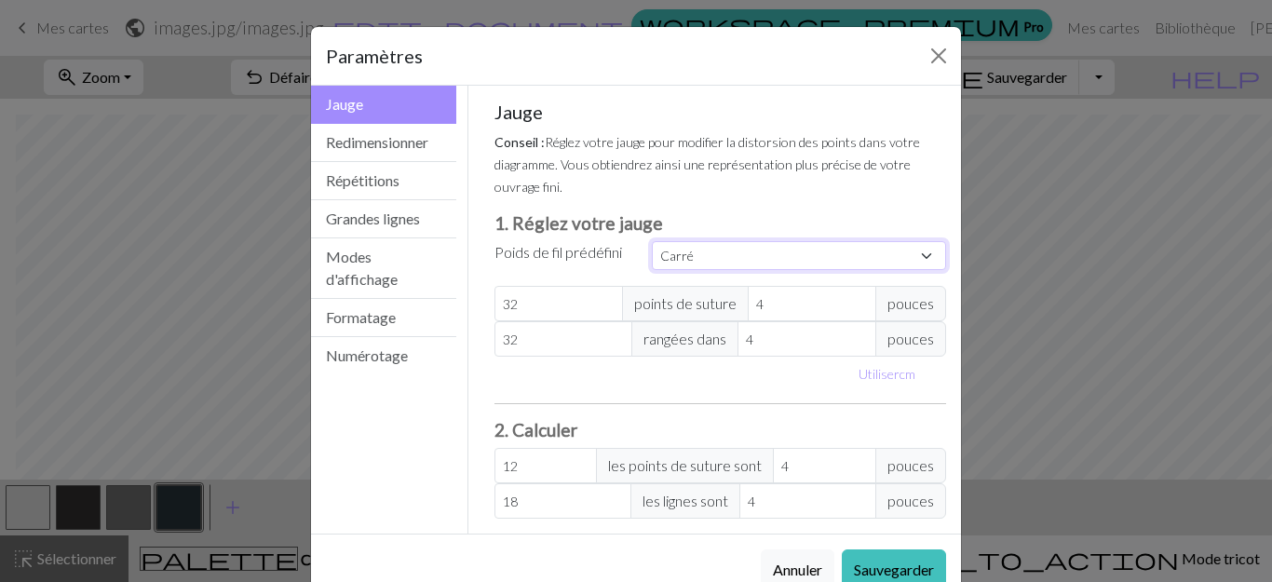
type input "32"
click at [339, 142] on font "Redimensionner" at bounding box center [377, 142] width 102 height 18
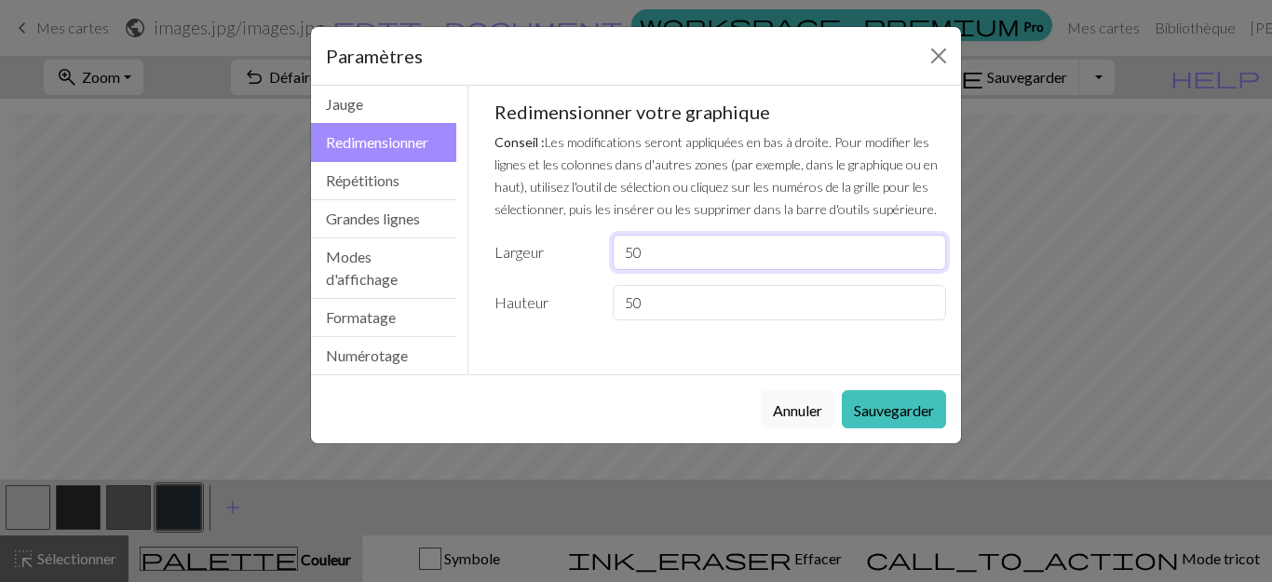
click at [624, 252] on input "50" at bounding box center [779, 252] width 333 height 35
click at [676, 253] on input "150" at bounding box center [779, 252] width 333 height 35
type input "100"
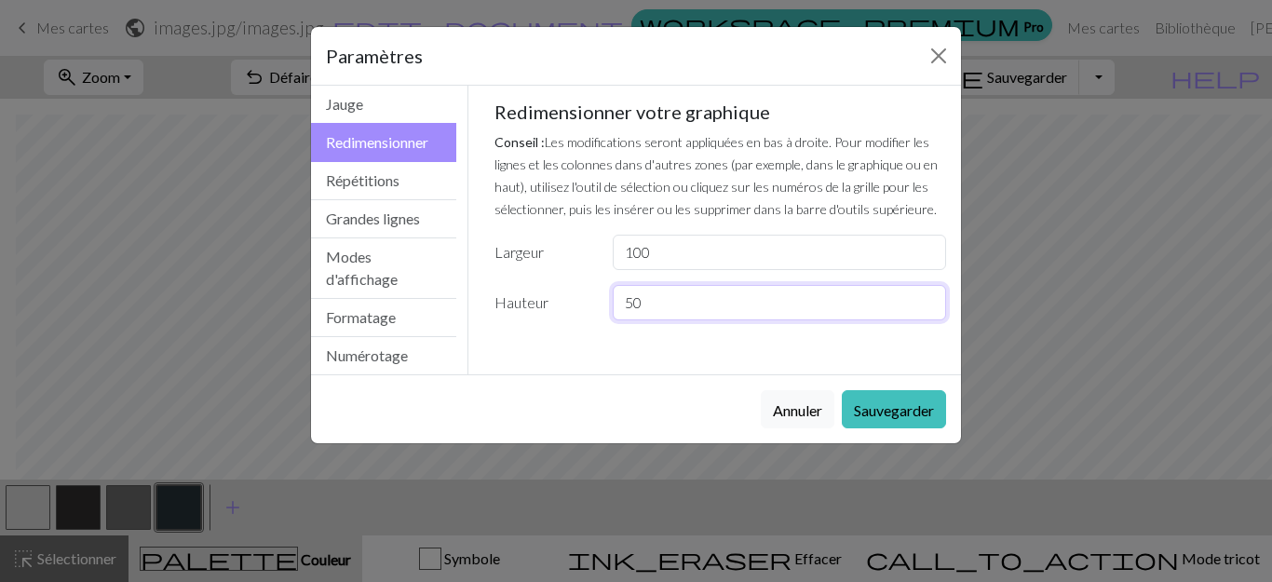
click at [627, 301] on input "50" at bounding box center [779, 302] width 333 height 35
type input "100"
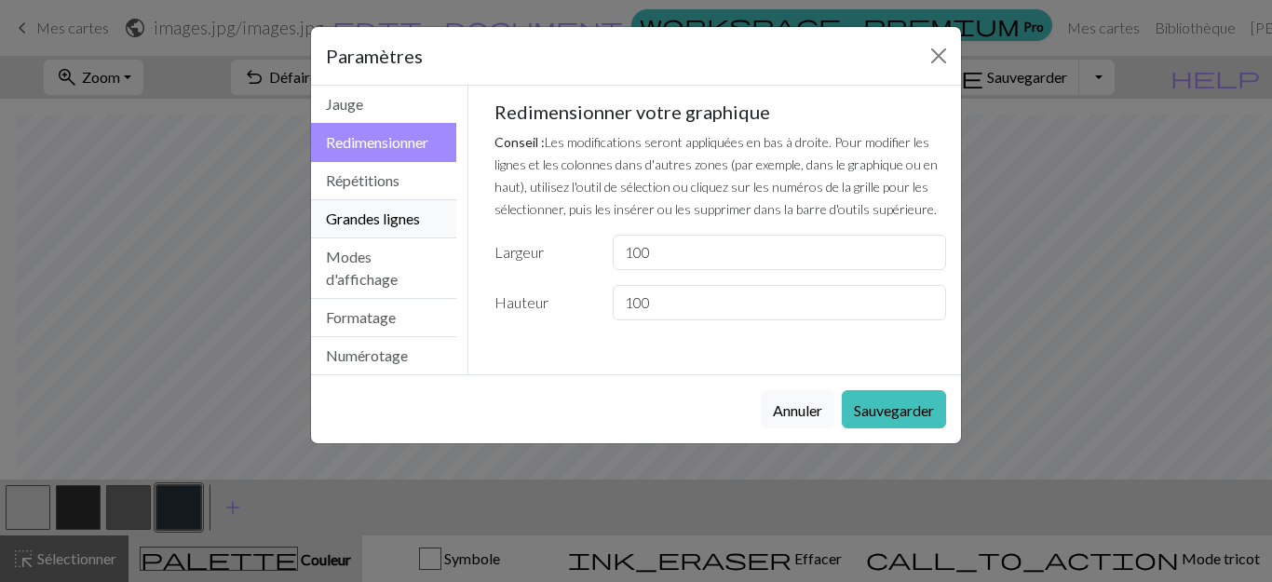
click at [389, 222] on font "Grandes lignes" at bounding box center [373, 219] width 94 height 18
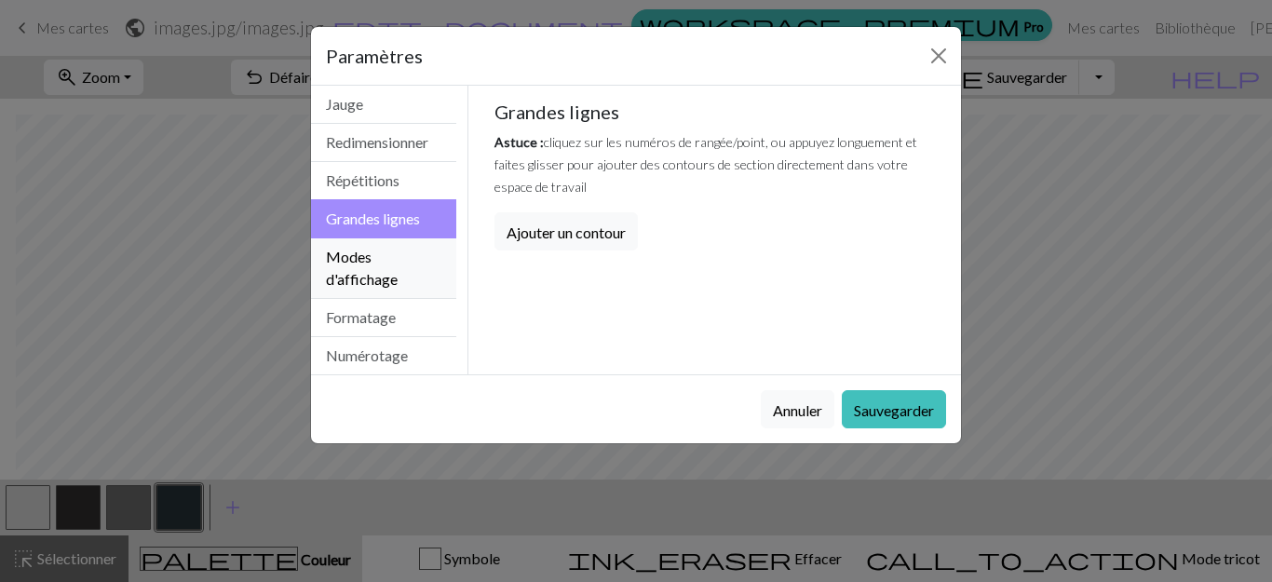
click at [348, 273] on font "Modes d'affichage" at bounding box center [362, 268] width 72 height 40
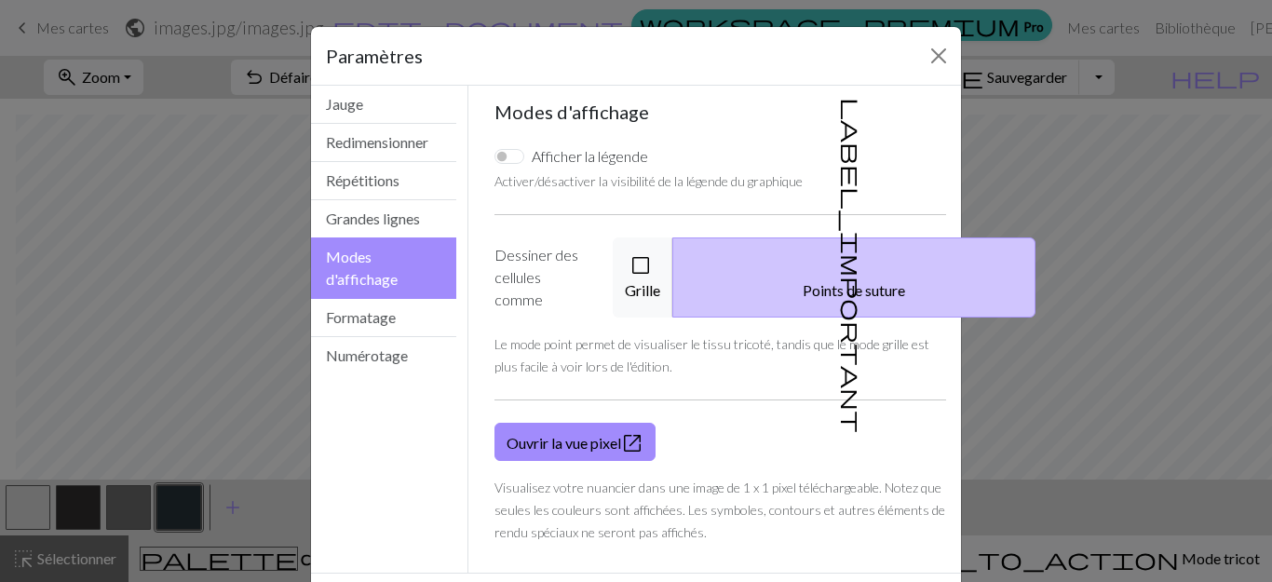
click at [839, 270] on span "label_important" at bounding box center [852, 265] width 26 height 335
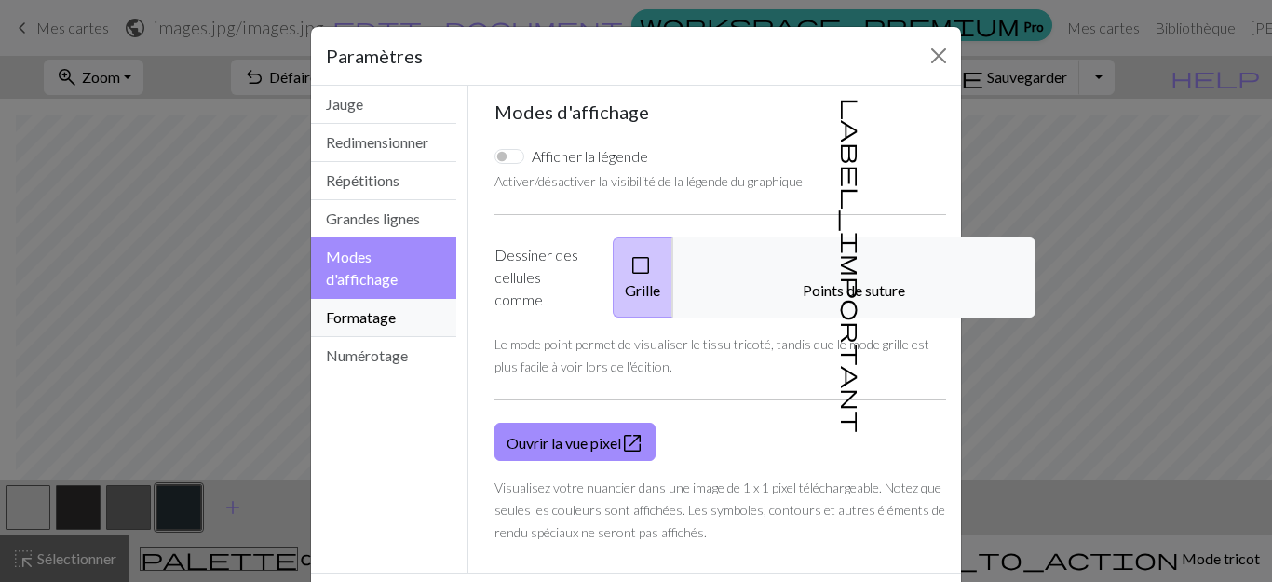
click at [340, 318] on font "Formatage" at bounding box center [361, 317] width 70 height 18
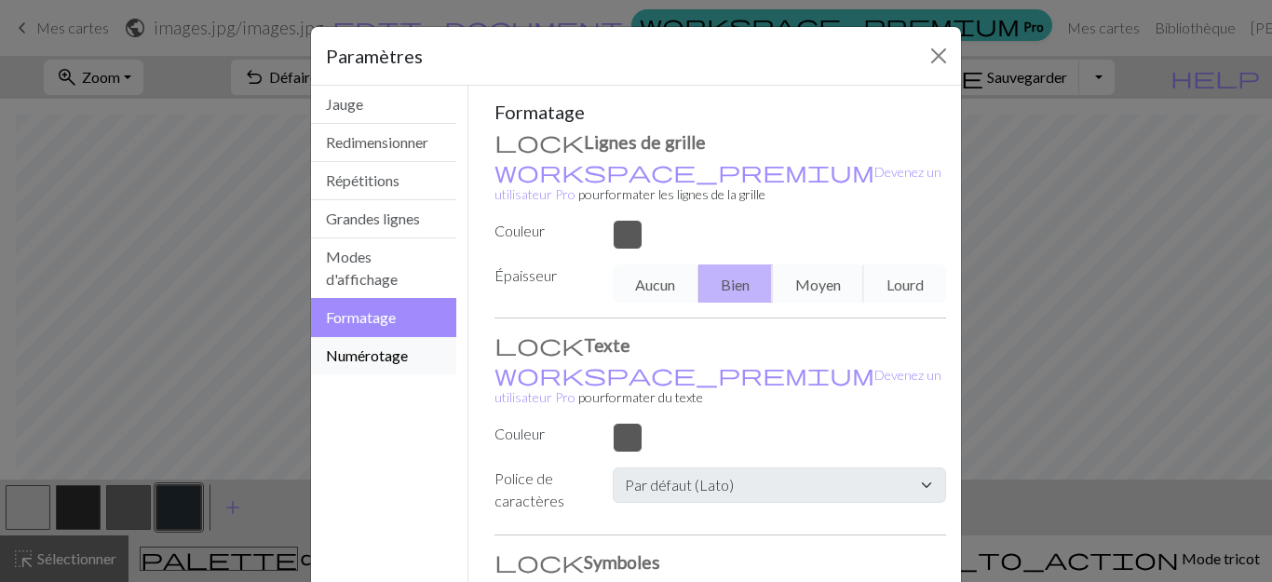
click at [360, 360] on font "Numérotage" at bounding box center [367, 355] width 82 height 18
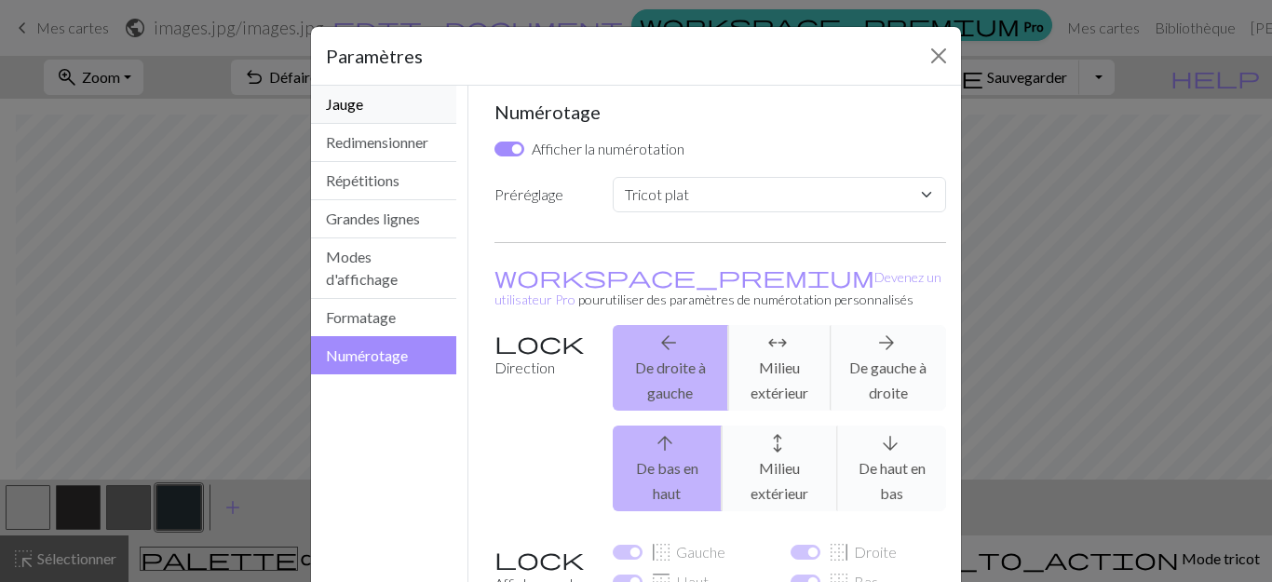
click at [336, 109] on font "Jauge" at bounding box center [344, 104] width 37 height 18
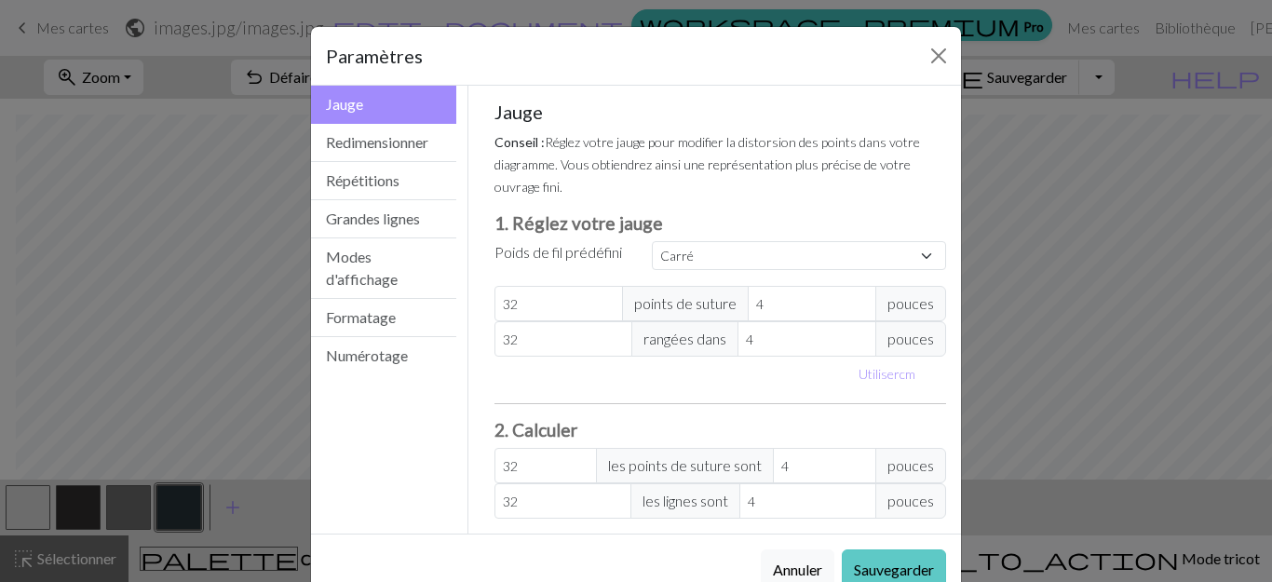
click at [897, 565] on font "Sauvegarder" at bounding box center [894, 570] width 80 height 18
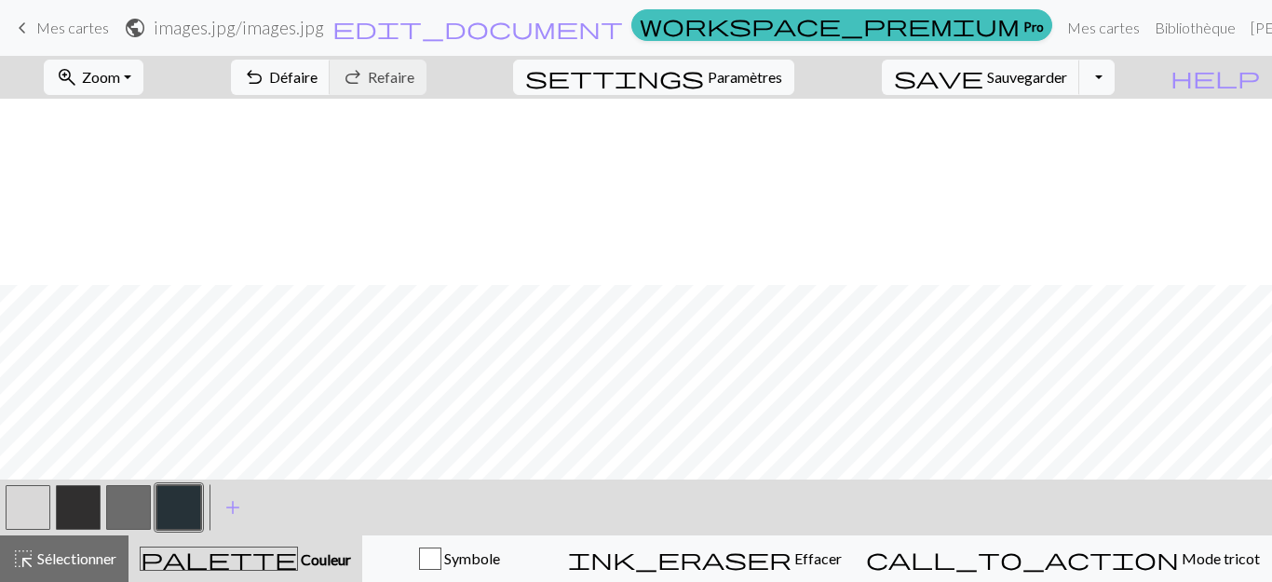
scroll to position [186, 0]
click at [782, 77] on font "Paramètres" at bounding box center [745, 77] width 75 height 18
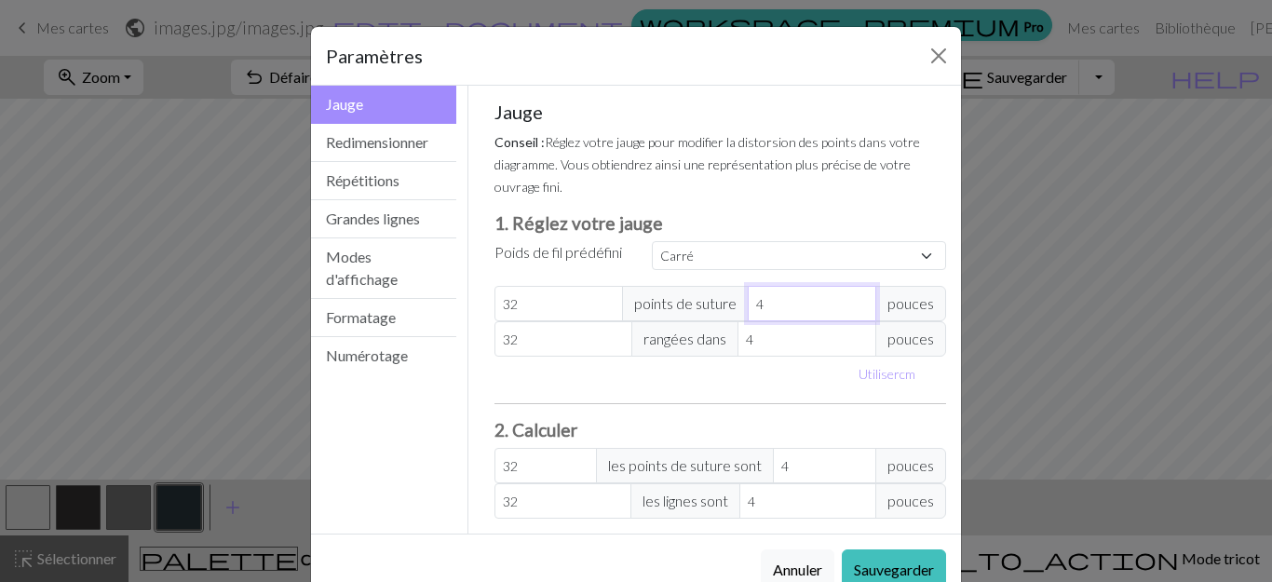
click at [748, 299] on input "4" at bounding box center [812, 303] width 129 height 35
select select "custom"
type input "24"
type input "5.33"
type input "2"
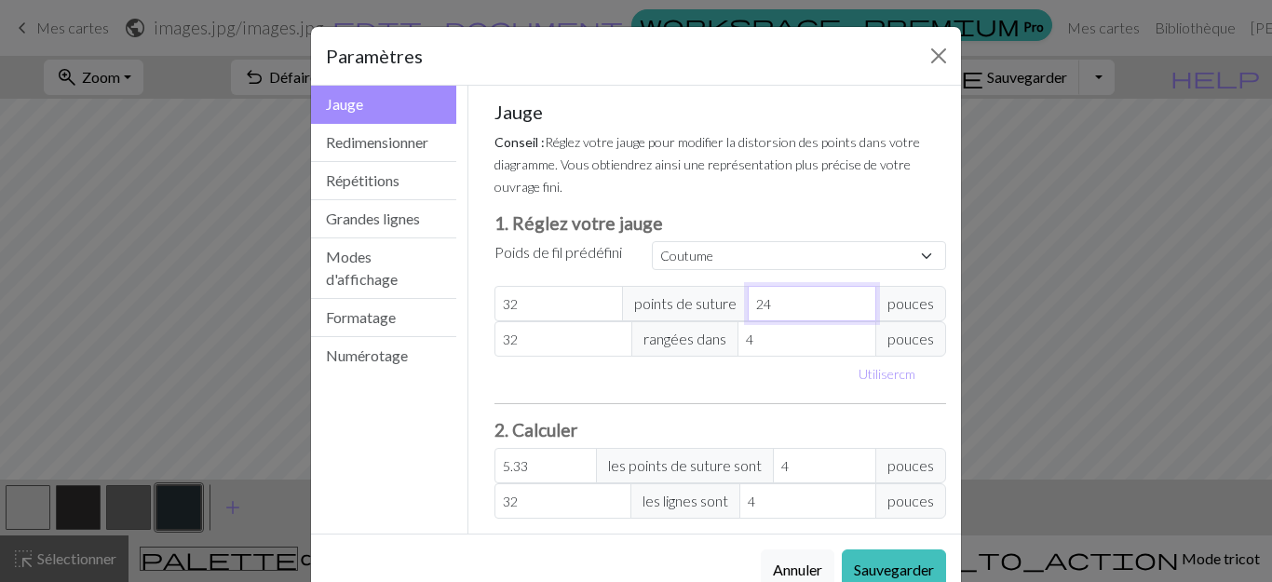
type input "64"
type input "2"
click at [741, 339] on input "4" at bounding box center [807, 338] width 139 height 35
type input "24"
type input "5.33"
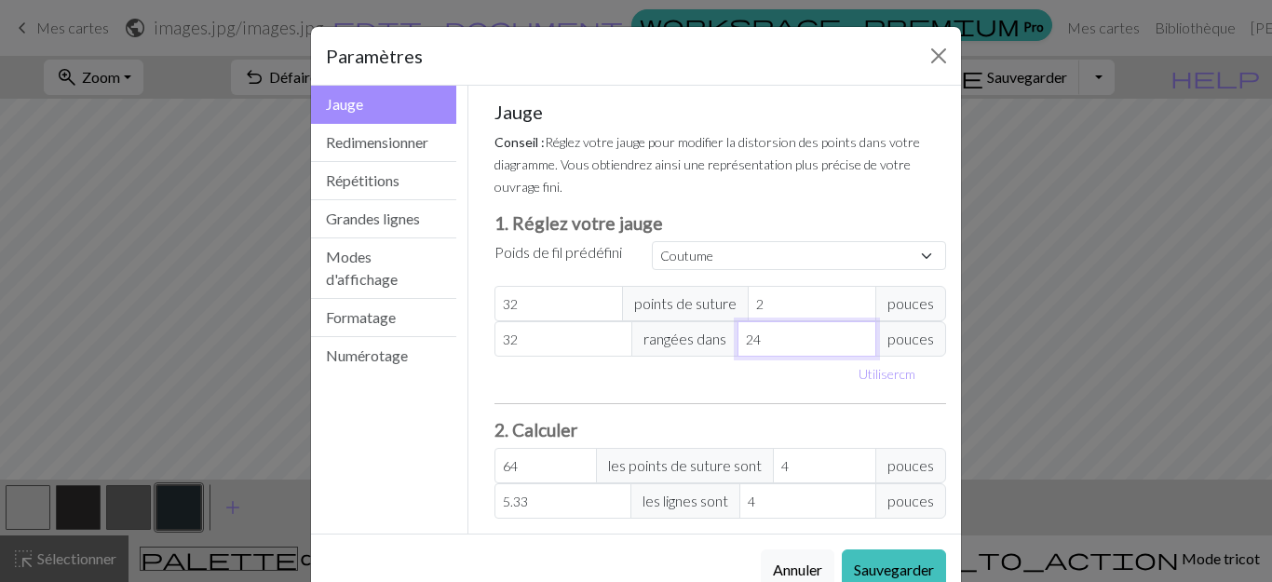
type input "2"
type input "64"
type input "2"
click at [889, 573] on font "Sauvegarder" at bounding box center [894, 570] width 80 height 18
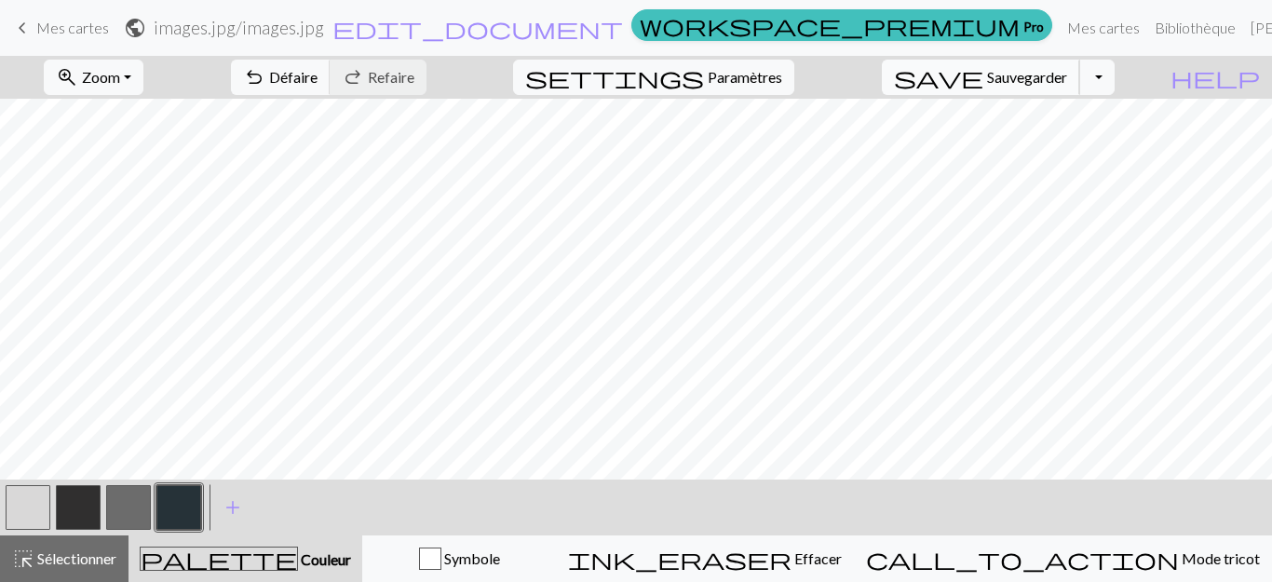
click at [1055, 85] on font "Sauvegarder" at bounding box center [1027, 77] width 80 height 18
click at [752, 75] on font "Paramètres" at bounding box center [745, 77] width 75 height 18
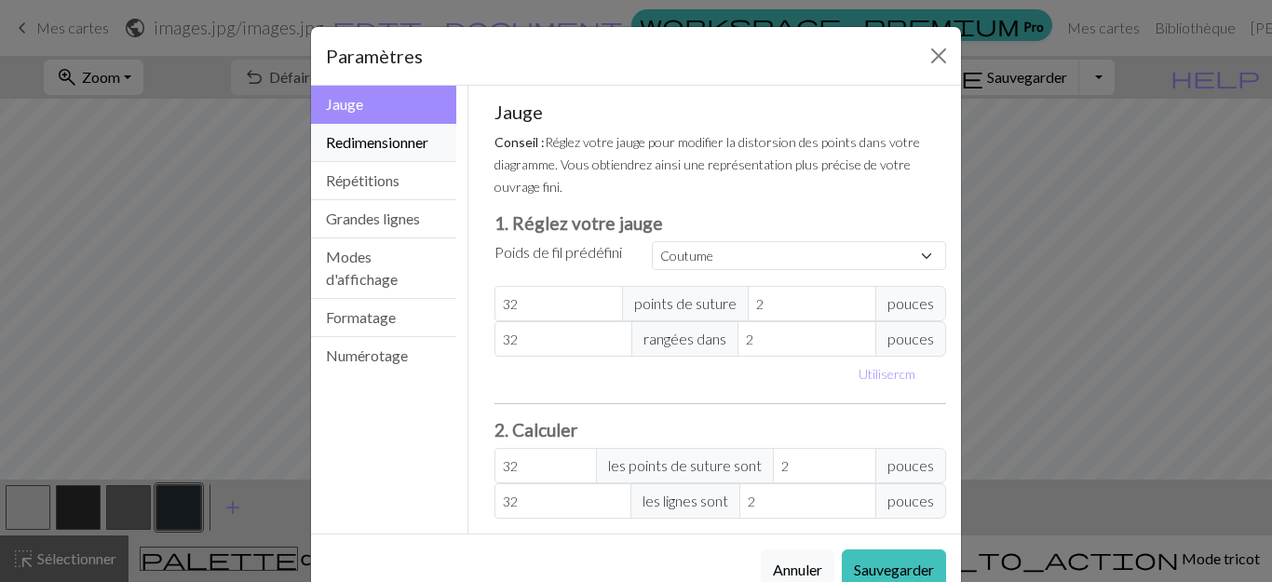
click at [359, 146] on font "Redimensionner" at bounding box center [377, 142] width 102 height 18
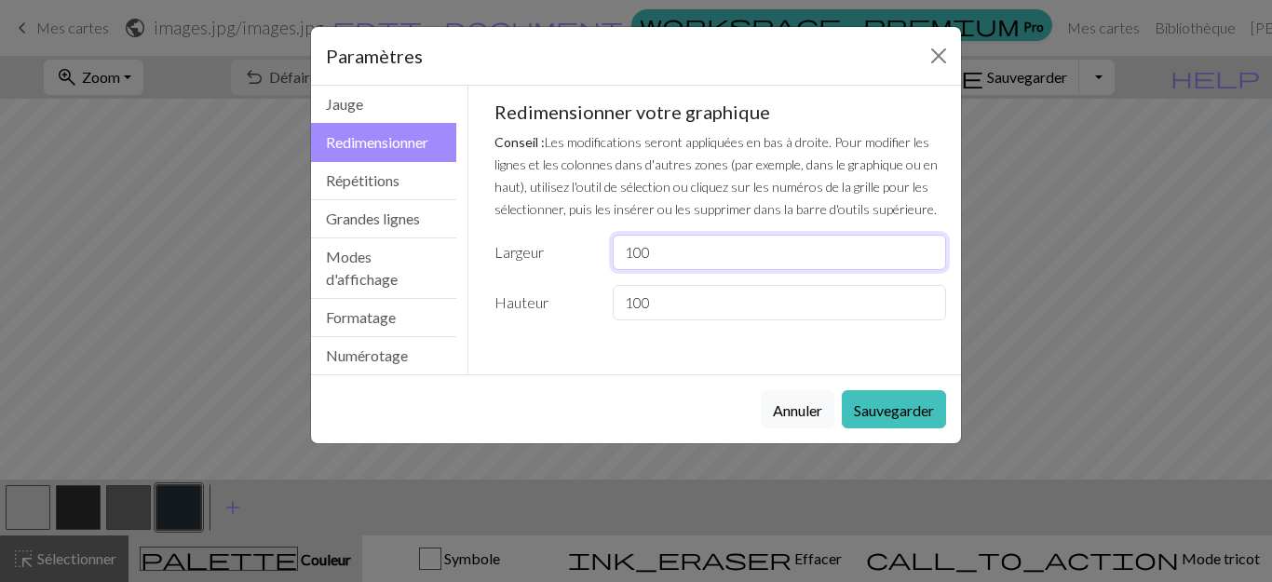
click at [642, 247] on input "100" at bounding box center [779, 252] width 333 height 35
type input "10"
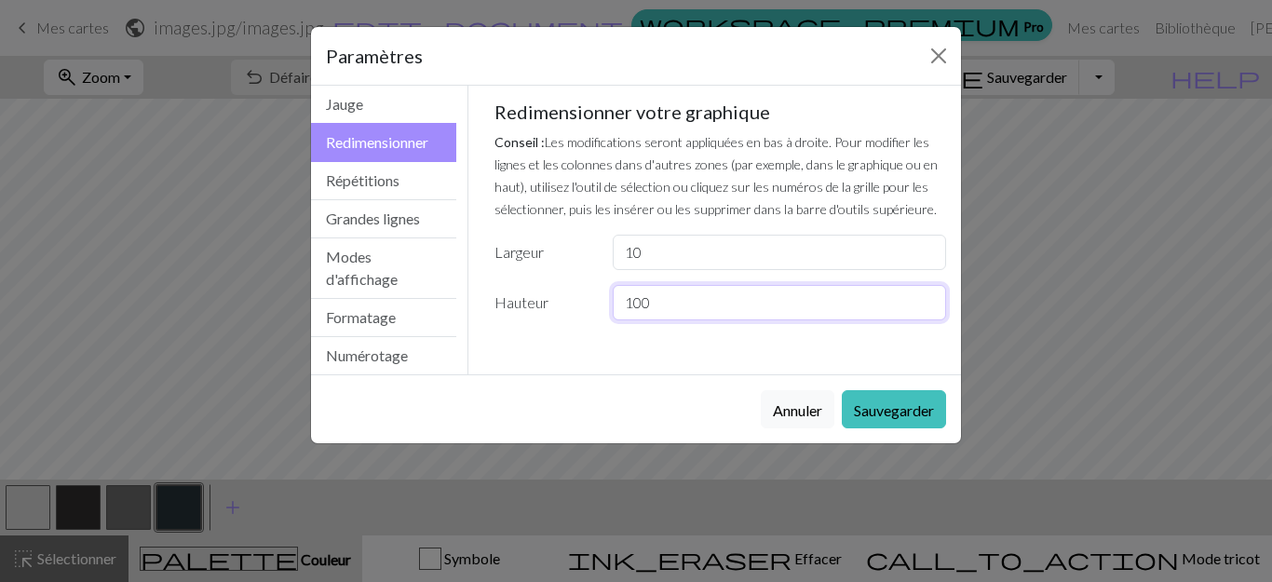
click at [642, 304] on input "100" at bounding box center [779, 302] width 333 height 35
type input "10"
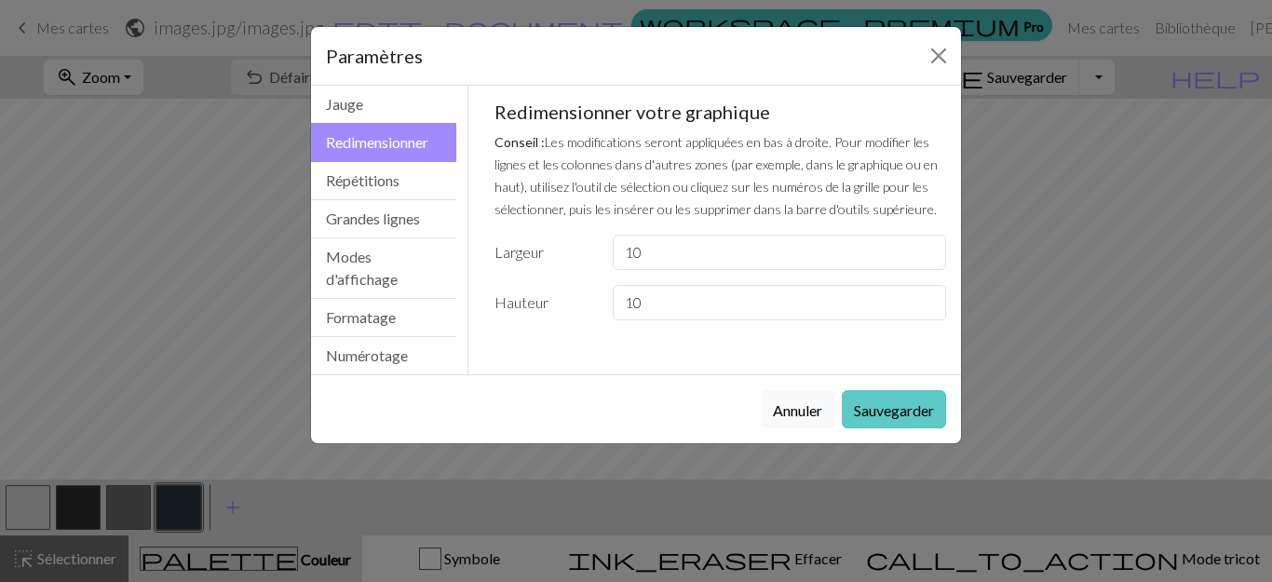
click at [894, 405] on font "Sauvegarder" at bounding box center [894, 410] width 80 height 18
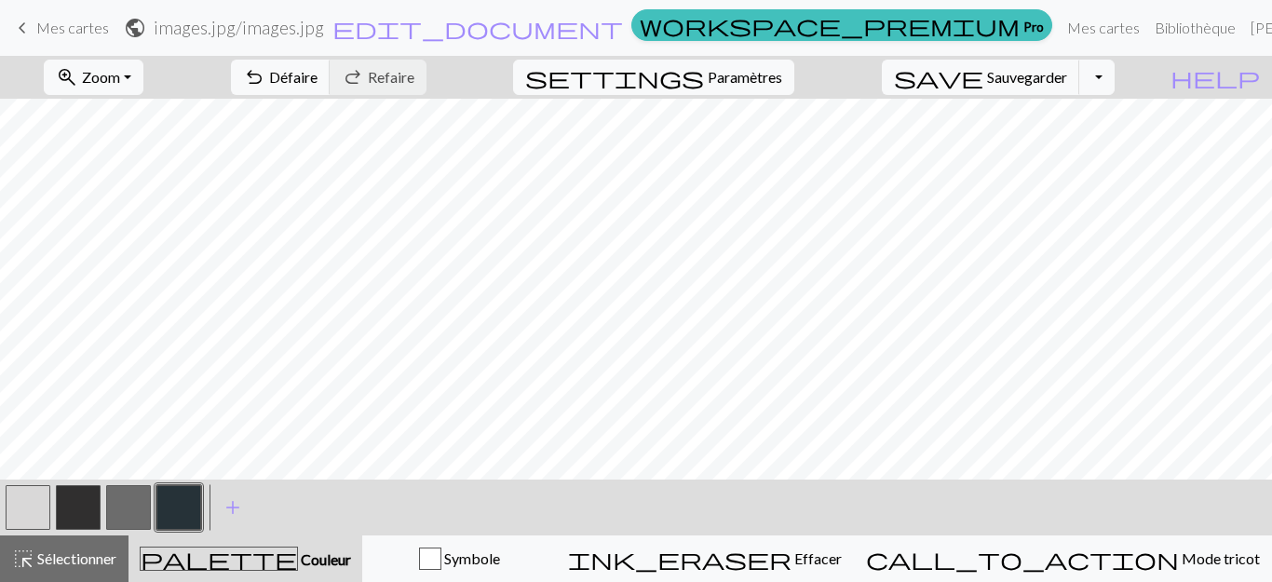
scroll to position [0, 0]
click at [765, 81] on font "Paramètres" at bounding box center [745, 77] width 75 height 18
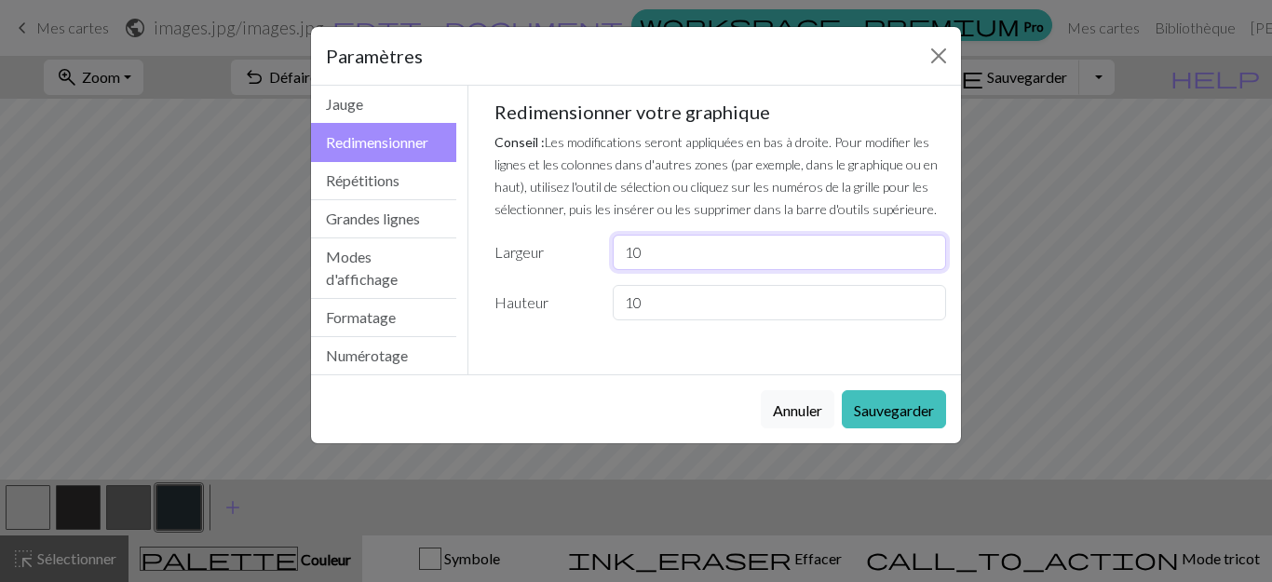
click at [631, 251] on input "10" at bounding box center [779, 252] width 333 height 35
type input "150"
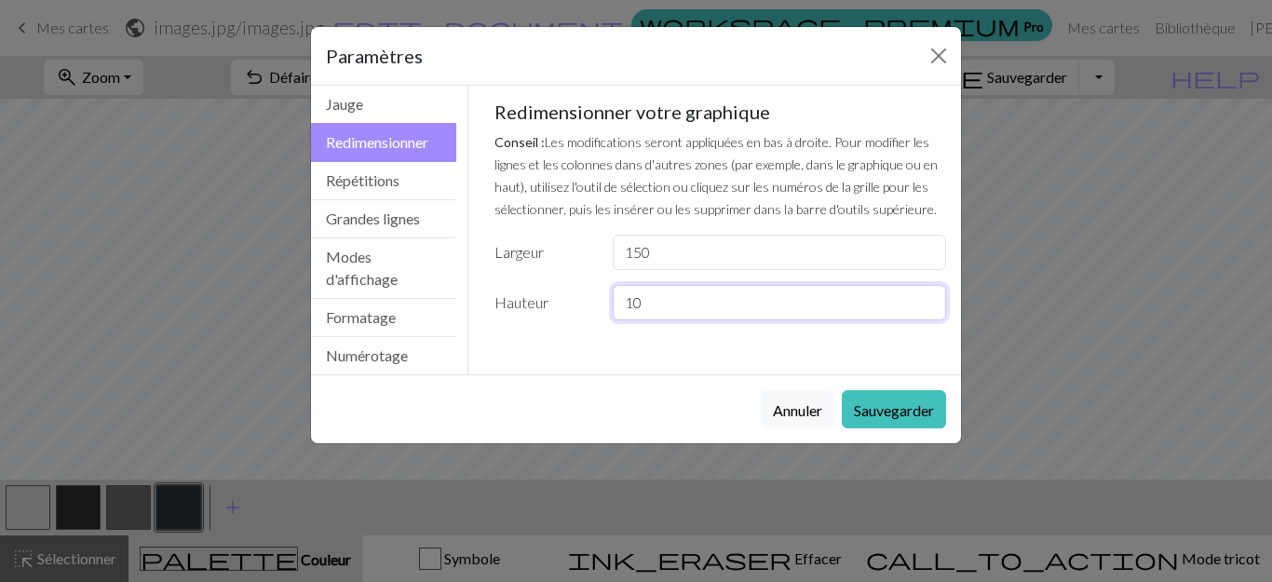
click at [634, 301] on input "10" at bounding box center [779, 302] width 333 height 35
type input "150"
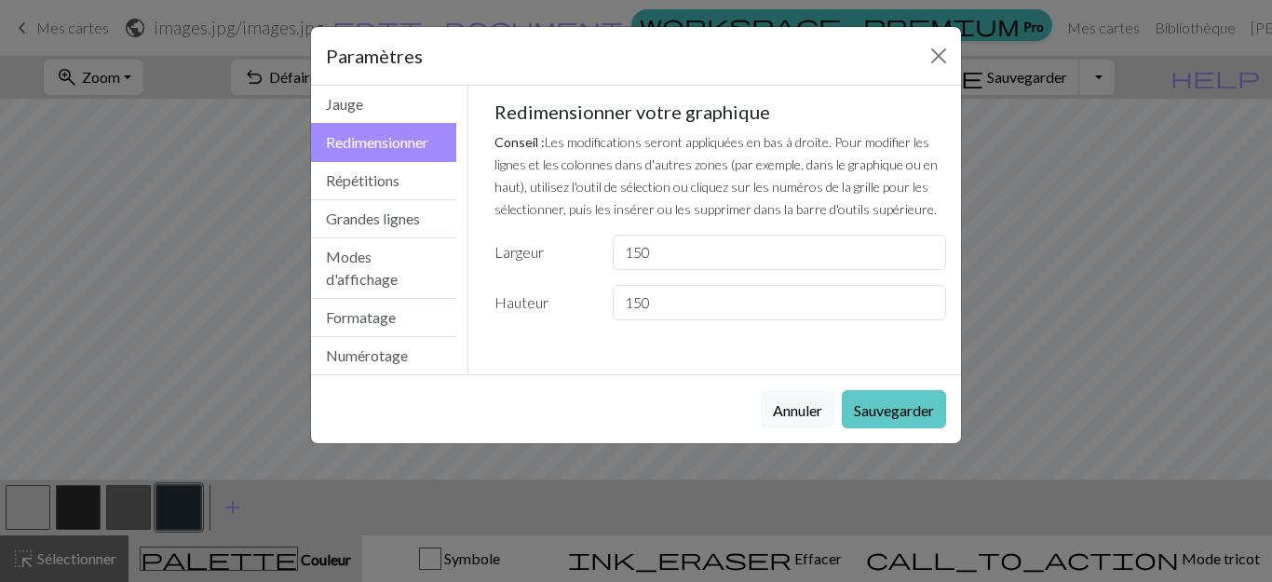
click at [914, 414] on font "Sauvegarder" at bounding box center [894, 410] width 80 height 18
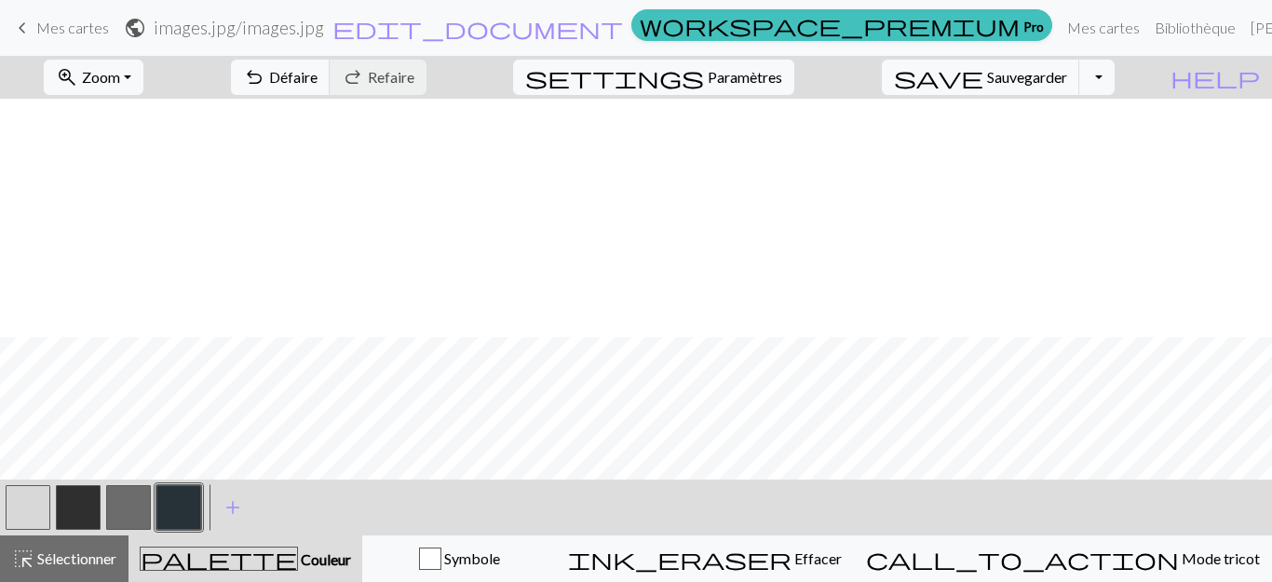
scroll to position [2513, 0]
